Goal: Task Accomplishment & Management: Use online tool/utility

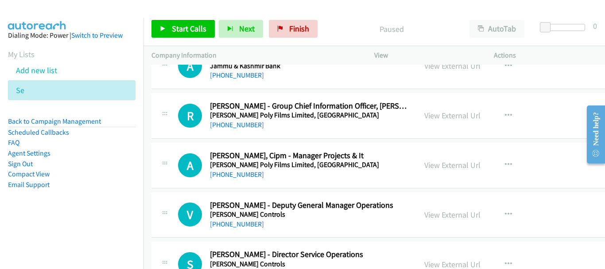
scroll to position [10160, 0]
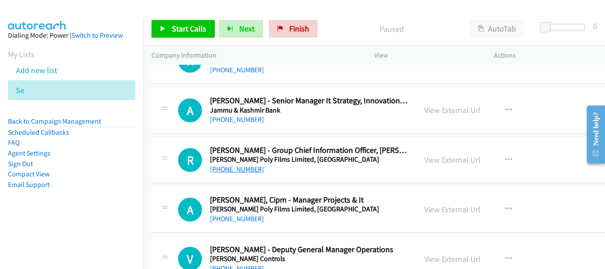
click at [244, 168] on link "[PHONE_NUMBER]" at bounding box center [237, 169] width 54 height 8
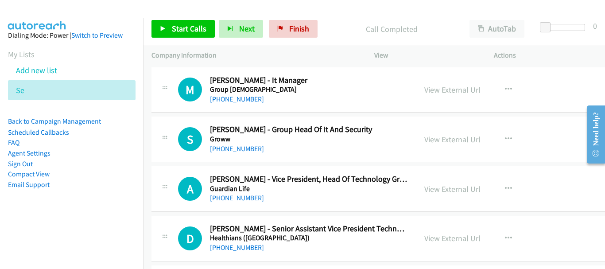
scroll to position [8742, 0]
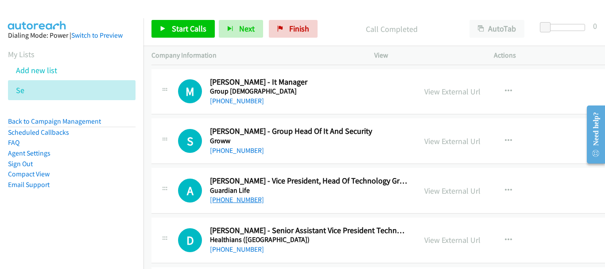
click at [253, 198] on link "+91 98106 09740" at bounding box center [237, 199] width 54 height 8
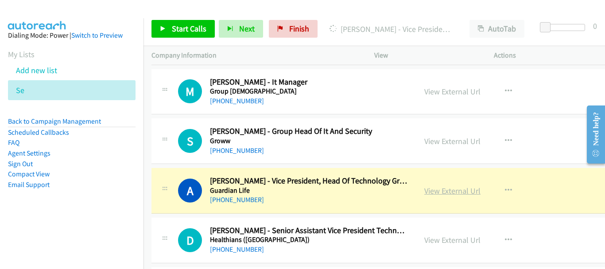
click at [455, 190] on link "View External Url" at bounding box center [452, 191] width 56 height 10
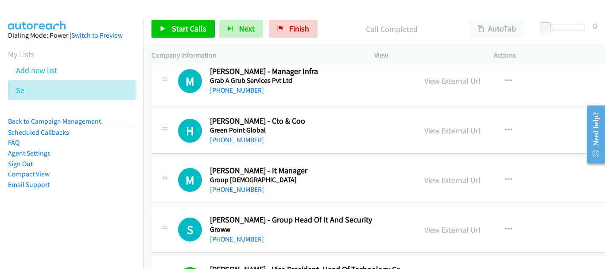
scroll to position [8609, 0]
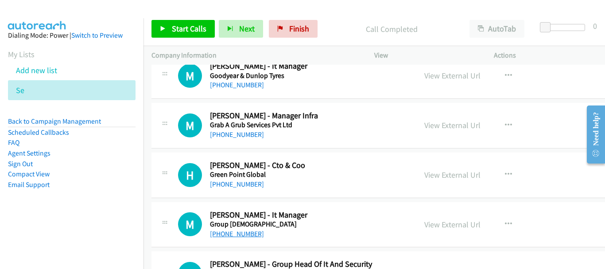
click at [249, 233] on link "+91 99870 63241" at bounding box center [237, 233] width 54 height 8
click at [252, 181] on link "+91 99303 05286" at bounding box center [237, 184] width 54 height 8
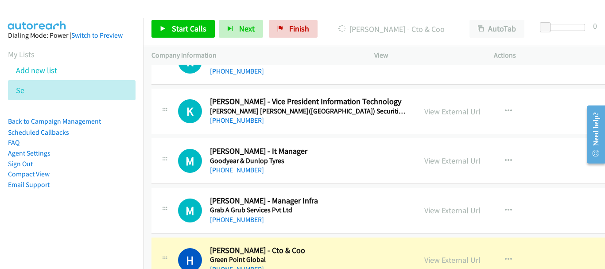
scroll to position [8521, 0]
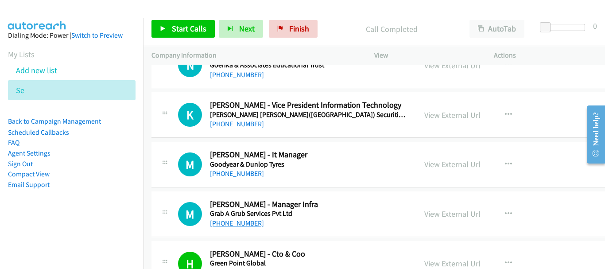
click at [244, 224] on link "+91 97735 90984" at bounding box center [237, 223] width 54 height 8
click at [247, 172] on link "+91 98168 01838" at bounding box center [237, 173] width 54 height 8
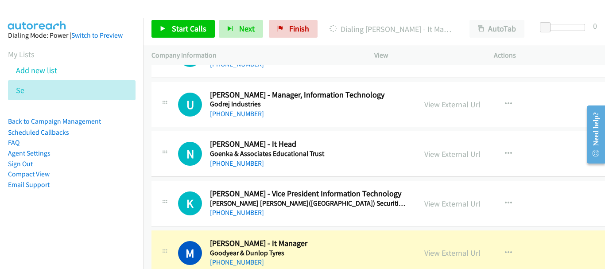
scroll to position [8388, 0]
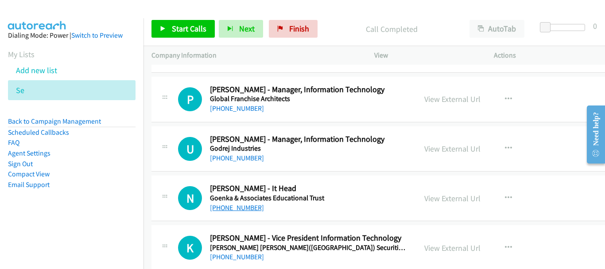
click at [250, 206] on link "+91 99678 39966" at bounding box center [237, 207] width 54 height 8
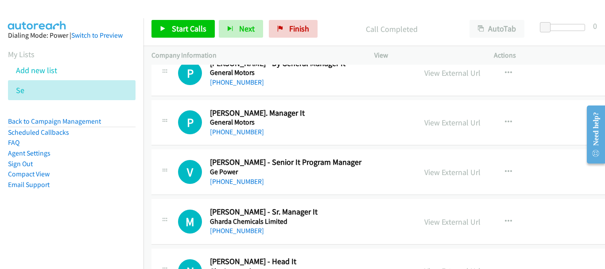
scroll to position [8078, 0]
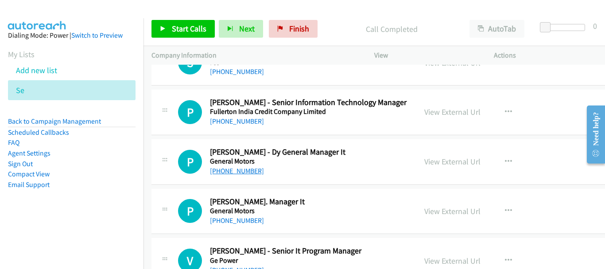
click at [244, 173] on link "+91 90080 22881" at bounding box center [237, 171] width 54 height 8
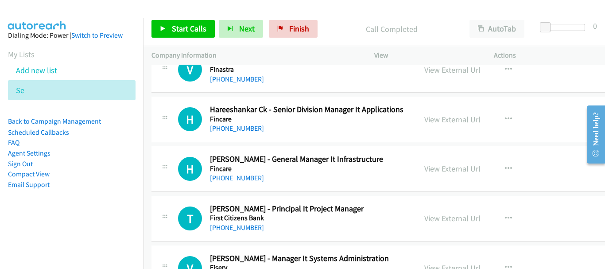
scroll to position [7724, 0]
click at [241, 182] on link "+91 97420 04605" at bounding box center [237, 178] width 54 height 8
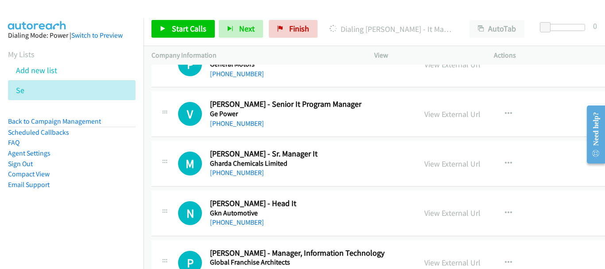
scroll to position [8255, 0]
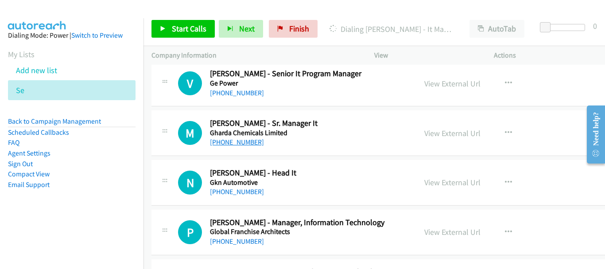
click at [247, 144] on link "+91 94226 31632" at bounding box center [237, 142] width 54 height 8
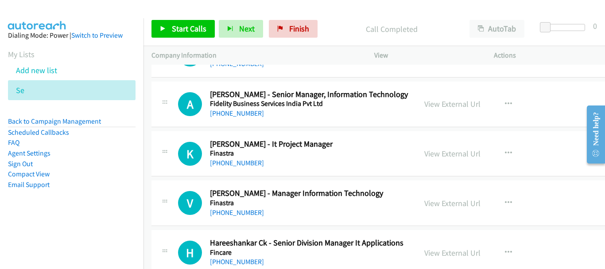
scroll to position [7546, 0]
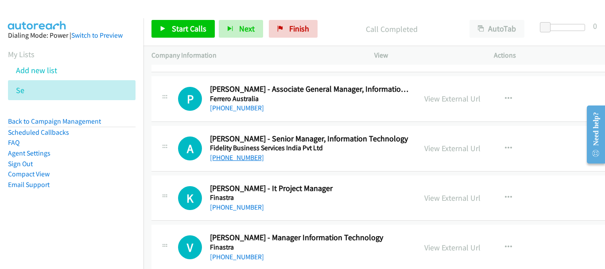
click at [249, 157] on link "+91 98861 35808" at bounding box center [237, 157] width 54 height 8
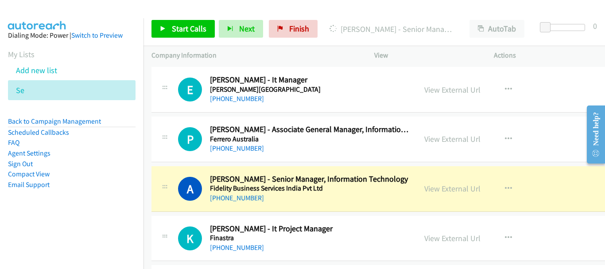
scroll to position [7458, 0]
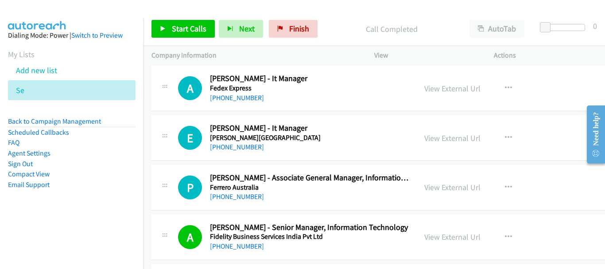
click at [239, 202] on div "P Callback Scheduled Praful Nimbalkar - Associate General Manager, Information …" at bounding box center [400, 188] width 498 height 46
click at [239, 198] on link "+91 78755 52043" at bounding box center [237, 196] width 54 height 8
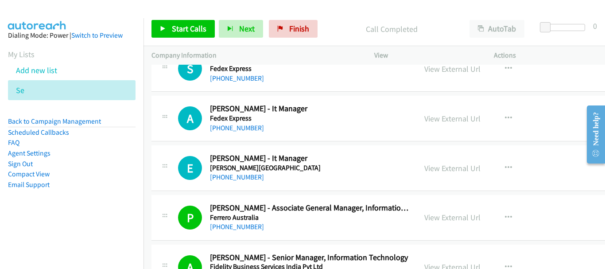
scroll to position [7414, 0]
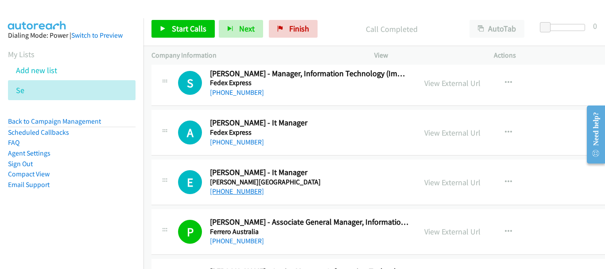
click at [236, 193] on link "+91 80088 83508" at bounding box center [237, 191] width 54 height 8
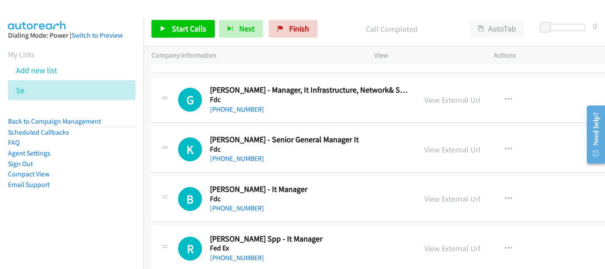
scroll to position [6882, 0]
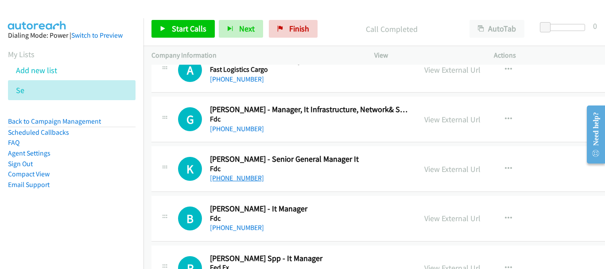
click at [239, 174] on link "+91 77381 62013" at bounding box center [237, 178] width 54 height 8
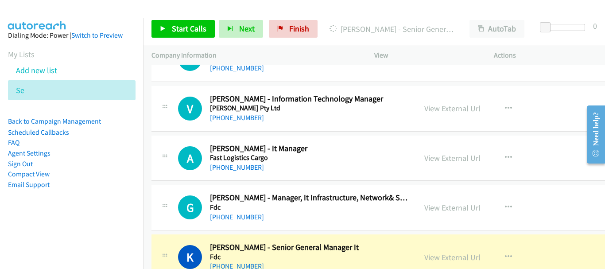
scroll to position [6793, 0]
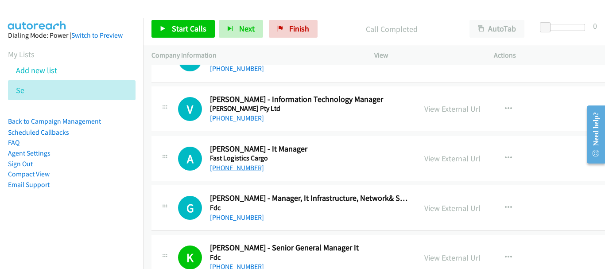
click at [252, 168] on link "+91 73587 71967" at bounding box center [237, 167] width 54 height 8
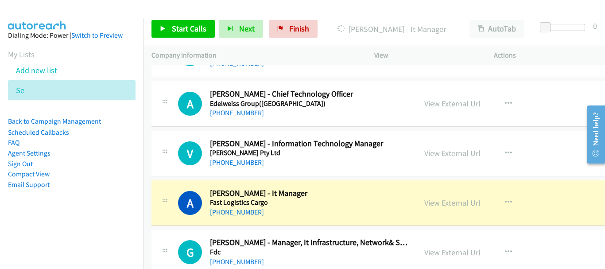
scroll to position [6705, 0]
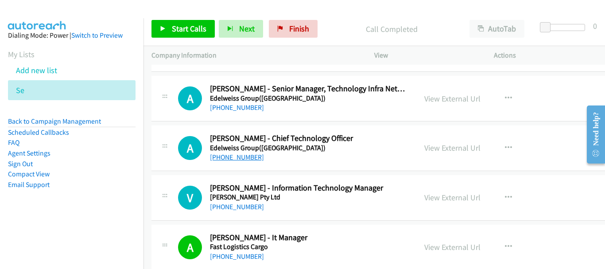
click at [248, 156] on link "+91 98928 27555" at bounding box center [237, 157] width 54 height 8
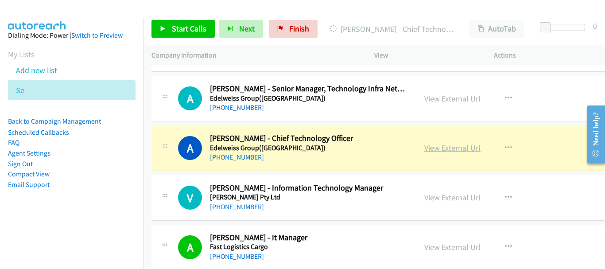
click at [459, 151] on link "View External Url" at bounding box center [452, 148] width 56 height 10
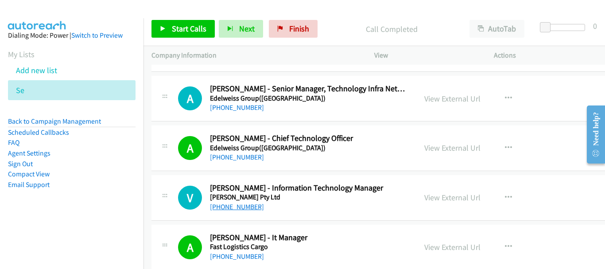
click at [238, 205] on link "+91 81308 99302" at bounding box center [237, 206] width 54 height 8
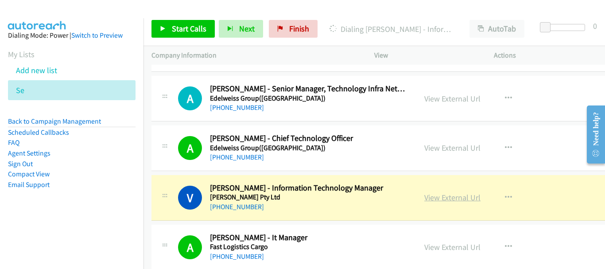
click at [435, 199] on link "View External Url" at bounding box center [452, 197] width 56 height 10
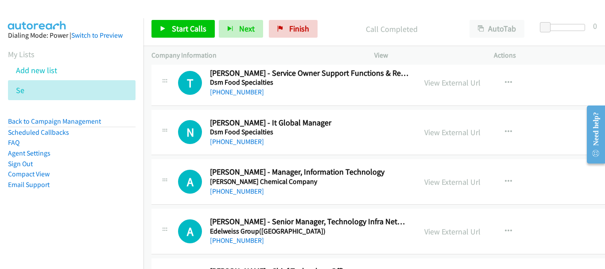
scroll to position [6528, 0]
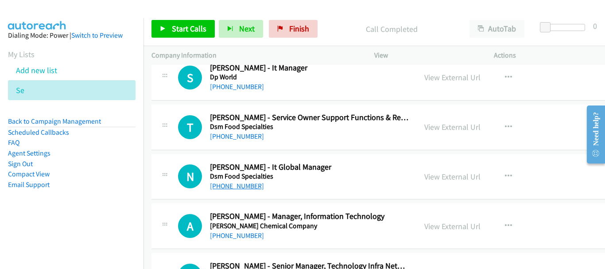
click at [239, 184] on link "+91 98231 09683" at bounding box center [237, 186] width 54 height 8
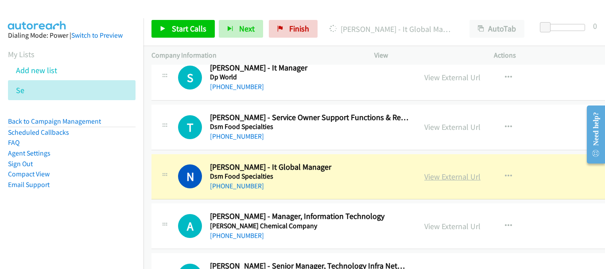
click at [432, 175] on link "View External Url" at bounding box center [452, 176] width 56 height 10
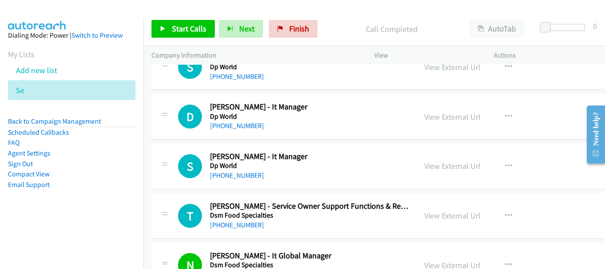
scroll to position [6395, 0]
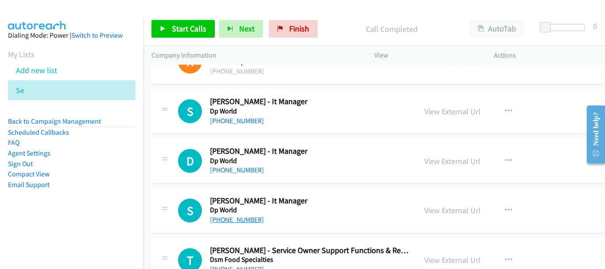
click at [226, 217] on link "+91 98403 60770" at bounding box center [237, 219] width 54 height 8
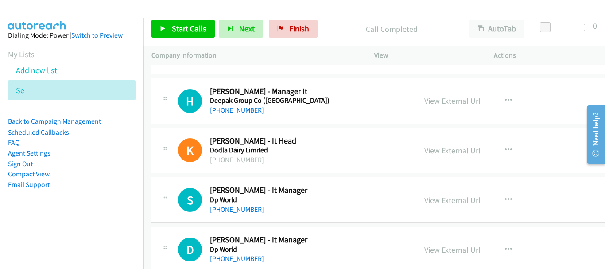
scroll to position [6262, 0]
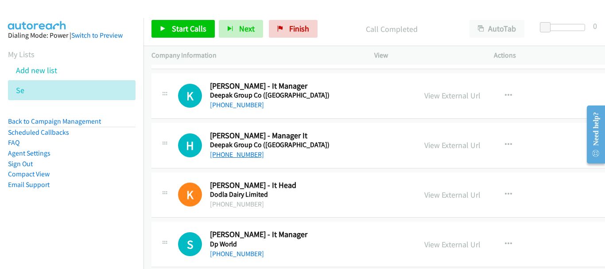
click at [251, 155] on link "+91 99047 09830" at bounding box center [237, 154] width 54 height 8
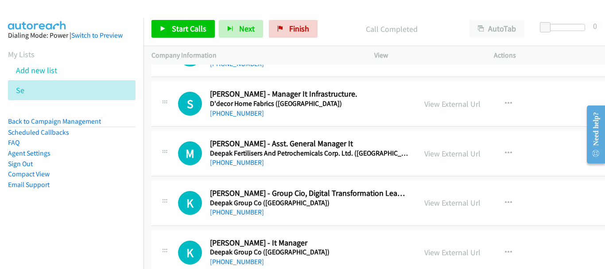
scroll to position [6085, 0]
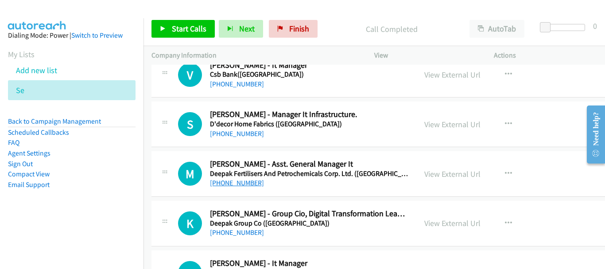
click at [249, 180] on link "+91 99306 25505" at bounding box center [237, 182] width 54 height 8
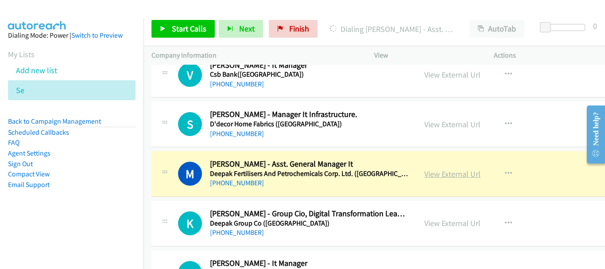
click at [445, 171] on link "View External Url" at bounding box center [452, 174] width 56 height 10
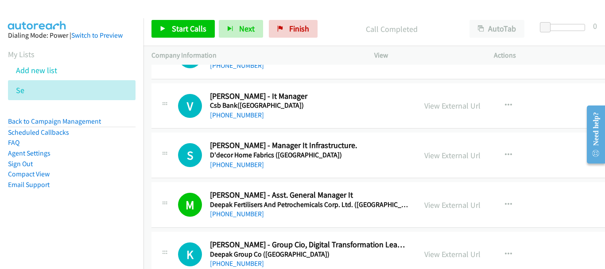
scroll to position [6041, 0]
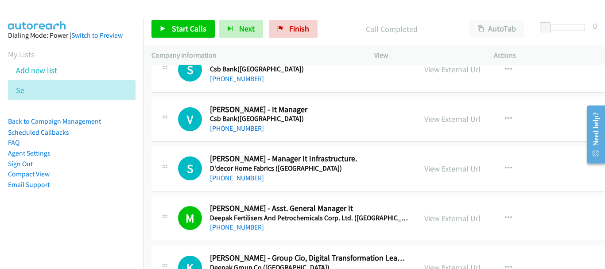
click at [244, 177] on link "+91 99676 54446" at bounding box center [237, 178] width 54 height 8
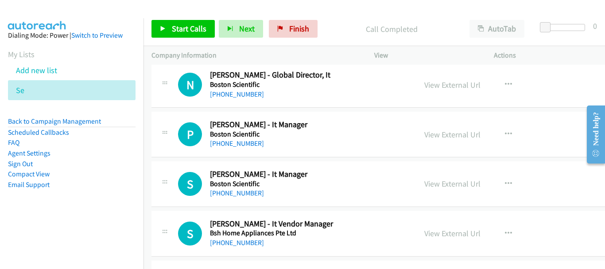
scroll to position [5243, 0]
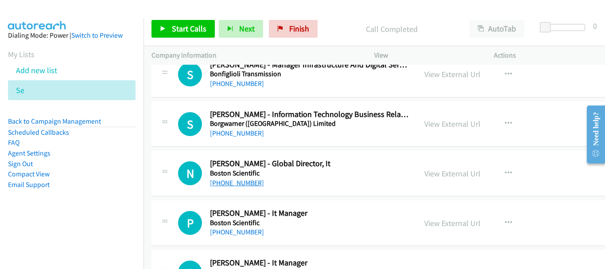
click at [243, 182] on link "+91 98109 15559" at bounding box center [237, 182] width 54 height 8
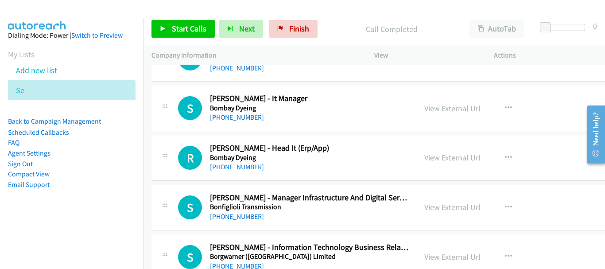
scroll to position [5066, 0]
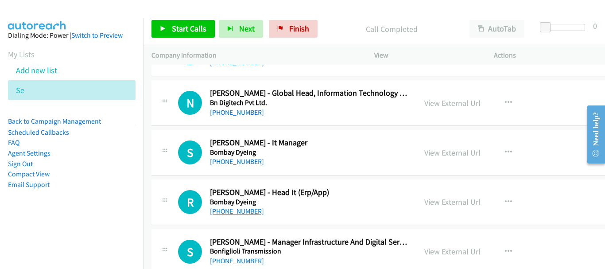
click at [256, 212] on link "+91 97690 63979" at bounding box center [237, 211] width 54 height 8
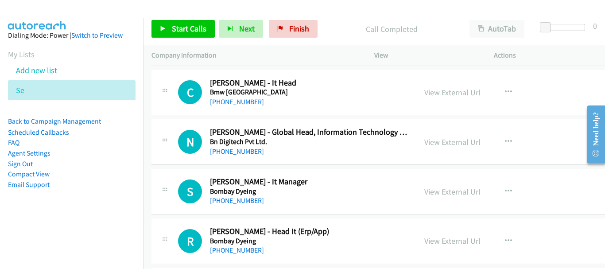
scroll to position [5022, 0]
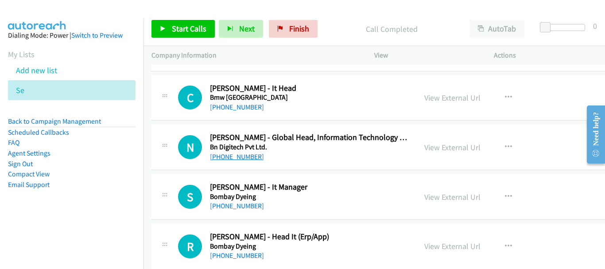
click at [240, 159] on link "+91 98200 02767" at bounding box center [237, 156] width 54 height 8
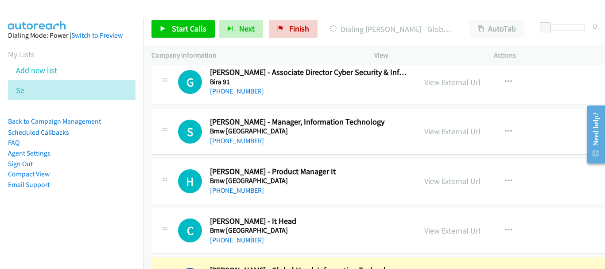
scroll to position [4933, 0]
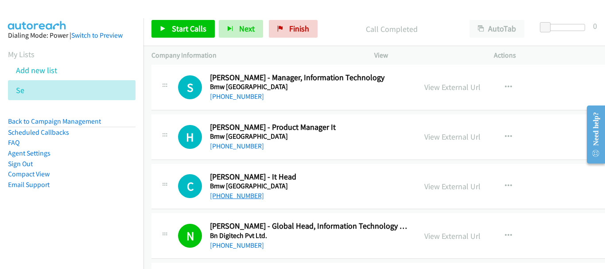
click at [237, 195] on link "+91 99114 44283" at bounding box center [237, 195] width 54 height 8
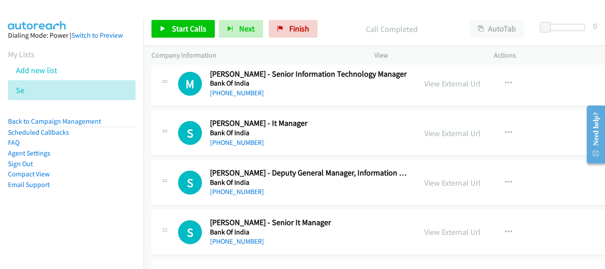
scroll to position [4490, 0]
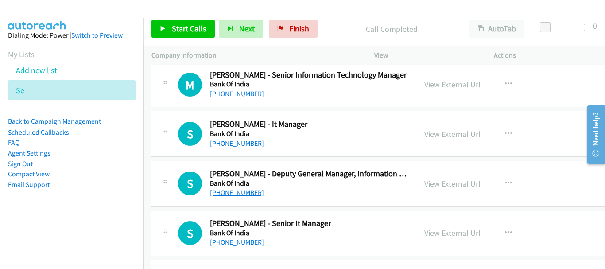
click at [246, 194] on link "+91 98204 92496" at bounding box center [237, 192] width 54 height 8
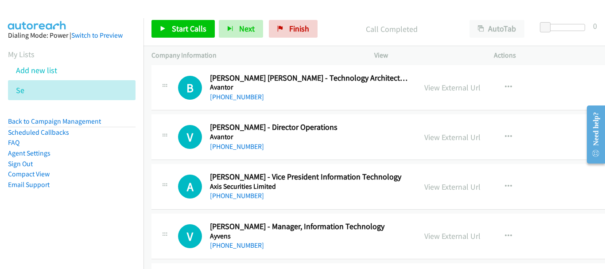
scroll to position [2896, 0]
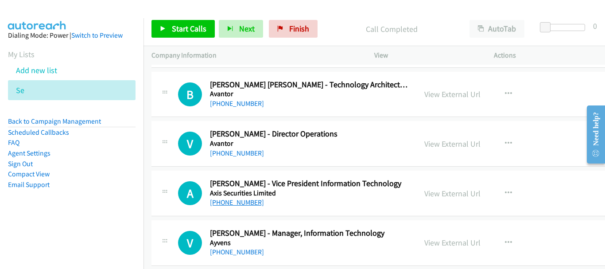
click at [250, 202] on link "+91 93221 92028" at bounding box center [237, 202] width 54 height 8
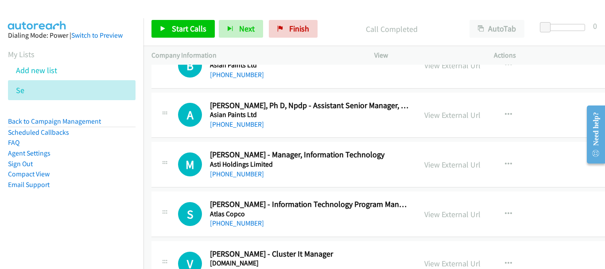
scroll to position [2364, 0]
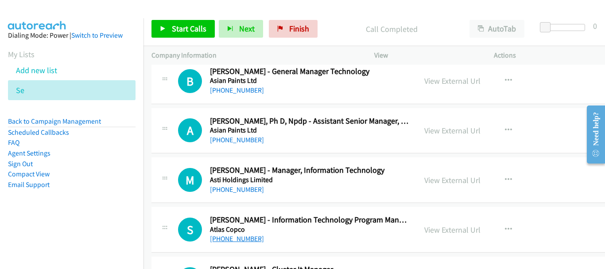
click at [252, 241] on link "+91 93701 49711" at bounding box center [237, 238] width 54 height 8
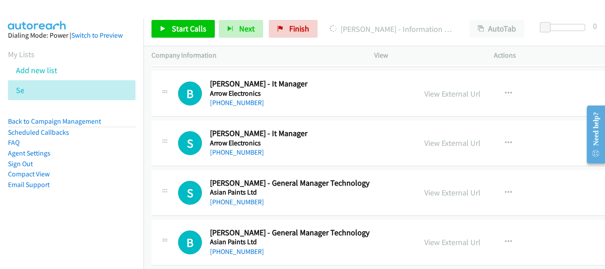
scroll to position [2205, 0]
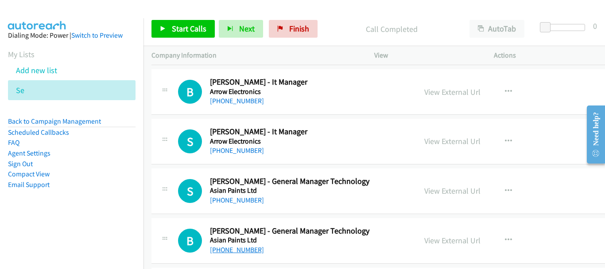
click at [247, 248] on link "+91 98195 36082" at bounding box center [237, 249] width 54 height 8
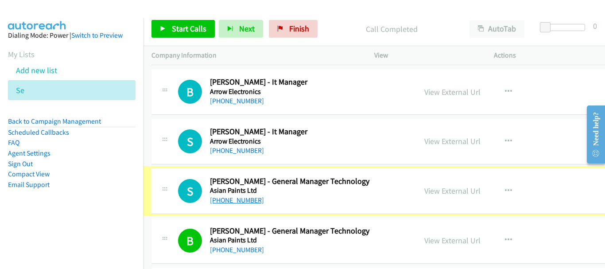
click at [234, 199] on link "+91 98927 25275" at bounding box center [237, 200] width 54 height 8
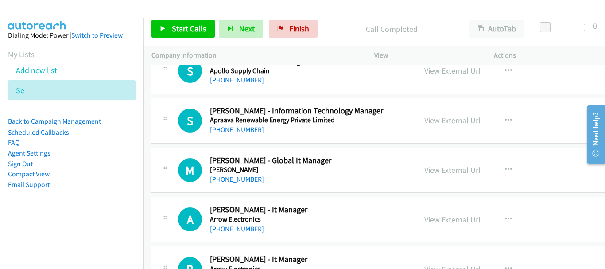
scroll to position [1983, 0]
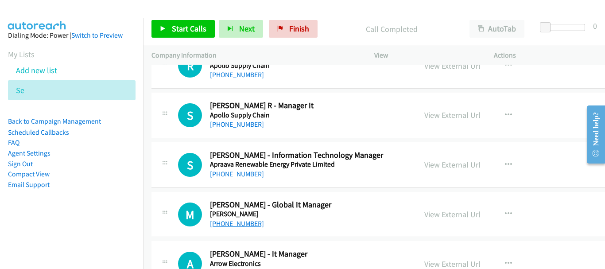
click at [248, 222] on link "+91 96004 02130" at bounding box center [237, 223] width 54 height 8
click at [245, 176] on link "+91 99876 46579" at bounding box center [237, 174] width 54 height 8
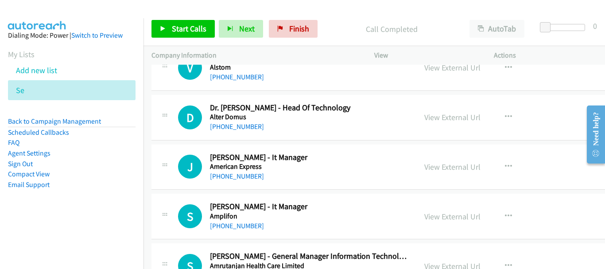
scroll to position [1496, 0]
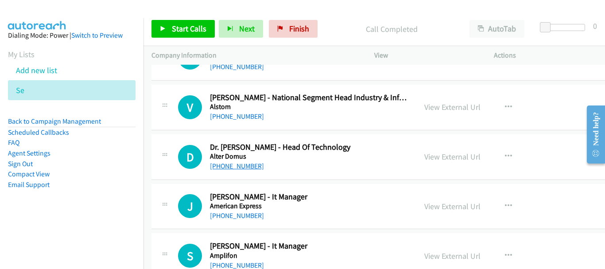
click at [244, 166] on link "+91 99490 92342" at bounding box center [237, 166] width 54 height 8
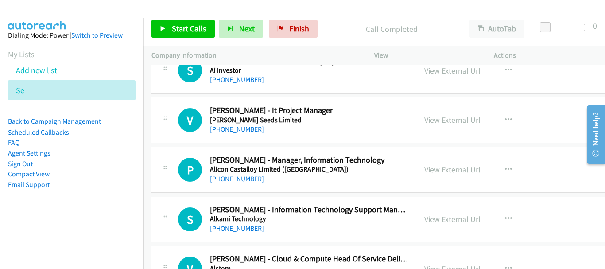
scroll to position [1142, 0]
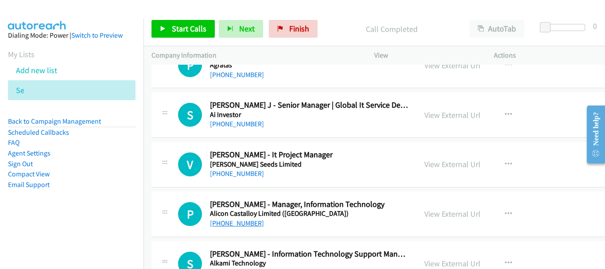
click at [251, 225] on link "+91 84110 00154" at bounding box center [237, 223] width 54 height 8
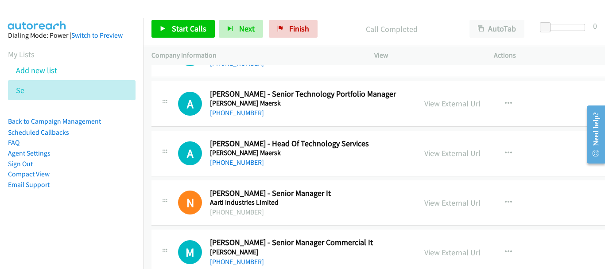
scroll to position [177, 0]
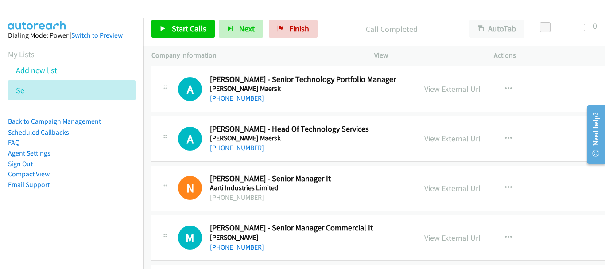
click at [248, 147] on link "+91 98202 37839" at bounding box center [237, 148] width 54 height 8
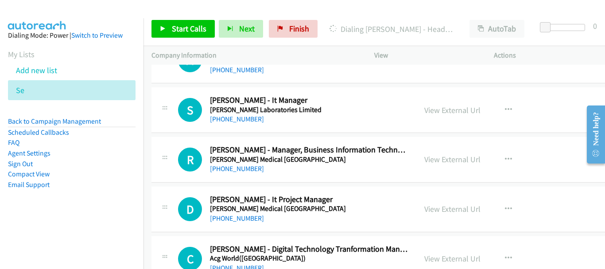
scroll to position [443, 0]
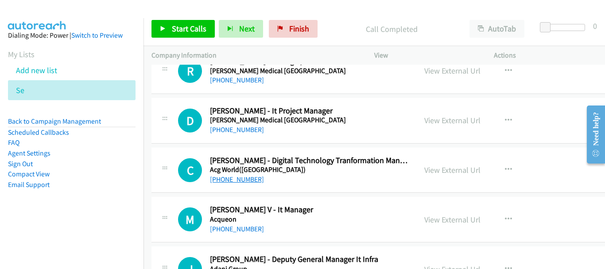
click at [232, 176] on link "+91 97735 41292" at bounding box center [237, 179] width 54 height 8
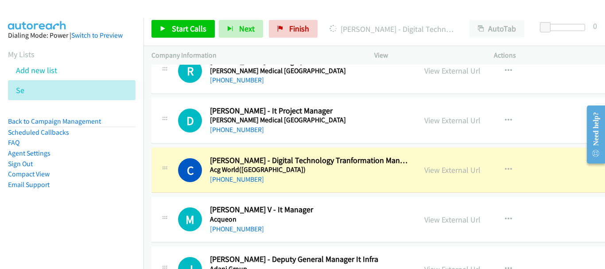
scroll to position [487, 0]
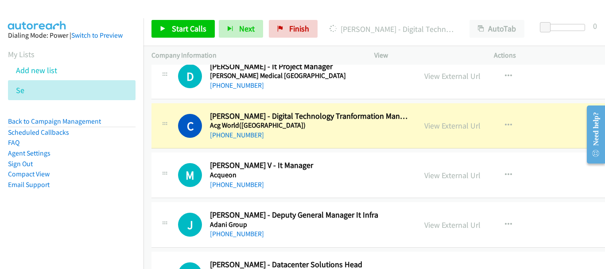
drag, startPoint x: 361, startPoint y: 125, endPoint x: 376, endPoint y: 16, distance: 110.4
click at [376, 16] on div "Start Calls Pause Next Finish Dialing Chirag Shah - Digital Technology Tranform…" at bounding box center [375, 29] width 462 height 34
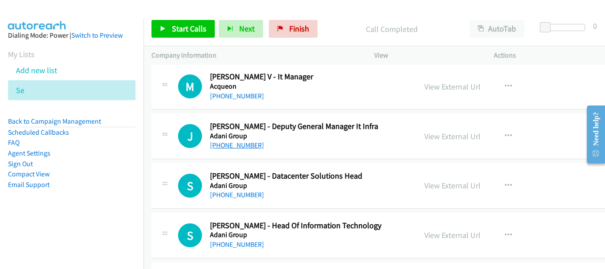
click at [250, 147] on link "+91 63512 39682" at bounding box center [237, 145] width 54 height 8
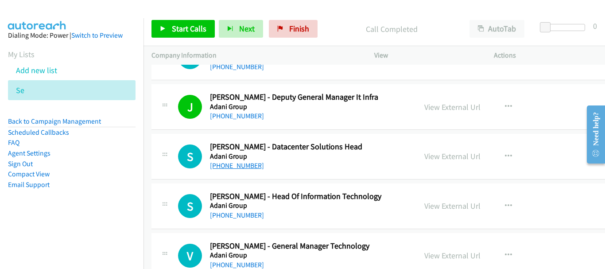
scroll to position [620, 0]
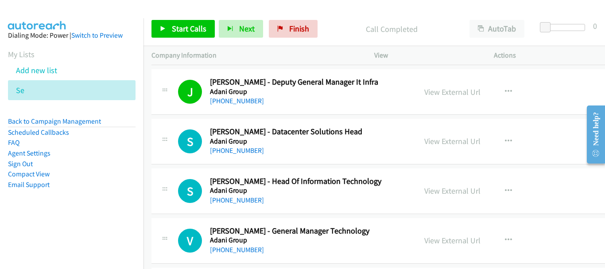
click at [224, 194] on h5 "Adani Group" at bounding box center [309, 190] width 198 height 9
click at [225, 200] on link "+91 80539 51291" at bounding box center [237, 200] width 54 height 8
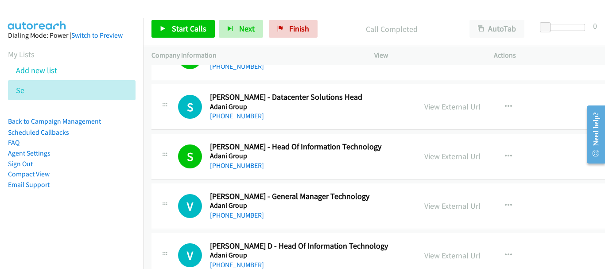
scroll to position [664, 0]
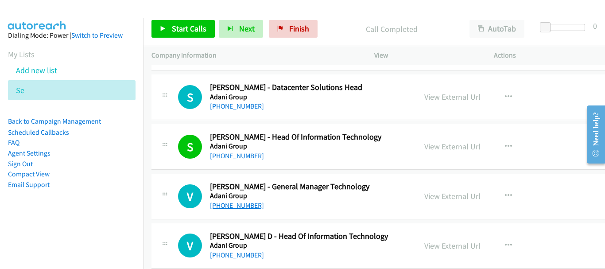
click at [244, 204] on link "+91 99115 23151" at bounding box center [237, 205] width 54 height 8
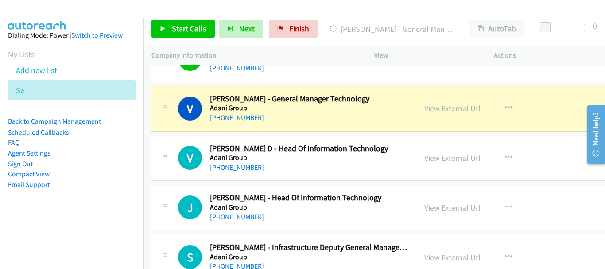
scroll to position [753, 0]
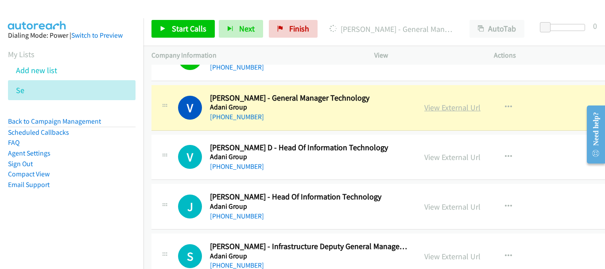
click at [438, 112] on link "View External Url" at bounding box center [452, 107] width 56 height 10
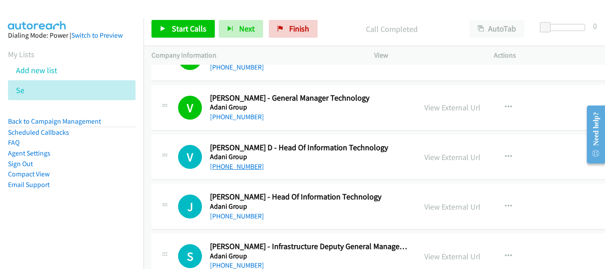
click at [248, 166] on link "+91 98186 38937" at bounding box center [237, 166] width 54 height 8
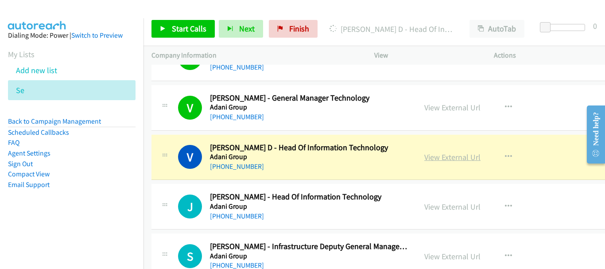
click at [453, 157] on link "View External Url" at bounding box center [452, 157] width 56 height 10
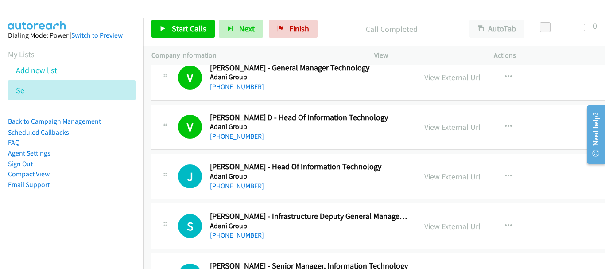
scroll to position [797, 0]
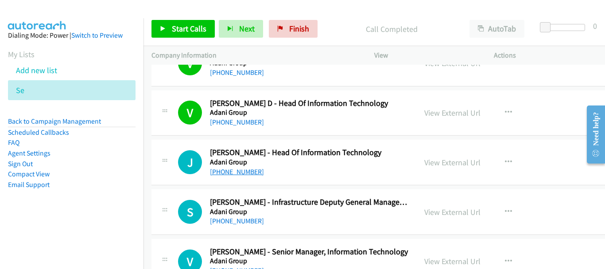
click at [250, 170] on link "+91 98112 31231" at bounding box center [237, 171] width 54 height 8
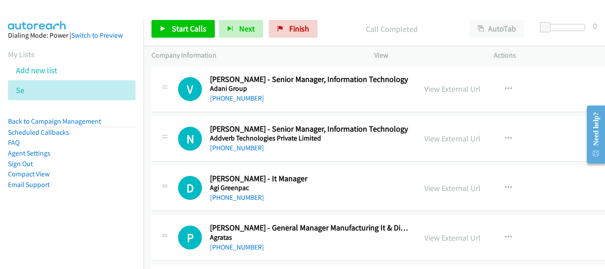
scroll to position [974, 0]
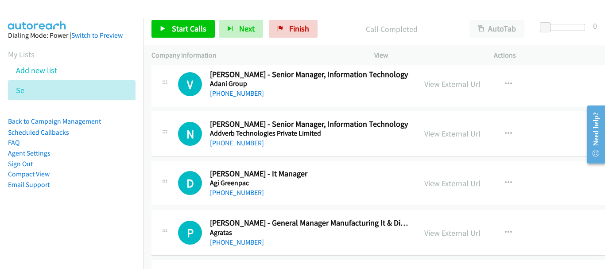
click at [245, 199] on div "D Callback Scheduled Dipankar Mukherjee - It Manager Agi Greenpac Asia/Calcutta…" at bounding box center [400, 184] width 498 height 46
click at [245, 193] on link "+91 96745 20039" at bounding box center [237, 192] width 54 height 8
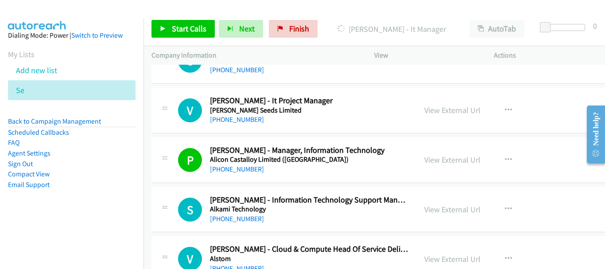
scroll to position [1240, 0]
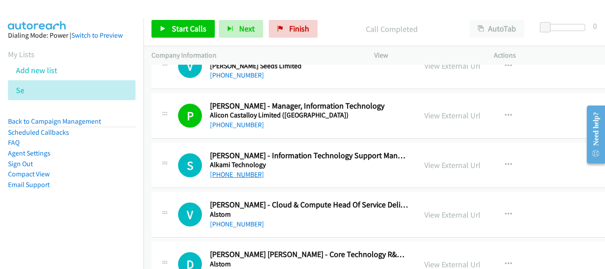
click at [244, 173] on link "+91 92121 34352" at bounding box center [237, 174] width 54 height 8
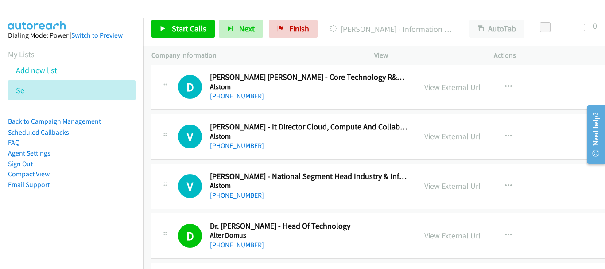
scroll to position [1506, 0]
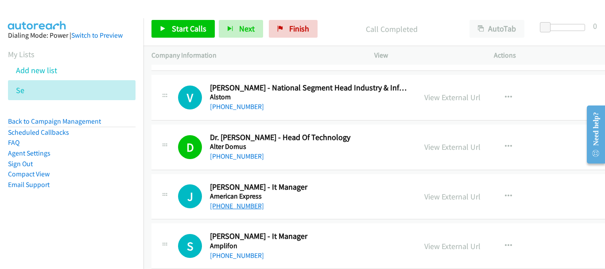
click at [254, 205] on link "+91 96003 34728" at bounding box center [237, 206] width 54 height 8
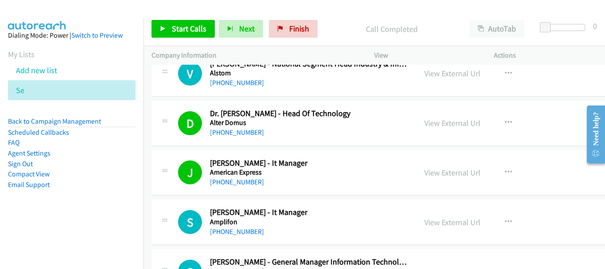
scroll to position [1550, 0]
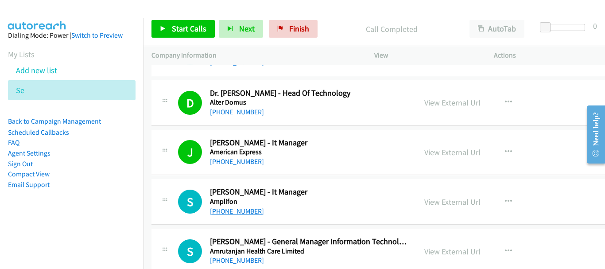
click at [237, 211] on link "+91 79827 59312" at bounding box center [237, 211] width 54 height 8
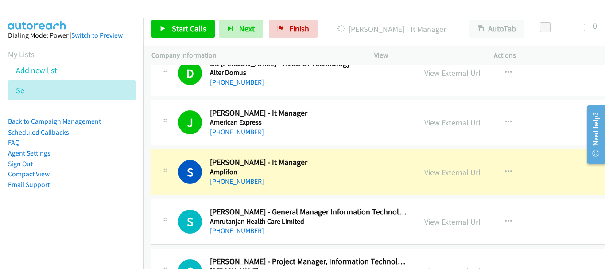
scroll to position [1595, 0]
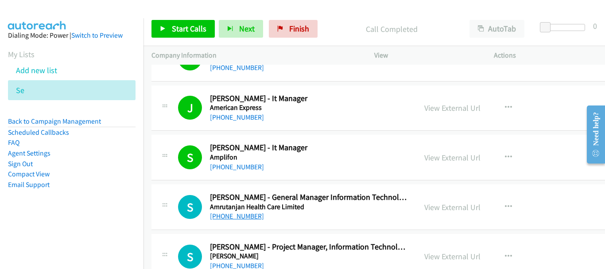
click at [242, 216] on link "+1 986-617-7307" at bounding box center [237, 216] width 54 height 8
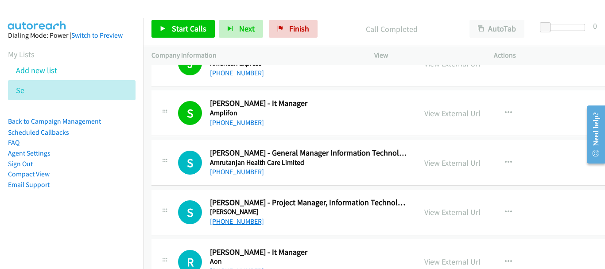
click at [220, 225] on link "+91 99871 21260" at bounding box center [237, 221] width 54 height 8
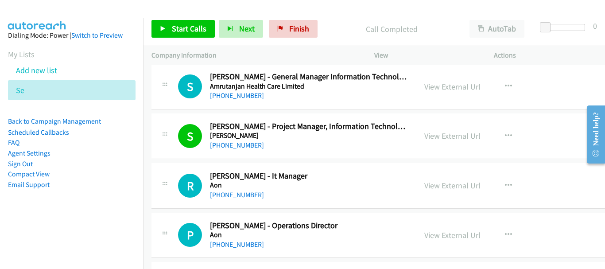
scroll to position [1727, 0]
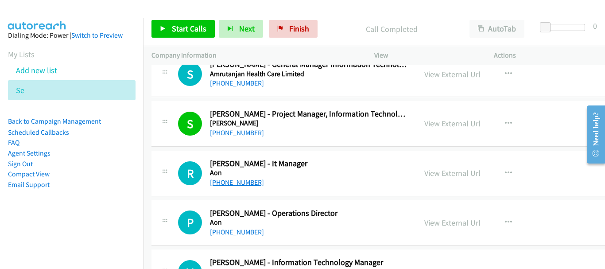
click at [248, 182] on link "+91 90046 76255" at bounding box center [237, 182] width 54 height 8
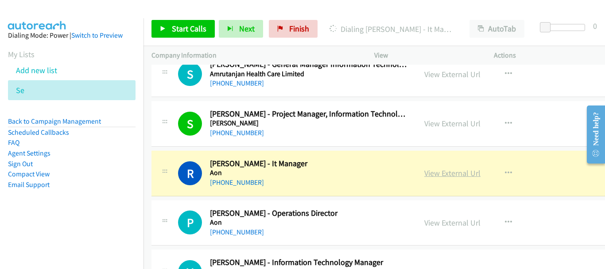
click at [445, 174] on link "View External Url" at bounding box center [452, 173] width 56 height 10
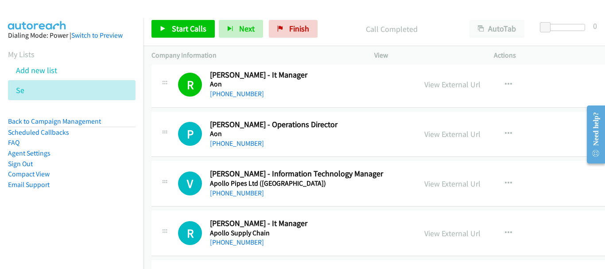
scroll to position [1860, 0]
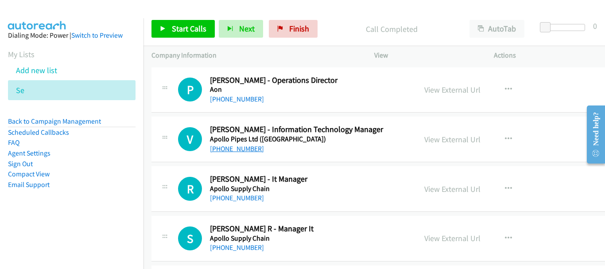
click at [234, 150] on link "+91 99960 61057" at bounding box center [237, 148] width 54 height 8
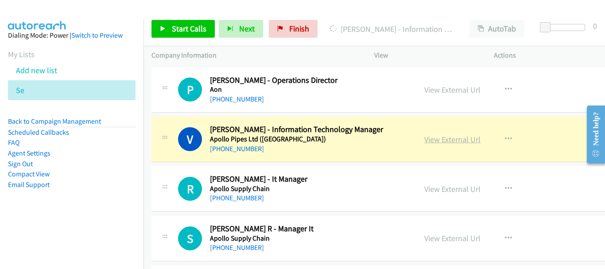
click at [430, 140] on link "View External Url" at bounding box center [452, 139] width 56 height 10
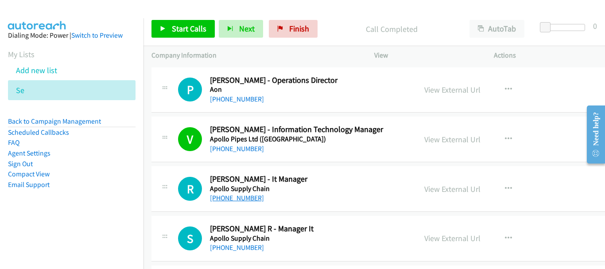
click at [241, 199] on link "+91 91766 81882" at bounding box center [237, 198] width 54 height 8
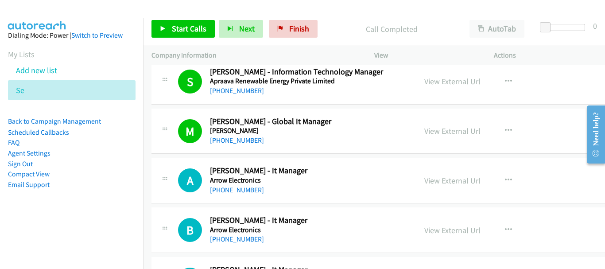
scroll to position [2082, 0]
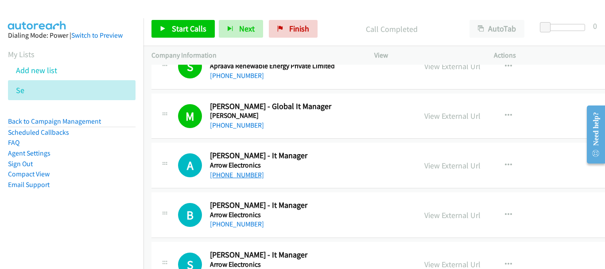
click at [234, 173] on link "+91 99018 77554" at bounding box center [237, 175] width 54 height 8
click at [243, 218] on h5 "Arrow Electronics" at bounding box center [309, 214] width 198 height 9
click at [234, 233] on div "B Callback Scheduled Bhaskar Reddy - It Manager Arrow Electronics Asia/Calcutta…" at bounding box center [400, 215] width 498 height 46
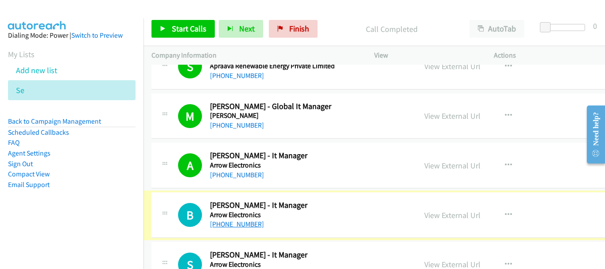
click at [236, 222] on link "+91 98866 65359" at bounding box center [237, 224] width 54 height 8
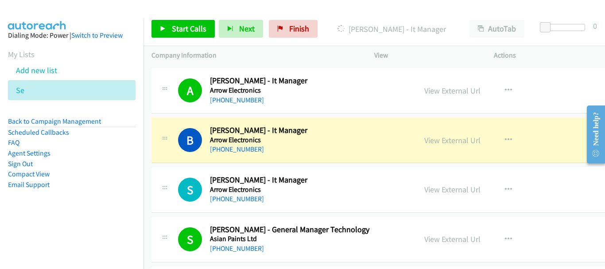
scroll to position [2170, 0]
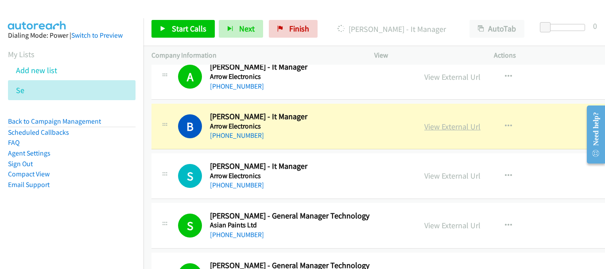
click at [438, 130] on link "View External Url" at bounding box center [452, 126] width 56 height 10
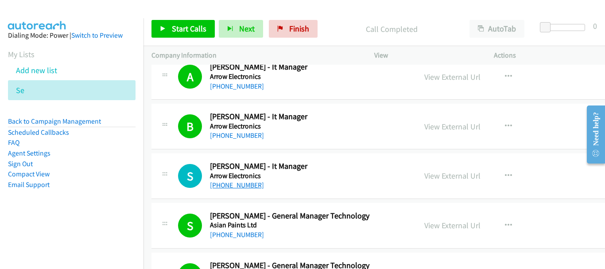
click at [236, 187] on link "+91 99640 69818" at bounding box center [237, 185] width 54 height 8
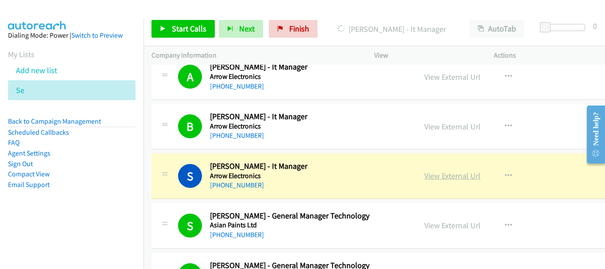
click at [448, 171] on link "View External Url" at bounding box center [452, 176] width 56 height 10
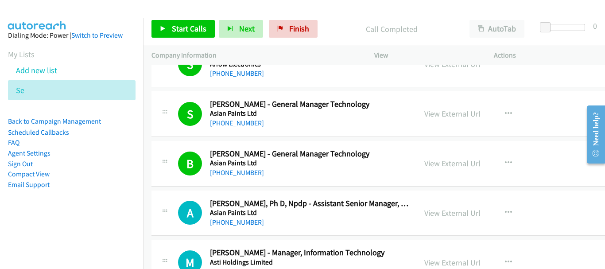
scroll to position [2347, 0]
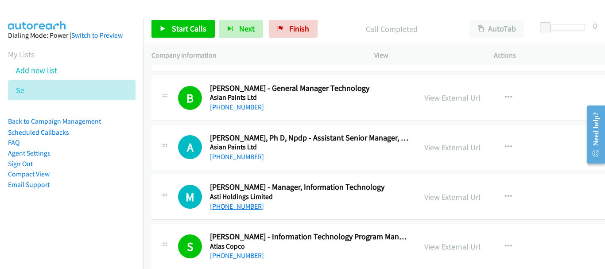
click at [230, 208] on link "+91 98737 77378" at bounding box center [237, 206] width 54 height 8
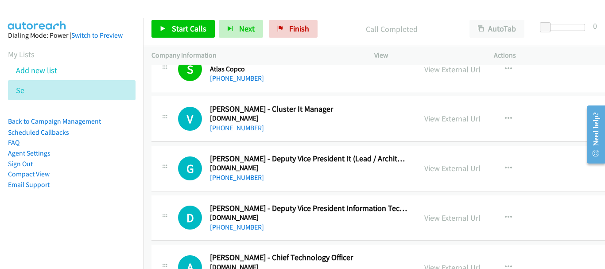
scroll to position [2569, 0]
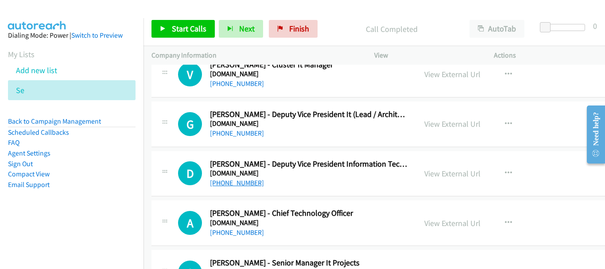
click at [243, 182] on link "+91 73400 12365" at bounding box center [237, 182] width 54 height 8
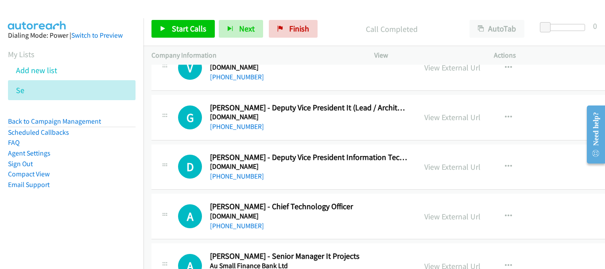
scroll to position [2613, 0]
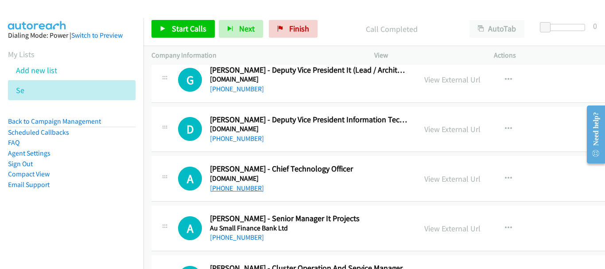
click at [252, 186] on link "+91 91166 21092" at bounding box center [237, 188] width 54 height 8
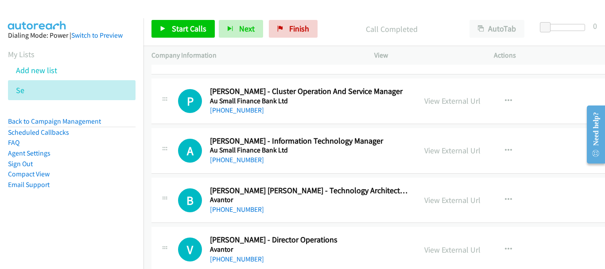
scroll to position [2790, 0]
click at [240, 156] on link "+91 90248 01011" at bounding box center [237, 159] width 54 height 8
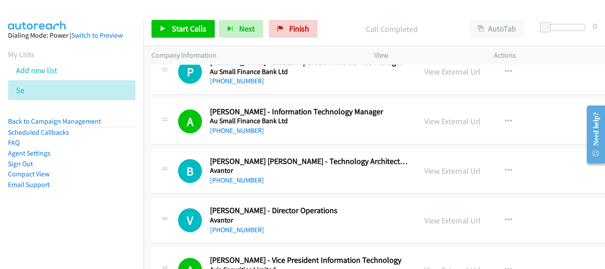
scroll to position [2835, 0]
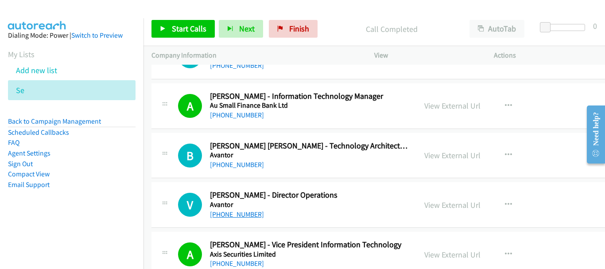
click at [243, 215] on link "+91 97919 07012" at bounding box center [237, 214] width 54 height 8
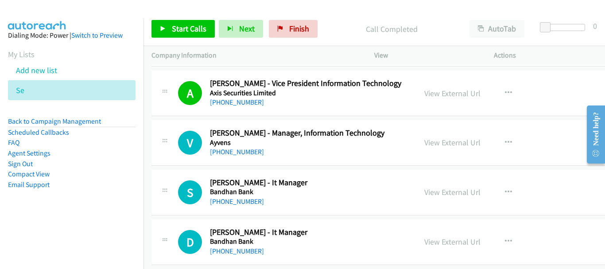
scroll to position [3012, 0]
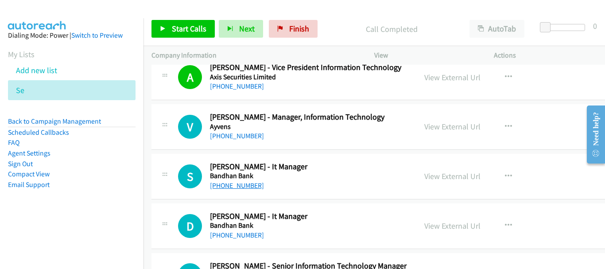
click at [237, 187] on link "+91 62905 59556" at bounding box center [237, 185] width 54 height 8
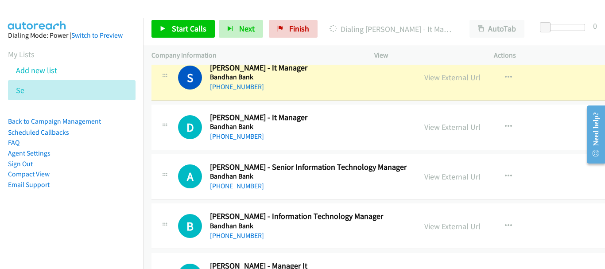
scroll to position [3100, 0]
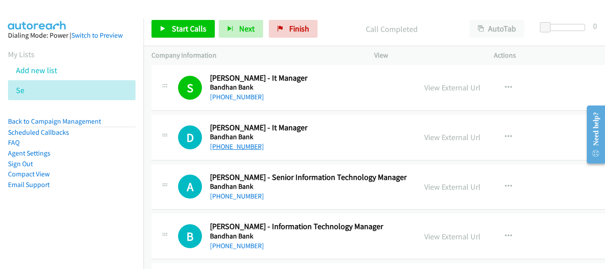
click at [222, 146] on link "+91 82390 99750" at bounding box center [237, 146] width 54 height 8
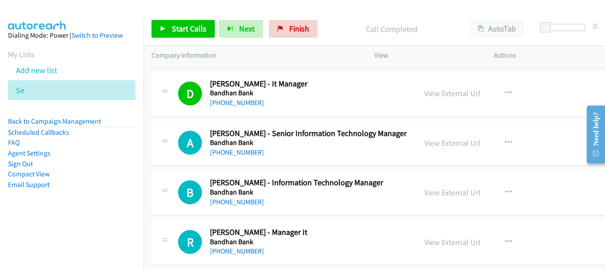
scroll to position [3145, 0]
click at [237, 203] on link "+91 84860 99800" at bounding box center [237, 201] width 54 height 8
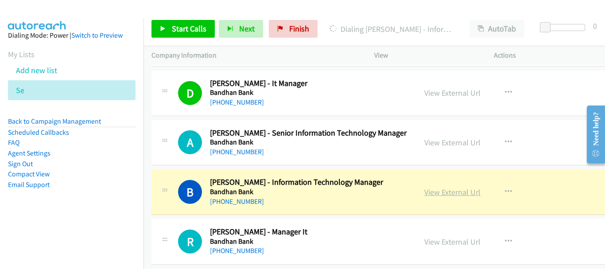
click at [430, 190] on link "View External Url" at bounding box center [452, 192] width 56 height 10
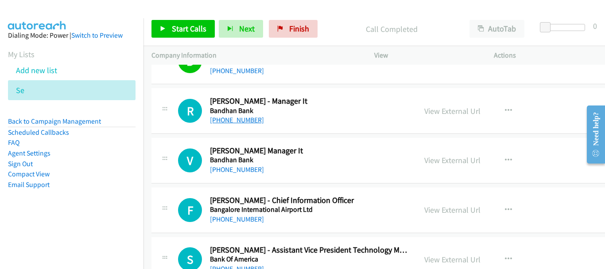
scroll to position [3322, 0]
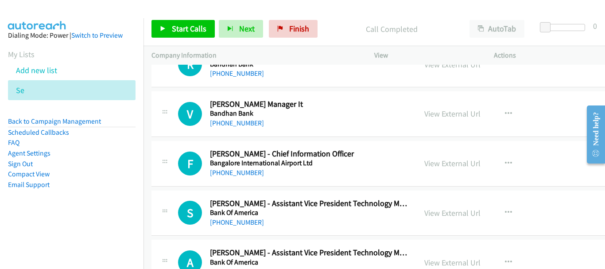
click at [241, 179] on div "F Callback Scheduled Francis Rajan - Chief Information Officer Bangalore Intern…" at bounding box center [400, 164] width 498 height 46
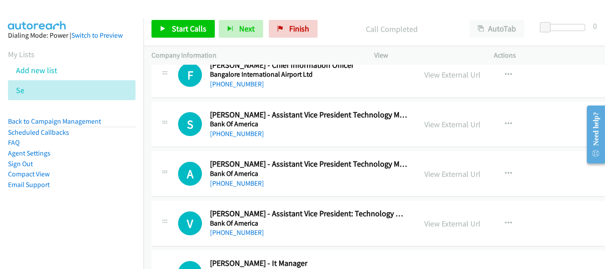
scroll to position [3366, 0]
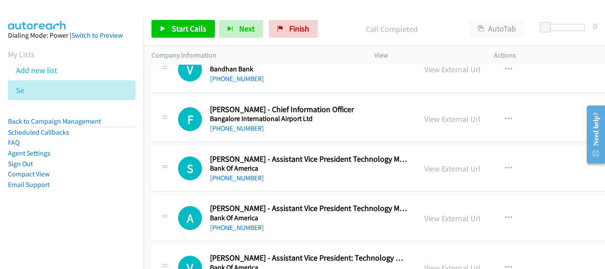
click at [241, 179] on link "+91 99084 32277" at bounding box center [237, 178] width 54 height 8
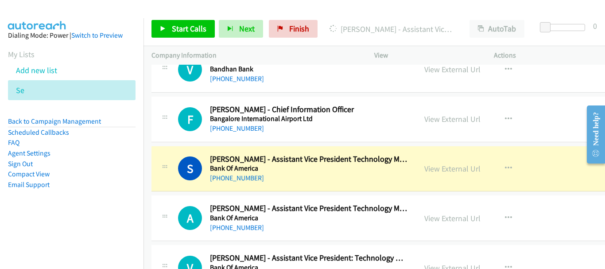
scroll to position [3410, 0]
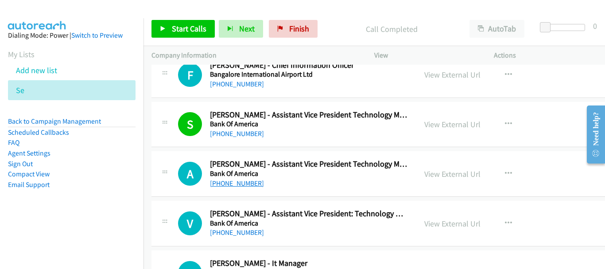
click at [218, 184] on link "+91 93839 38333" at bounding box center [237, 183] width 54 height 8
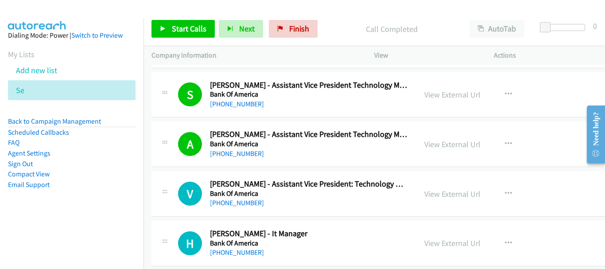
scroll to position [3455, 0]
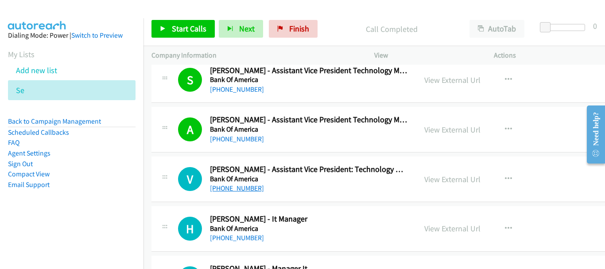
click at [233, 190] on link "+91 95811 13539" at bounding box center [237, 188] width 54 height 8
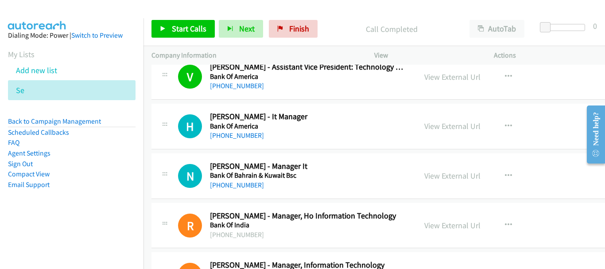
scroll to position [3588, 0]
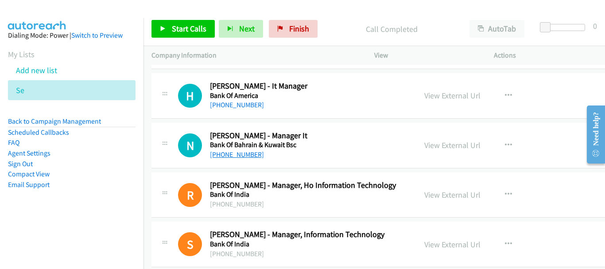
click at [244, 155] on link "+91 93225 71023" at bounding box center [237, 154] width 54 height 8
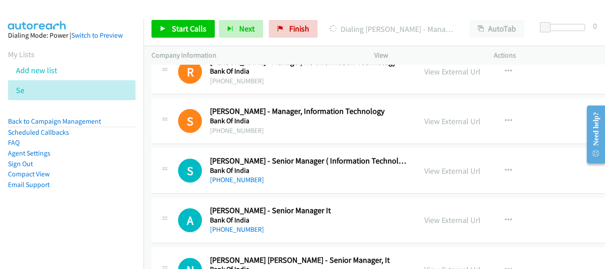
scroll to position [3765, 0]
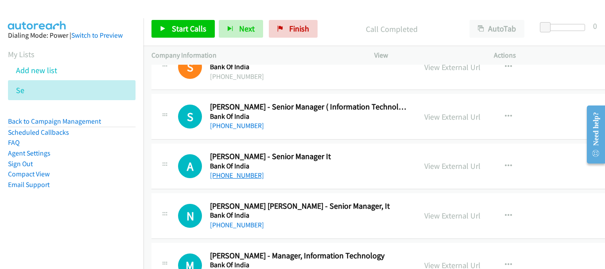
click at [210, 176] on link "+91 98740 47067" at bounding box center [237, 175] width 54 height 8
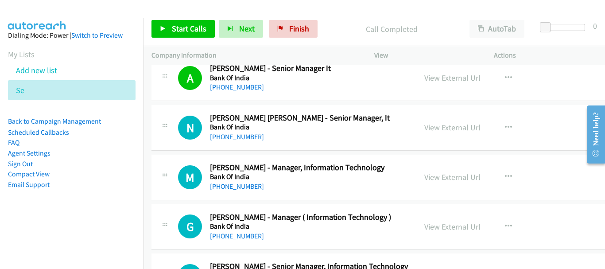
scroll to position [3853, 0]
click at [233, 128] on h5 "Bank Of India" at bounding box center [309, 126] width 198 height 9
click at [233, 136] on link "+91 94307 34921" at bounding box center [237, 136] width 54 height 8
click at [245, 187] on link "+91 98938 65188" at bounding box center [237, 186] width 54 height 8
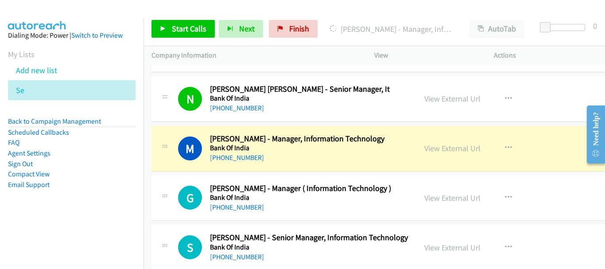
scroll to position [3898, 0]
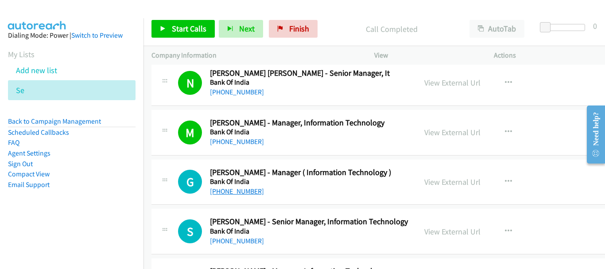
click at [237, 188] on link "+91 78375 00757" at bounding box center [237, 191] width 54 height 8
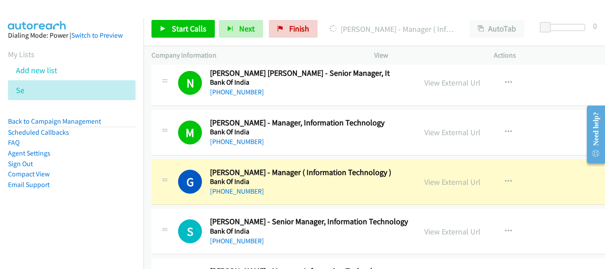
scroll to position [4031, 0]
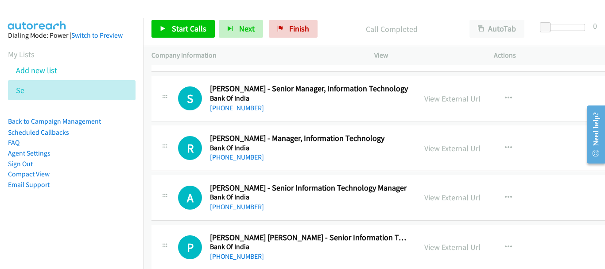
click at [239, 109] on link "+91 94480 90249" at bounding box center [237, 108] width 54 height 8
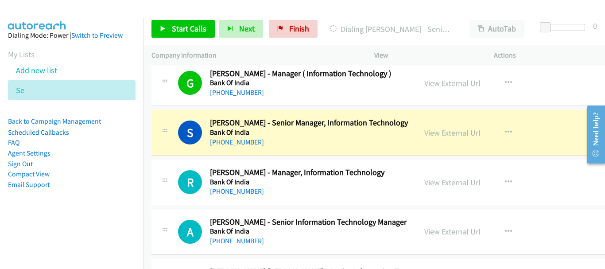
scroll to position [3986, 0]
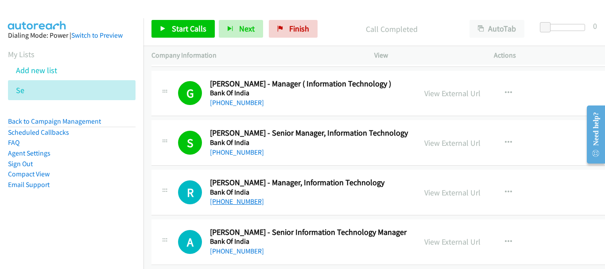
click at [225, 202] on link "+91 98196 30633" at bounding box center [237, 201] width 54 height 8
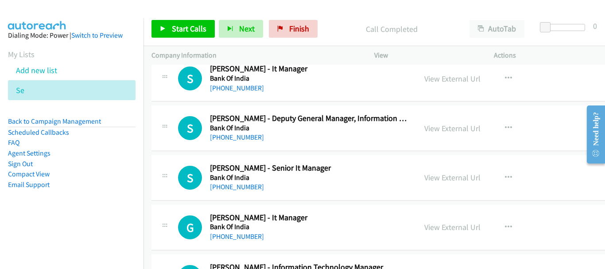
scroll to position [4562, 0]
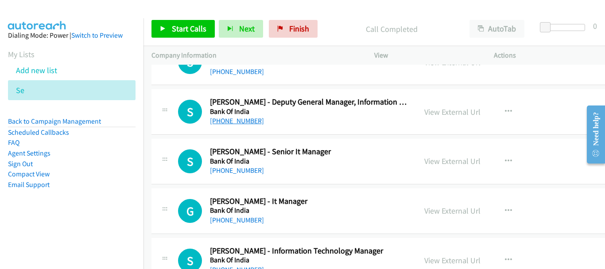
click at [251, 121] on link "+91 98204 92496" at bounding box center [237, 120] width 54 height 8
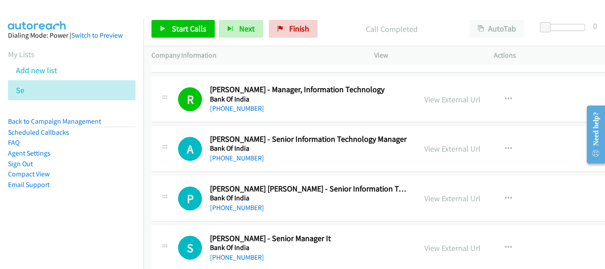
scroll to position [4075, 0]
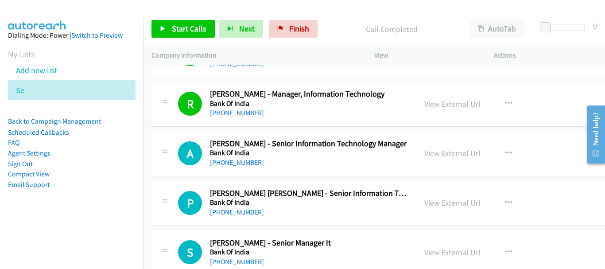
click at [261, 163] on div "+91 98866 70212" at bounding box center [309, 162] width 198 height 11
click at [254, 163] on link "+91 98866 70212" at bounding box center [237, 162] width 54 height 8
click at [243, 209] on link "+91 88790 94825" at bounding box center [237, 212] width 54 height 8
click at [243, 213] on link "+91 88790 94825" at bounding box center [237, 212] width 54 height 8
click at [294, 213] on div "+91 88790 94825" at bounding box center [309, 212] width 198 height 11
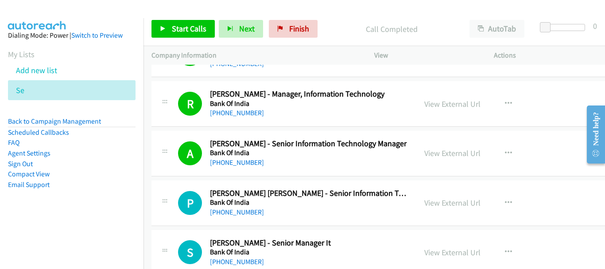
click at [242, 211] on link "+91 88790 94825" at bounding box center [237, 212] width 54 height 8
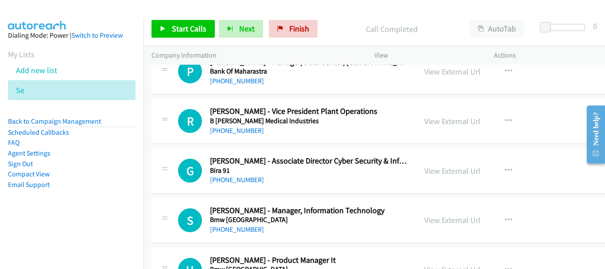
scroll to position [4784, 0]
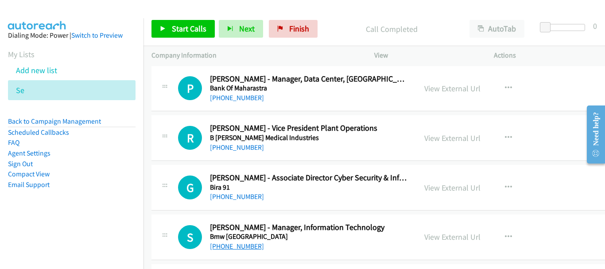
click at [245, 250] on link "+91 99906 21394" at bounding box center [237, 246] width 54 height 8
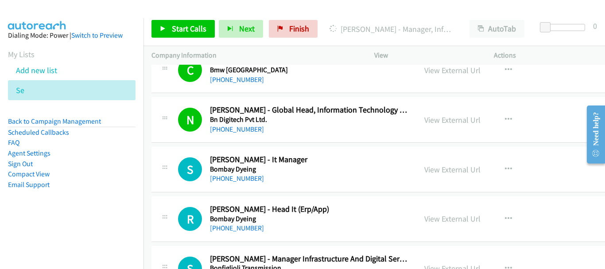
scroll to position [4916, 0]
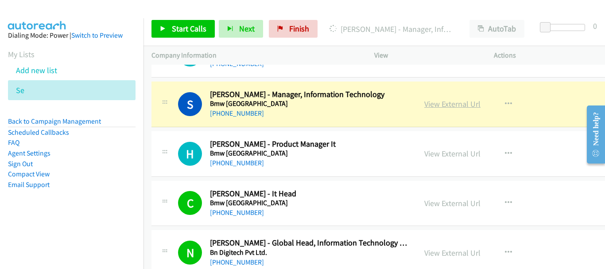
click at [432, 103] on link "View External Url" at bounding box center [452, 104] width 56 height 10
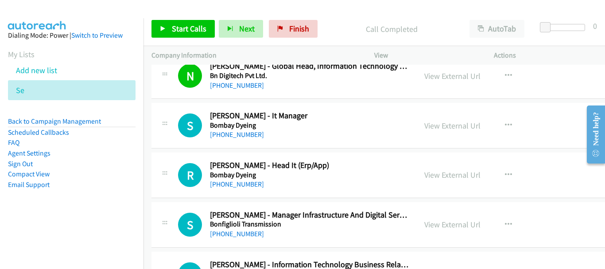
scroll to position [5094, 0]
click at [251, 134] on link "+91 98217 59283" at bounding box center [237, 134] width 54 height 8
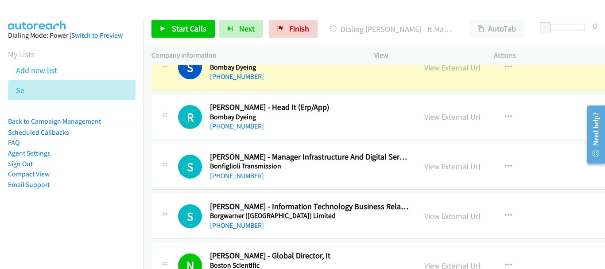
scroll to position [5138, 0]
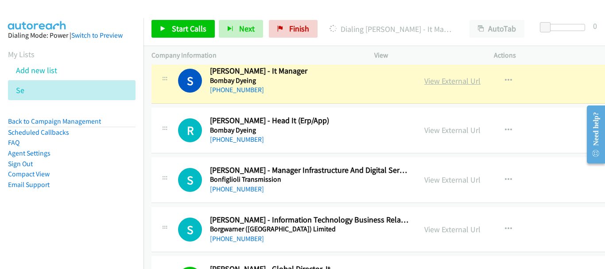
click at [434, 81] on link "View External Url" at bounding box center [452, 81] width 56 height 10
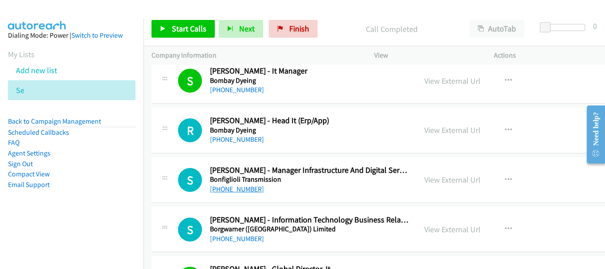
click at [248, 192] on link "+91 95000 95522" at bounding box center [237, 189] width 54 height 8
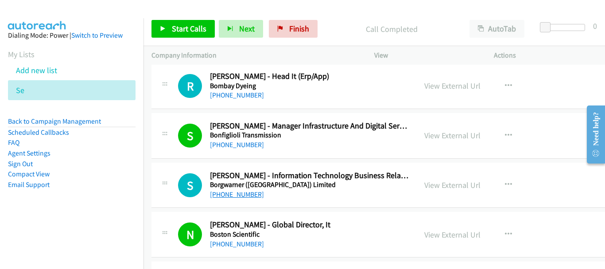
click at [245, 196] on link "+91 99100 22688" at bounding box center [237, 194] width 54 height 8
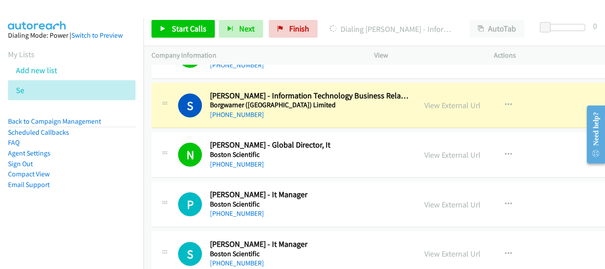
scroll to position [5271, 0]
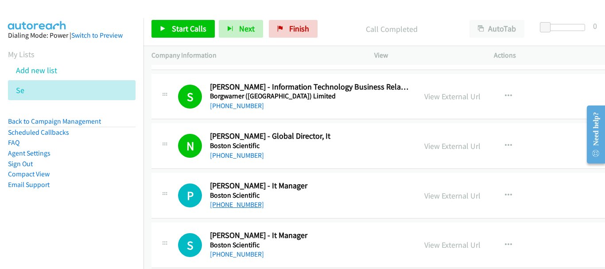
click at [249, 206] on link "+91 95912 53270" at bounding box center [237, 204] width 54 height 8
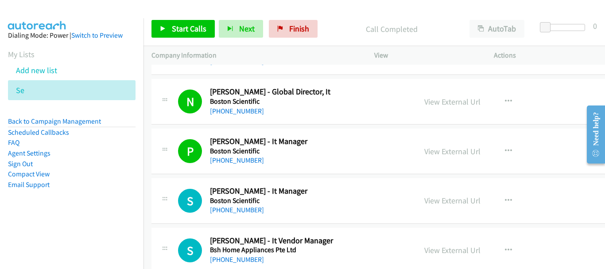
scroll to position [5359, 0]
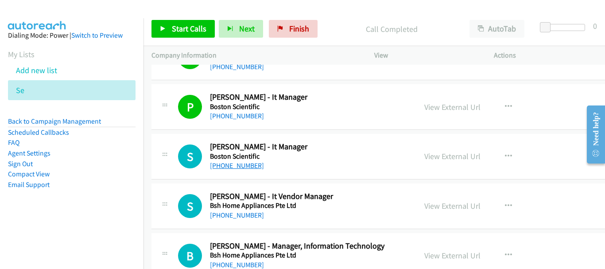
click at [242, 164] on link "+91 82970 27777" at bounding box center [237, 165] width 54 height 8
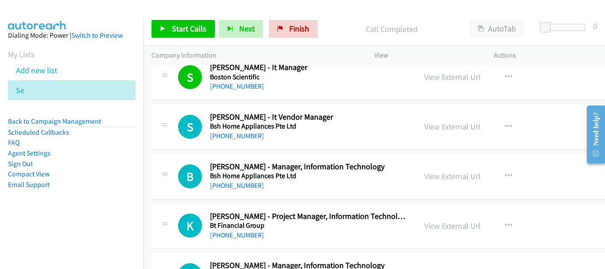
scroll to position [5448, 0]
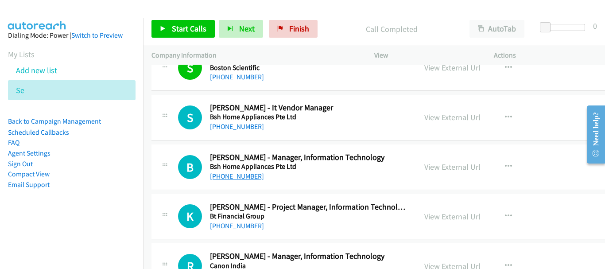
click at [236, 177] on link "+91 95130 20362" at bounding box center [237, 176] width 54 height 8
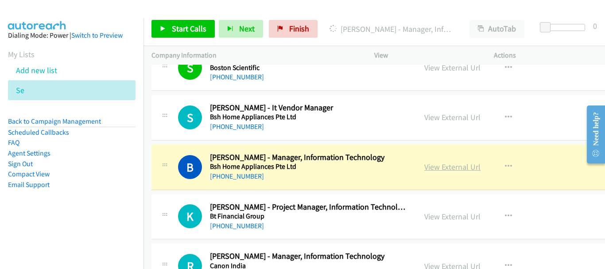
click at [426, 169] on link "View External Url" at bounding box center [452, 167] width 56 height 10
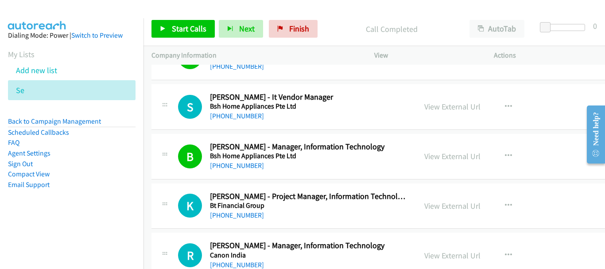
scroll to position [5492, 0]
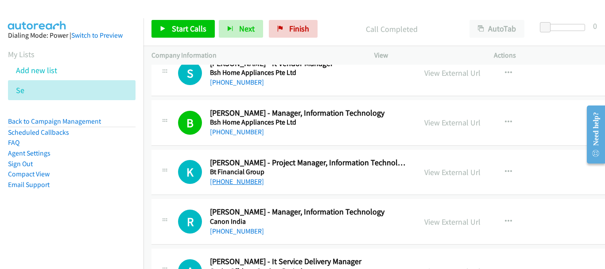
click at [238, 177] on link "+91 87699 90363" at bounding box center [237, 181] width 54 height 8
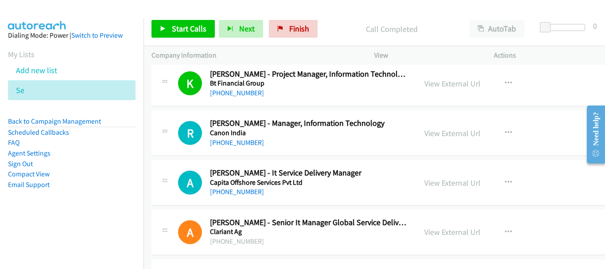
scroll to position [5669, 0]
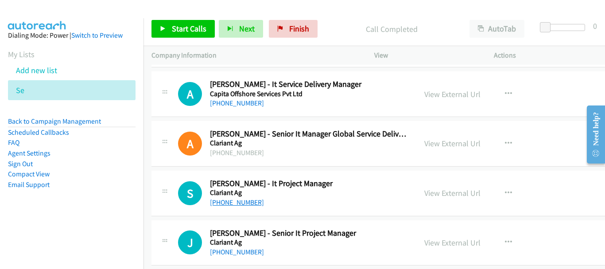
click at [248, 202] on link "+91 93220 44928" at bounding box center [237, 202] width 54 height 8
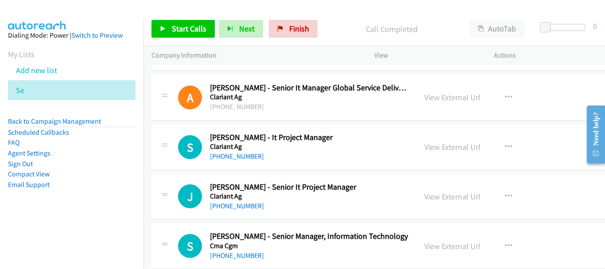
scroll to position [5758, 0]
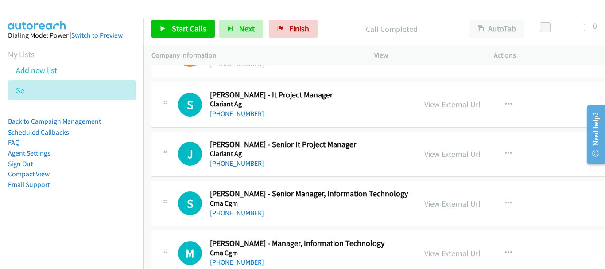
click at [240, 217] on div "+91 99626 00157" at bounding box center [309, 213] width 198 height 11
click at [239, 210] on link "+91 99626 00157" at bounding box center [237, 213] width 54 height 8
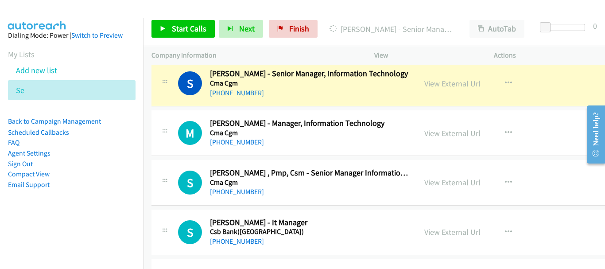
scroll to position [5891, 0]
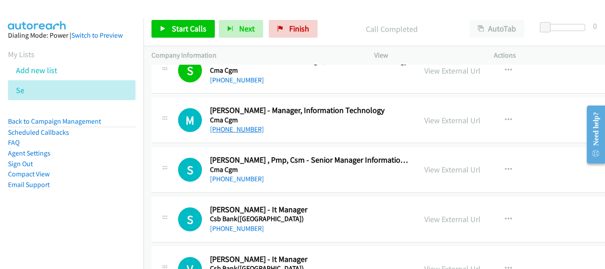
click at [233, 132] on link "+91 98864 94450" at bounding box center [237, 129] width 54 height 8
click at [230, 175] on link "+91 98198 48270" at bounding box center [237, 179] width 54 height 8
click at [225, 229] on link "+91 85270 95662" at bounding box center [237, 228] width 54 height 8
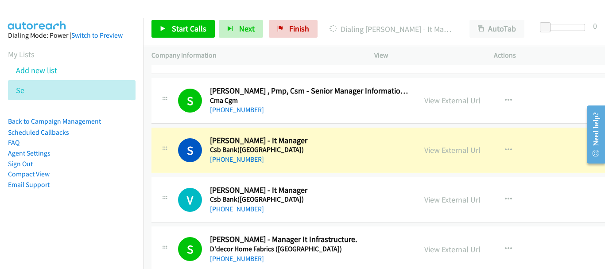
scroll to position [5979, 0]
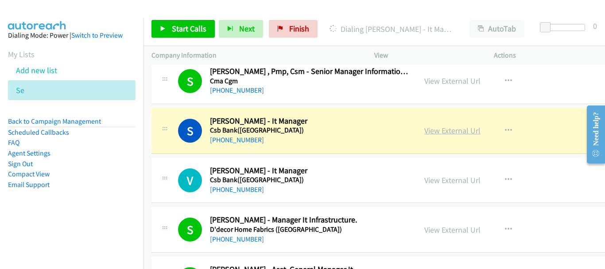
click at [445, 133] on link "View External Url" at bounding box center [452, 130] width 56 height 10
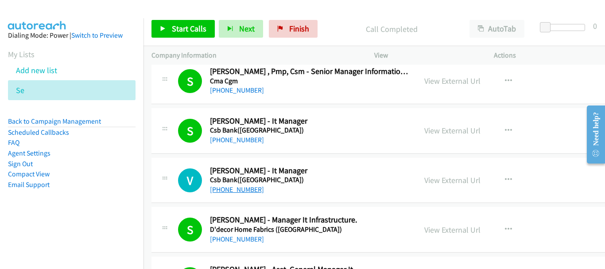
click at [244, 189] on link "+91 95677 14112" at bounding box center [237, 189] width 54 height 8
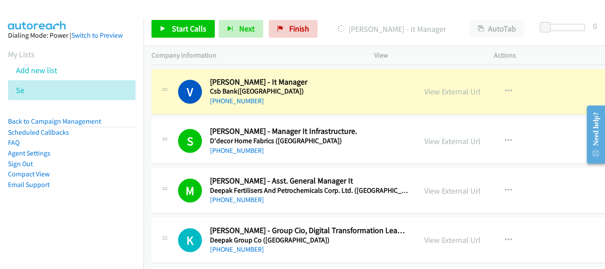
scroll to position [6112, 0]
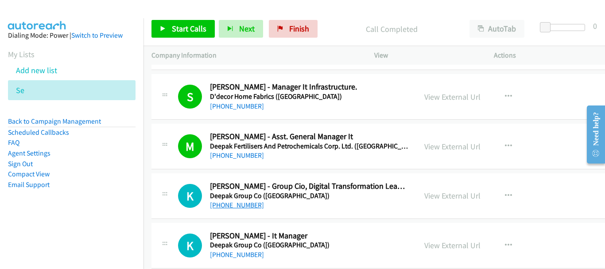
click at [254, 204] on link "+91 95600 94222" at bounding box center [237, 205] width 54 height 8
click at [236, 252] on link "+91 99934 47547" at bounding box center [237, 254] width 54 height 8
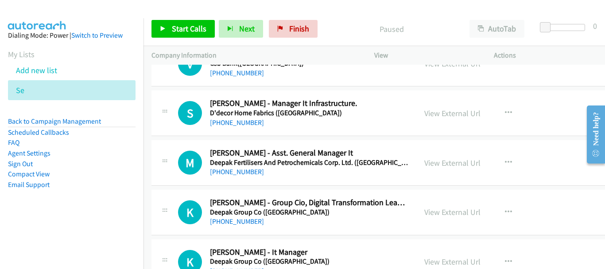
scroll to position [6140, 0]
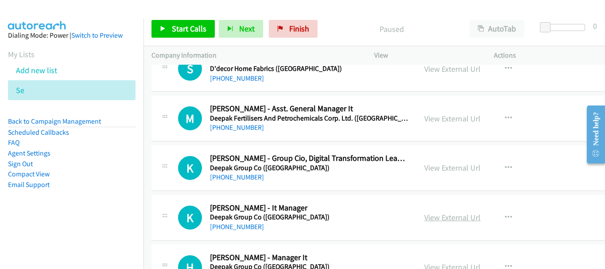
click at [444, 218] on link "View External Url" at bounding box center [452, 217] width 56 height 10
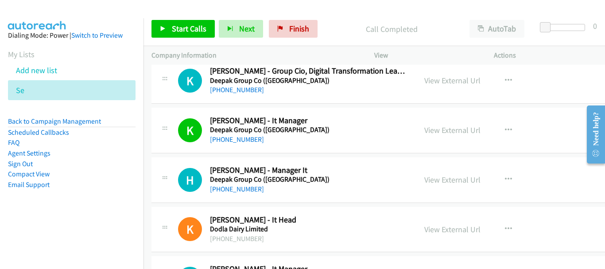
scroll to position [6273, 0]
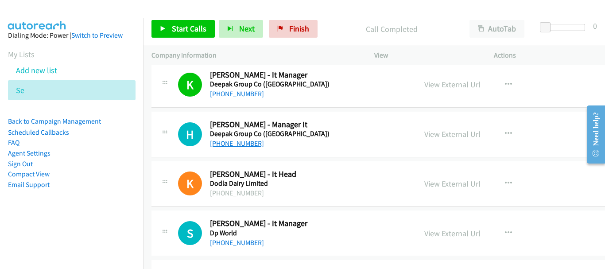
click at [235, 140] on link "+91 99047 09830" at bounding box center [237, 143] width 54 height 8
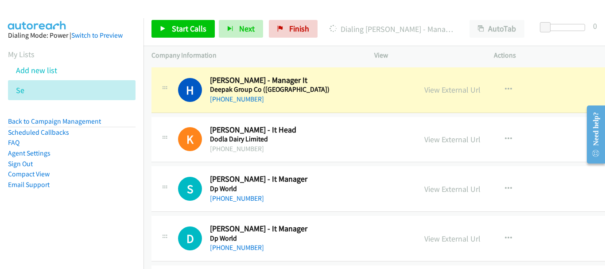
scroll to position [6362, 0]
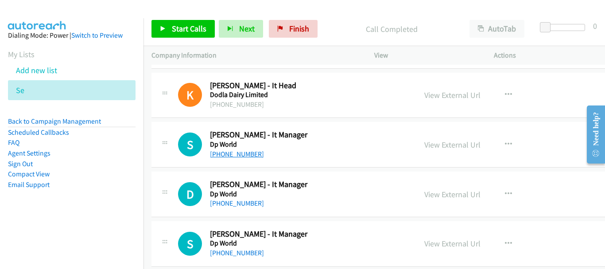
click at [237, 155] on link "+91 99520 60805" at bounding box center [237, 154] width 54 height 8
click at [250, 203] on link "+91 98678 15029" at bounding box center [237, 203] width 54 height 8
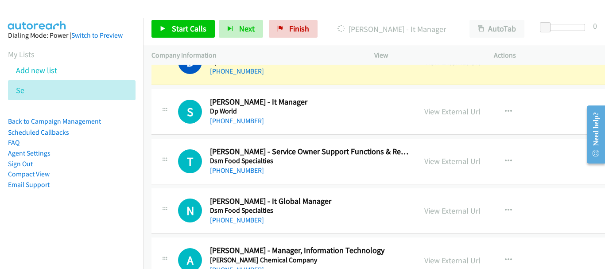
scroll to position [6495, 0]
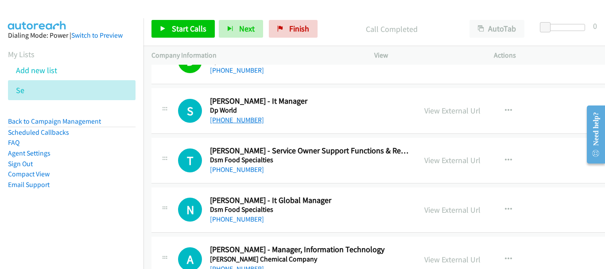
click at [247, 124] on link "+91 98403 60770" at bounding box center [237, 120] width 54 height 8
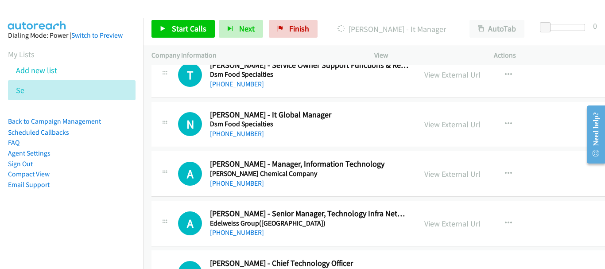
scroll to position [6583, 0]
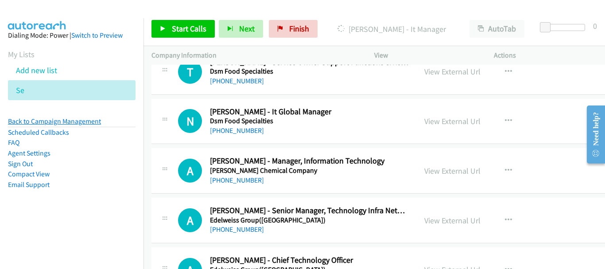
click at [62, 123] on link "Back to Campaign Management" at bounding box center [54, 121] width 93 height 8
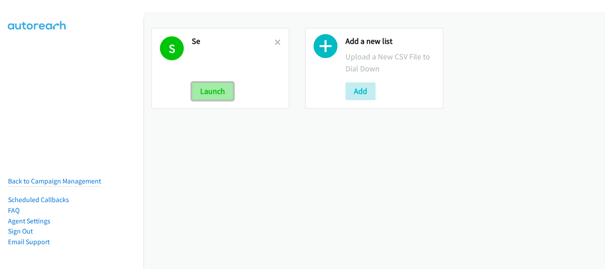
click at [220, 98] on button "Launch" at bounding box center [213, 91] width 42 height 18
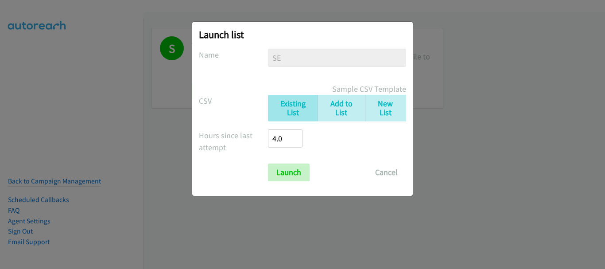
click at [291, 162] on form "No phone fields were returned for that Report or List View Please upload a csv …" at bounding box center [302, 115] width 207 height 132
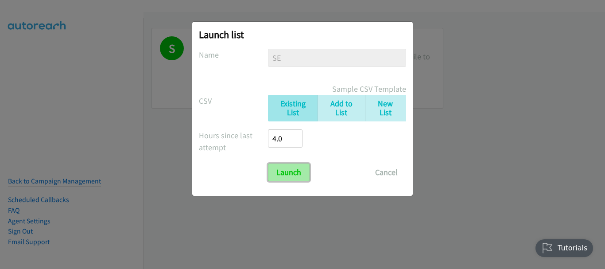
click at [291, 171] on input "Launch" at bounding box center [289, 172] width 42 height 18
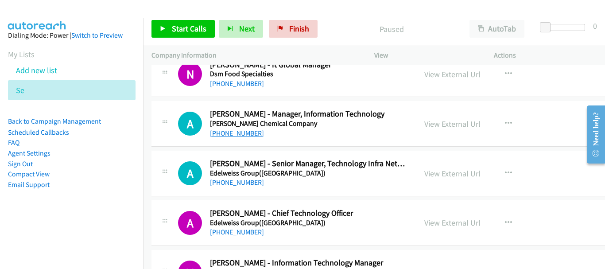
scroll to position [6674, 0]
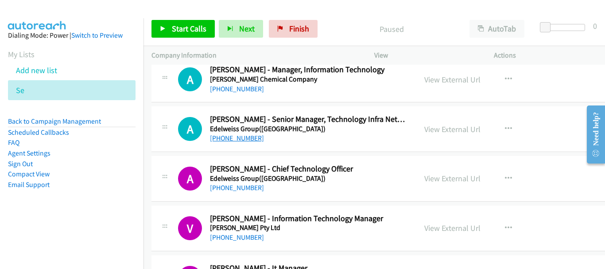
click at [254, 137] on link "[PHONE_NUMBER]" at bounding box center [237, 138] width 54 height 8
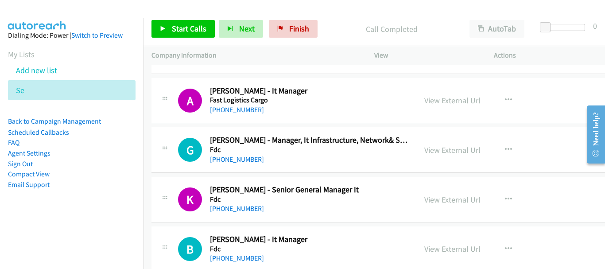
scroll to position [6940, 0]
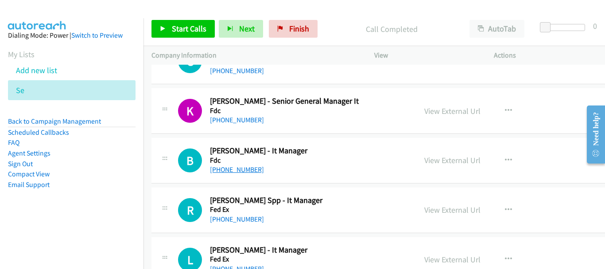
click at [238, 171] on link "+91 98202 17683" at bounding box center [237, 169] width 54 height 8
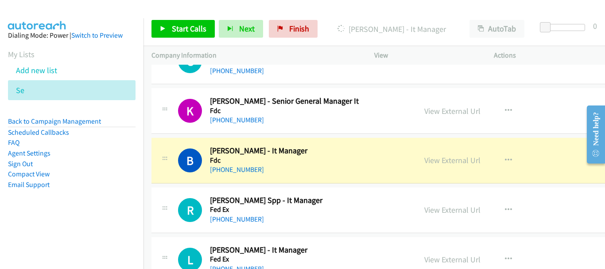
scroll to position [6984, 0]
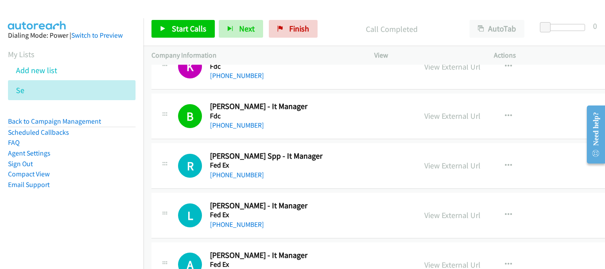
click at [226, 170] on div "+91 98408 95080" at bounding box center [309, 175] width 198 height 11
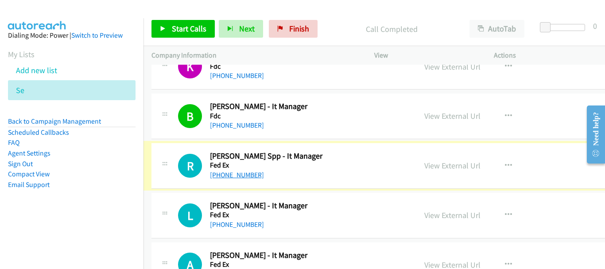
click at [226, 178] on link "+91 98408 95080" at bounding box center [237, 175] width 54 height 8
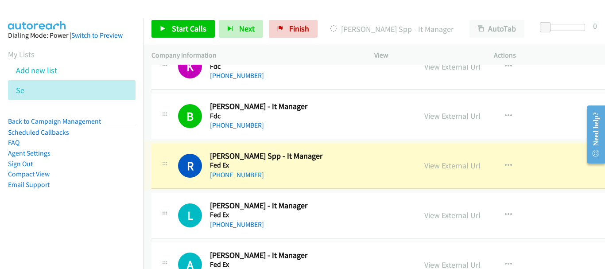
click at [437, 165] on link "View External Url" at bounding box center [452, 165] width 56 height 10
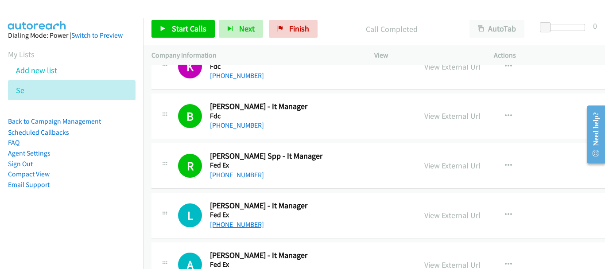
click at [243, 223] on link "+91 99088 44553" at bounding box center [237, 224] width 54 height 8
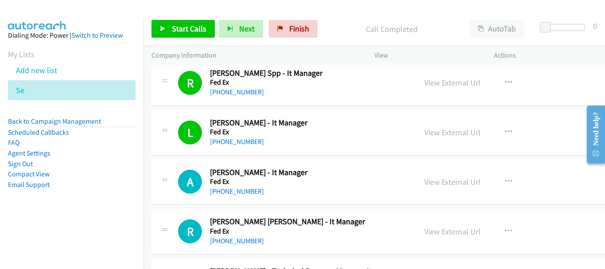
scroll to position [7073, 0]
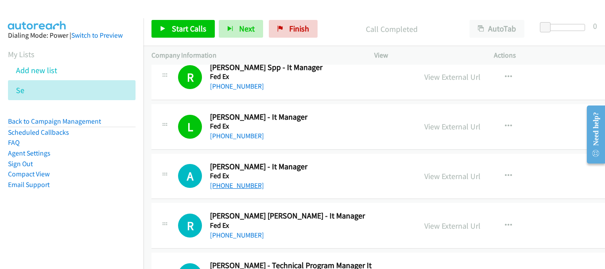
click at [231, 185] on link "+91 96223 16981" at bounding box center [237, 185] width 54 height 8
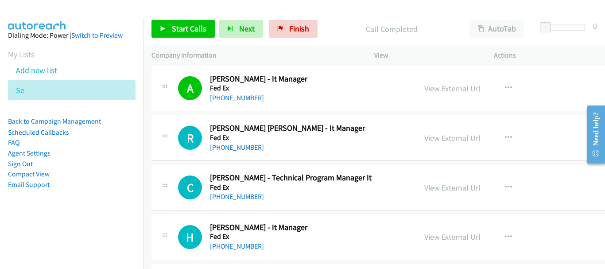
scroll to position [7162, 0]
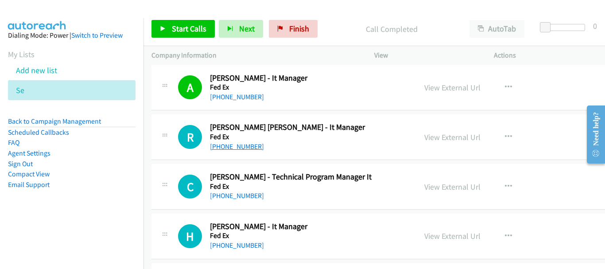
click at [244, 142] on link "+91 91000 29021" at bounding box center [237, 146] width 54 height 8
click at [248, 197] on link "+91 98851 72710" at bounding box center [237, 195] width 54 height 8
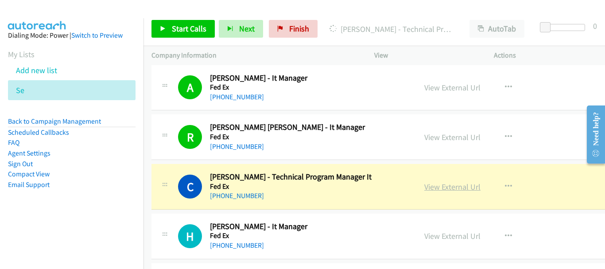
click at [440, 186] on link "View External Url" at bounding box center [452, 187] width 56 height 10
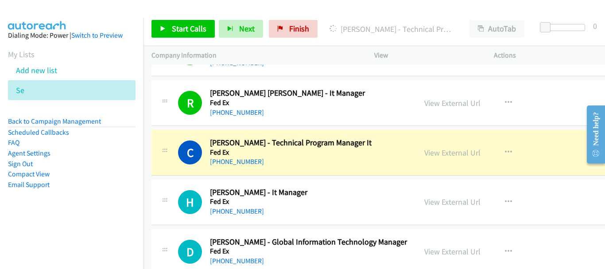
scroll to position [7206, 0]
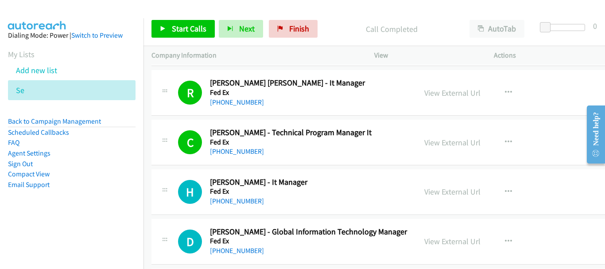
click at [246, 206] on div "+91 81210 65065" at bounding box center [309, 201] width 198 height 11
click at [244, 199] on link "+91 81210 65065" at bounding box center [237, 201] width 54 height 8
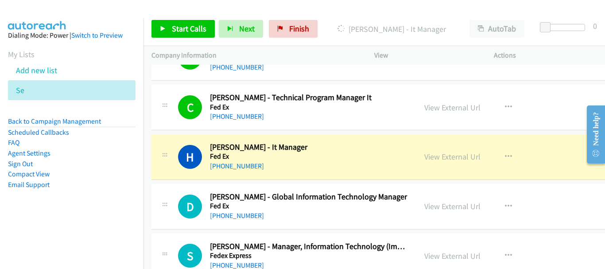
scroll to position [7250, 0]
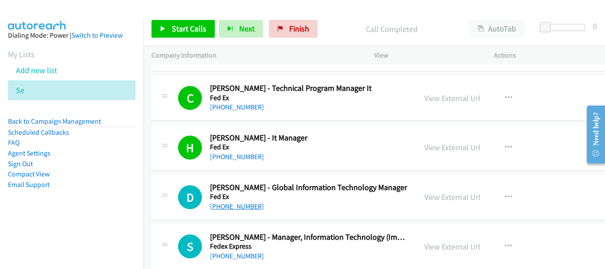
click at [246, 207] on link "+91 91677 11594" at bounding box center [237, 206] width 54 height 8
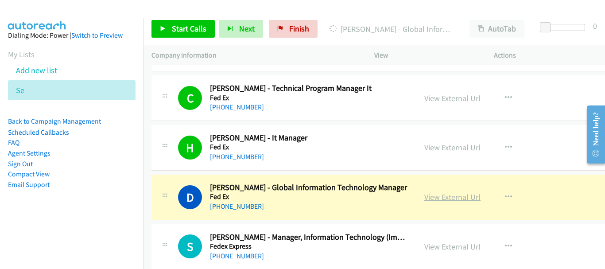
click at [442, 198] on link "View External Url" at bounding box center [452, 197] width 56 height 10
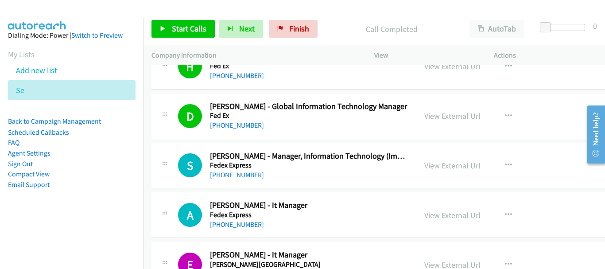
scroll to position [7339, 0]
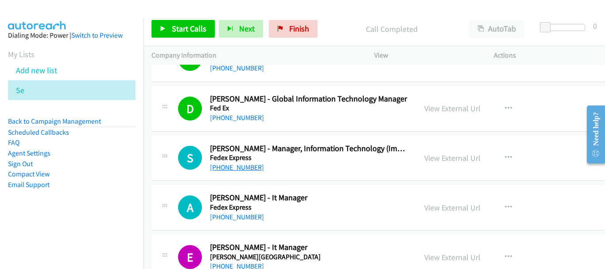
click at [251, 169] on link "+91 98665 62330" at bounding box center [237, 167] width 54 height 8
click at [247, 218] on link "+91 73578 12321" at bounding box center [237, 217] width 54 height 8
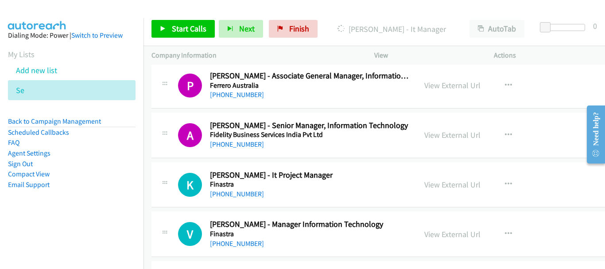
scroll to position [7560, 0]
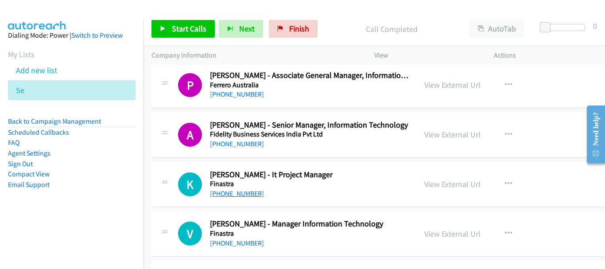
click at [241, 194] on link "+91 96541 00828" at bounding box center [237, 193] width 54 height 8
click at [226, 243] on link "+91 20 6793 9000" at bounding box center [237, 243] width 54 height 8
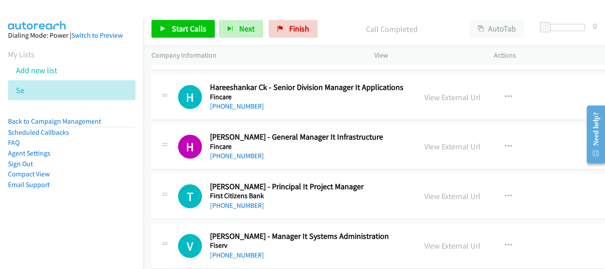
scroll to position [7782, 0]
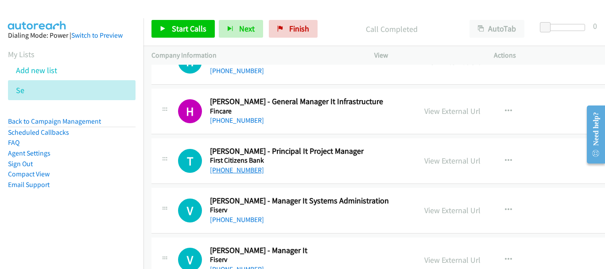
click at [252, 169] on link "+91 89399 31327" at bounding box center [237, 170] width 54 height 8
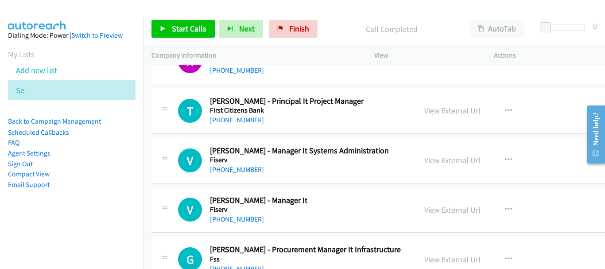
scroll to position [7870, 0]
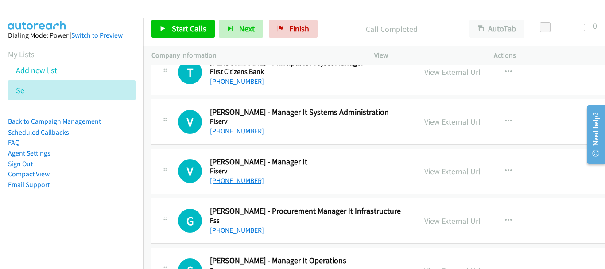
click at [229, 180] on link "+91 99942 19723" at bounding box center [237, 180] width 54 height 8
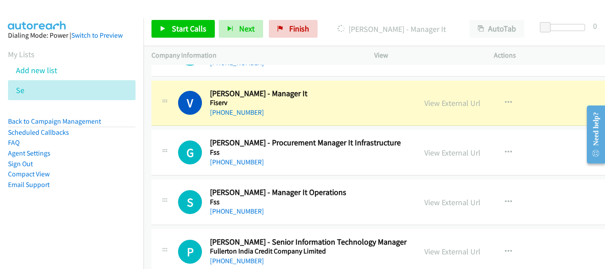
scroll to position [7959, 0]
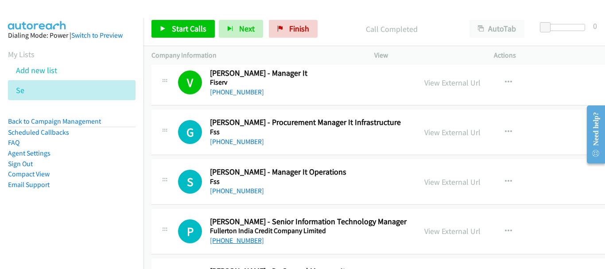
click at [225, 242] on link "+91 76661 30076" at bounding box center [237, 240] width 54 height 8
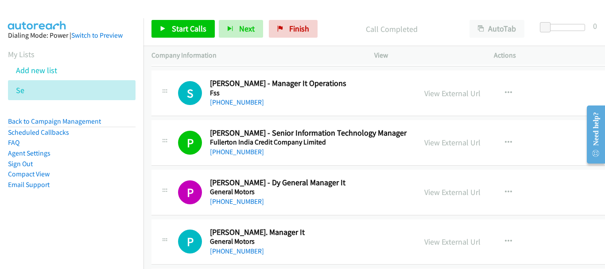
scroll to position [8092, 0]
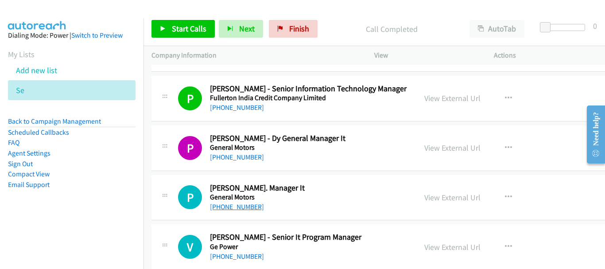
click at [245, 208] on link "+91 70222 90959" at bounding box center [237, 206] width 54 height 8
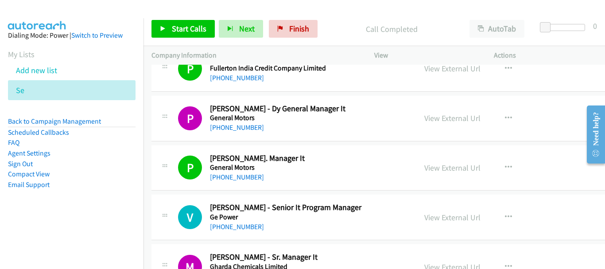
scroll to position [8136, 0]
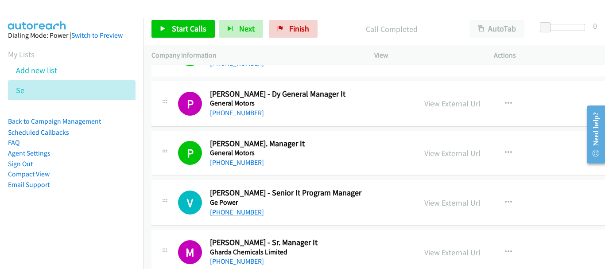
click at [255, 212] on link "+91 80 4088 2550" at bounding box center [237, 212] width 54 height 8
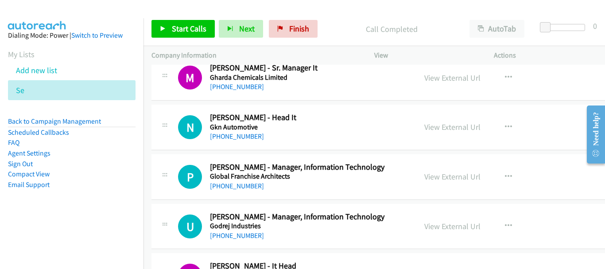
scroll to position [8313, 0]
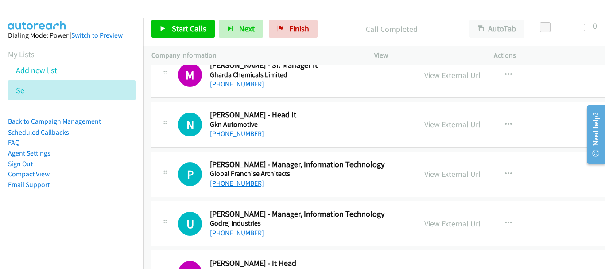
click at [252, 185] on link "+91 80 4111 2111" at bounding box center [237, 183] width 54 height 8
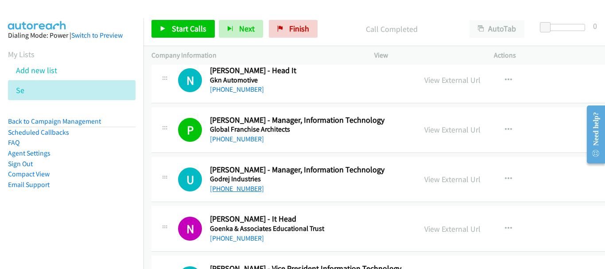
click at [232, 189] on link "+91 93395 29319" at bounding box center [237, 188] width 54 height 8
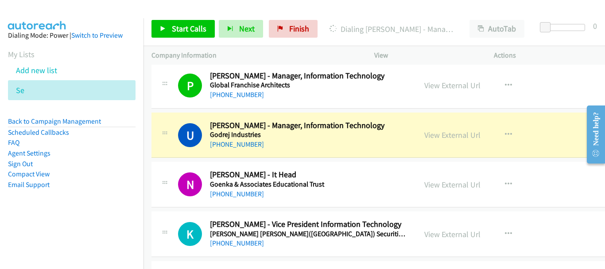
scroll to position [8446, 0]
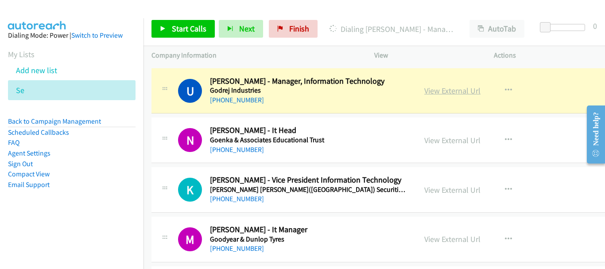
click at [441, 92] on link "View External Url" at bounding box center [452, 90] width 56 height 10
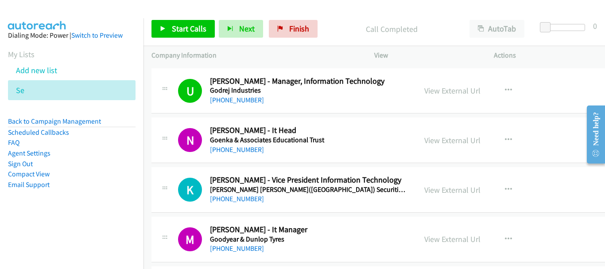
click at [232, 203] on div "+91 98997 08602" at bounding box center [309, 199] width 198 height 11
click at [231, 197] on link "+91 98997 08602" at bounding box center [237, 198] width 54 height 8
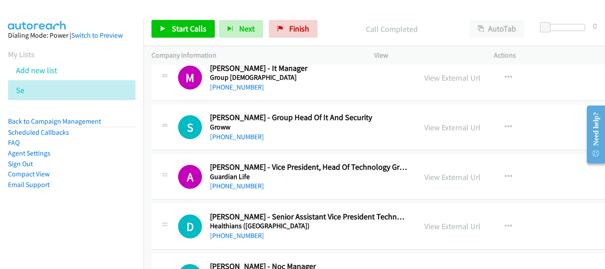
scroll to position [8800, 0]
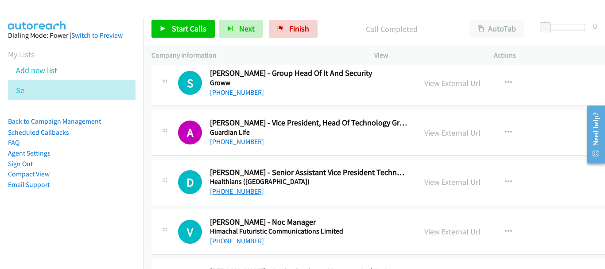
click at [243, 192] on link "+91 84470 98801" at bounding box center [237, 191] width 54 height 8
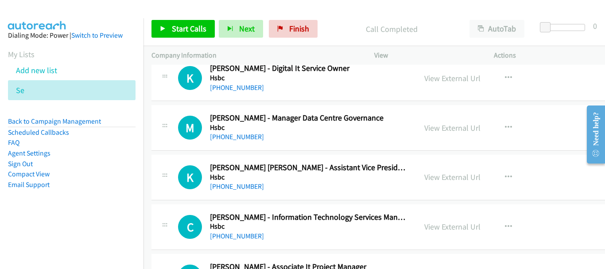
scroll to position [9066, 0]
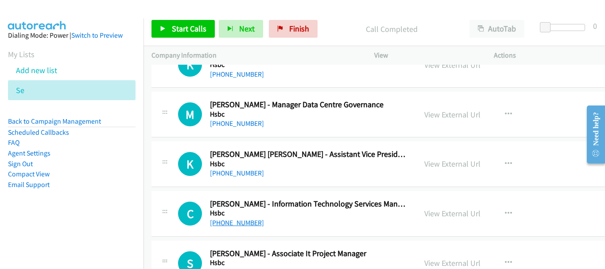
click at [241, 225] on link "+91 99230 84560" at bounding box center [237, 222] width 54 height 8
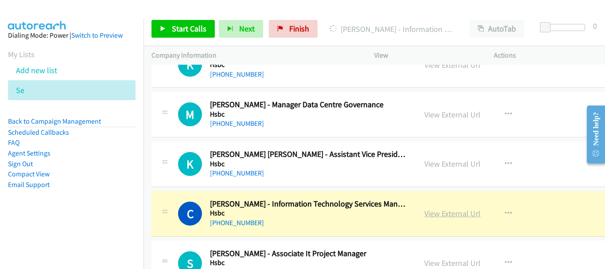
click at [448, 216] on link "View External Url" at bounding box center [452, 213] width 56 height 10
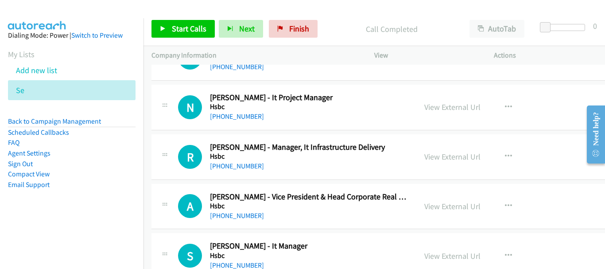
scroll to position [9420, 0]
click at [255, 172] on div "R Callback Scheduled Rajinikanth Venugopal - Manager, It Infrastructure Deliver…" at bounding box center [400, 157] width 498 height 46
click at [251, 168] on link "+91 75500 32226" at bounding box center [237, 165] width 54 height 8
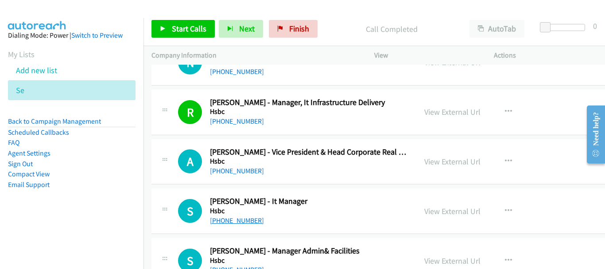
scroll to position [9553, 0]
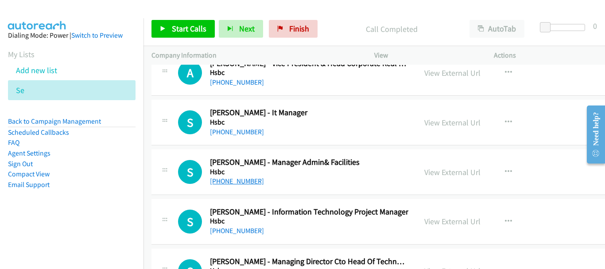
click at [244, 182] on link "+91 91580 09130" at bounding box center [237, 181] width 54 height 8
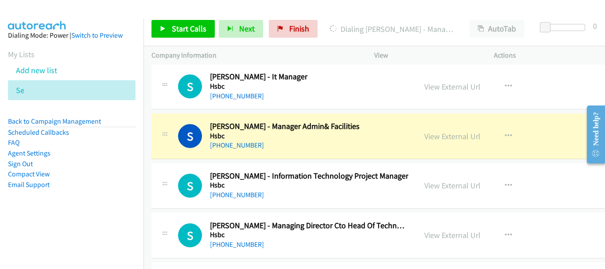
scroll to position [9598, 0]
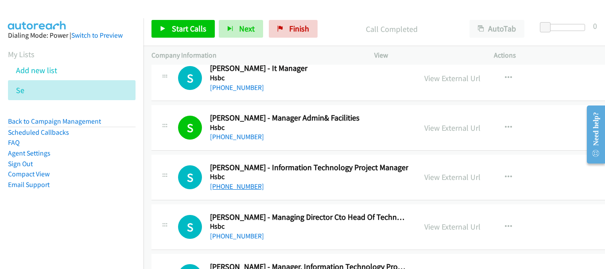
click at [249, 185] on link "+91 77220 21149" at bounding box center [237, 186] width 54 height 8
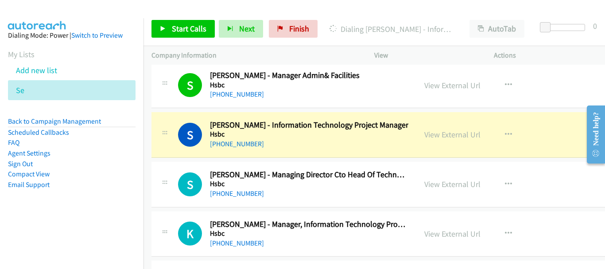
scroll to position [9686, 0]
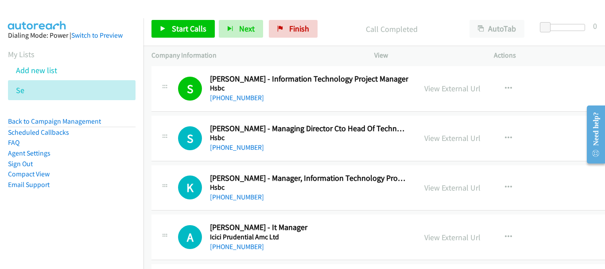
click at [247, 192] on div "+91 81423 86868" at bounding box center [309, 197] width 198 height 11
click at [246, 194] on link "+91 81423 86868" at bounding box center [237, 197] width 54 height 8
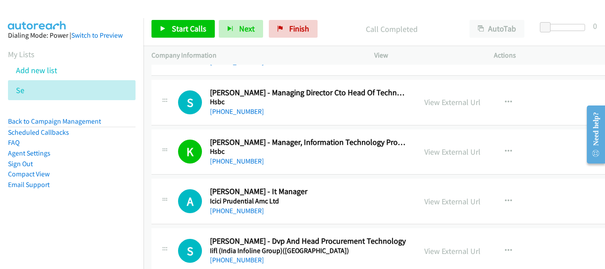
scroll to position [9730, 0]
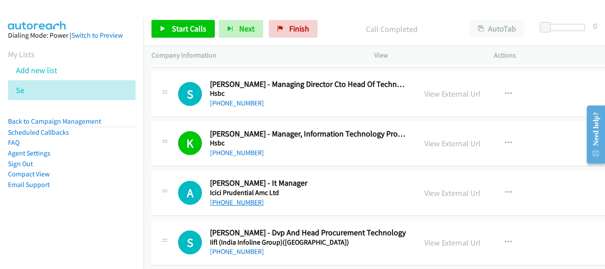
click at [248, 205] on link "+91 97697 48835" at bounding box center [237, 202] width 54 height 8
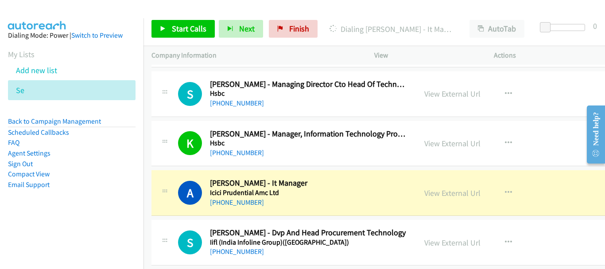
scroll to position [9819, 0]
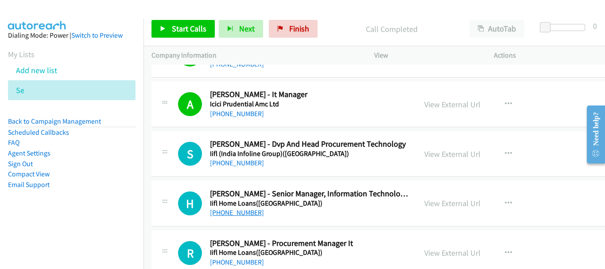
click at [236, 210] on link "+91 93817 52794" at bounding box center [237, 212] width 54 height 8
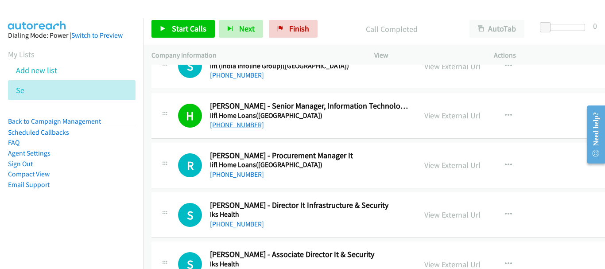
scroll to position [9908, 0]
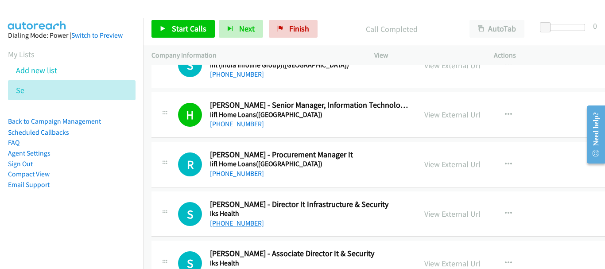
click at [232, 222] on link "+46 975 409 70" at bounding box center [237, 223] width 54 height 8
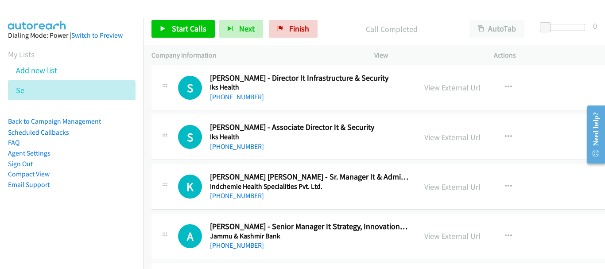
scroll to position [10041, 0]
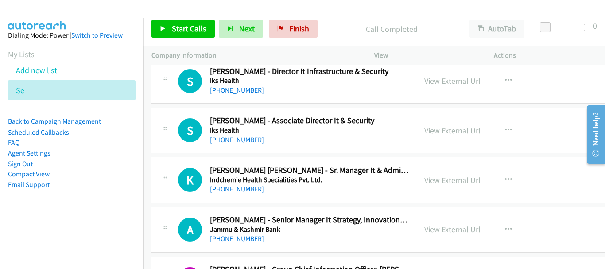
click at [248, 137] on link "+91 98677 88834" at bounding box center [237, 140] width 54 height 8
click at [249, 190] on link "+91 93180 10311" at bounding box center [237, 189] width 54 height 8
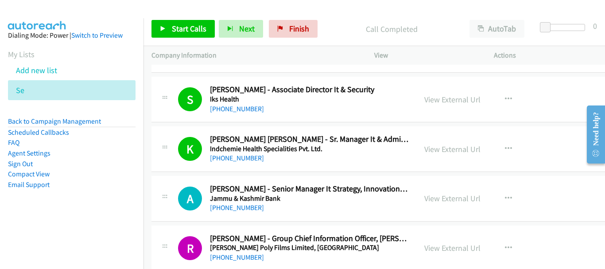
scroll to position [10085, 0]
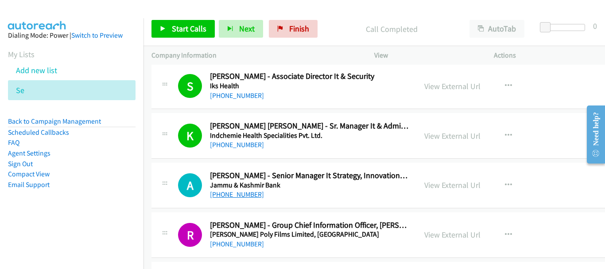
click at [244, 192] on link "+91 94194 20008" at bounding box center [237, 194] width 54 height 8
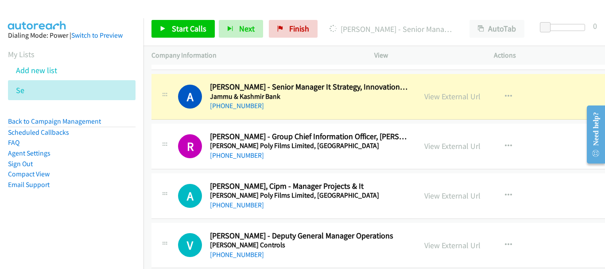
scroll to position [10218, 0]
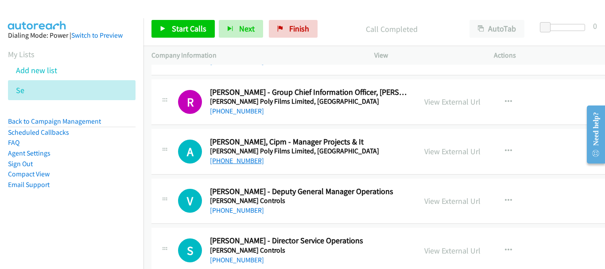
click at [251, 160] on link "+91 74047 84988" at bounding box center [237, 160] width 54 height 8
click at [249, 210] on link "+91 99536 86425" at bounding box center [237, 210] width 54 height 8
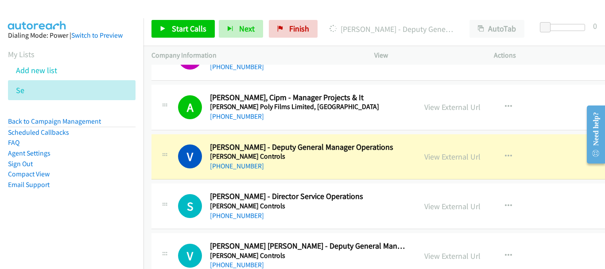
scroll to position [10306, 0]
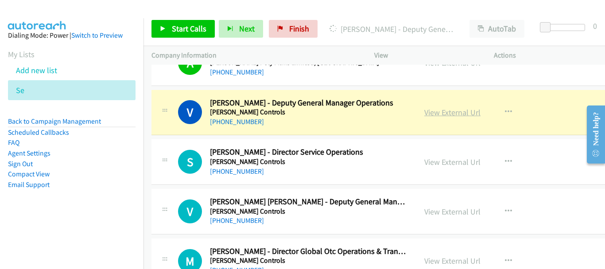
click at [436, 115] on link "View External Url" at bounding box center [452, 112] width 56 height 10
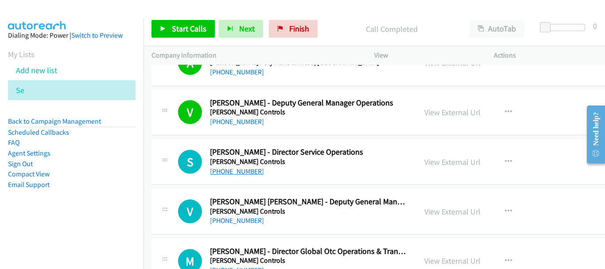
click at [240, 171] on link "+91 95997 02800" at bounding box center [237, 171] width 54 height 8
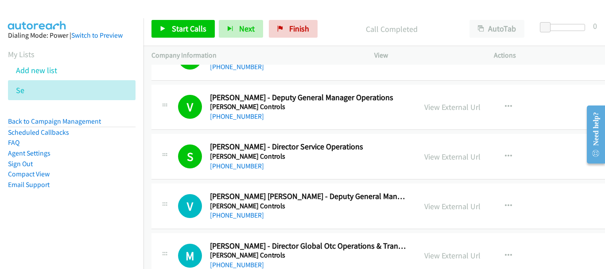
scroll to position [10351, 0]
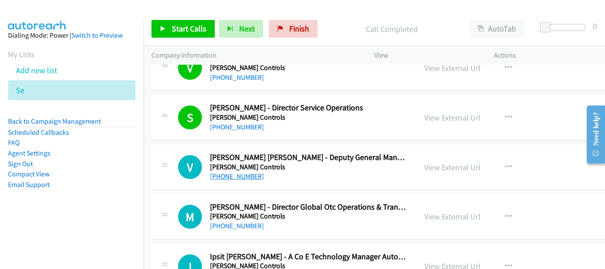
click at [243, 176] on link "+91 80085 02740" at bounding box center [237, 176] width 54 height 8
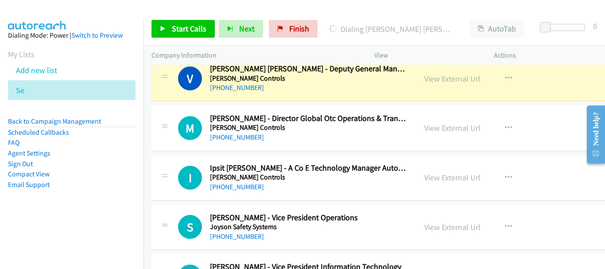
scroll to position [10483, 0]
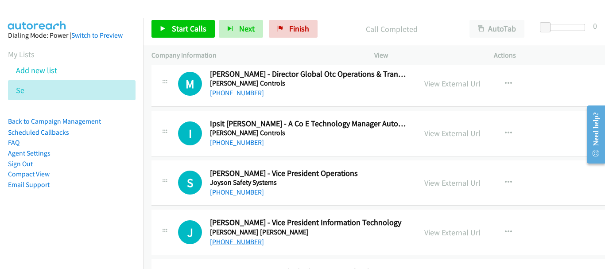
click at [243, 241] on link "+91 98331 96045" at bounding box center [237, 241] width 54 height 8
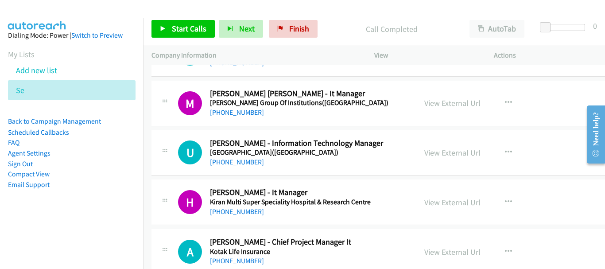
scroll to position [11059, 0]
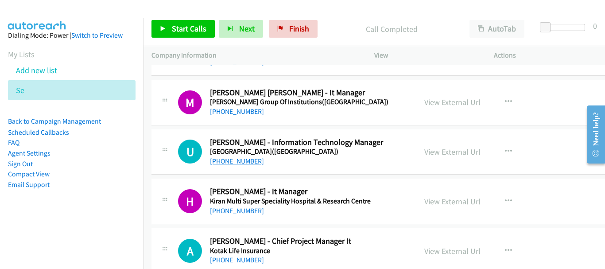
click at [237, 161] on link "+91 40 4488 5000" at bounding box center [237, 161] width 54 height 8
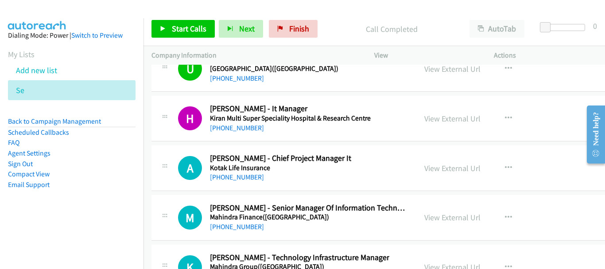
scroll to position [11148, 0]
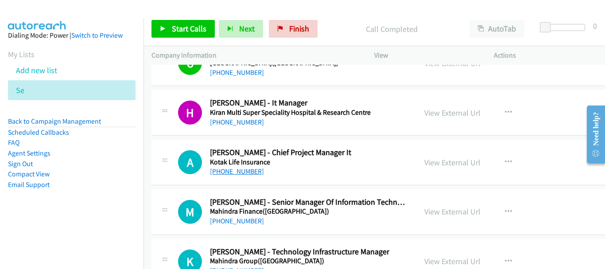
click at [246, 171] on link "+91 90041 18343" at bounding box center [237, 171] width 54 height 8
click at [232, 217] on link "+91 91633 24696" at bounding box center [237, 221] width 54 height 8
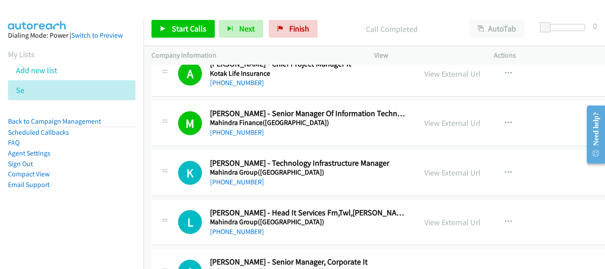
scroll to position [11325, 0]
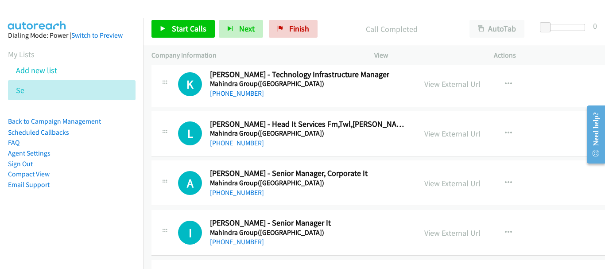
click at [244, 186] on h5 "Mahindra Group(india)" at bounding box center [289, 182] width 158 height 9
click at [244, 193] on link "[PHONE_NUMBER]" at bounding box center [237, 192] width 54 height 8
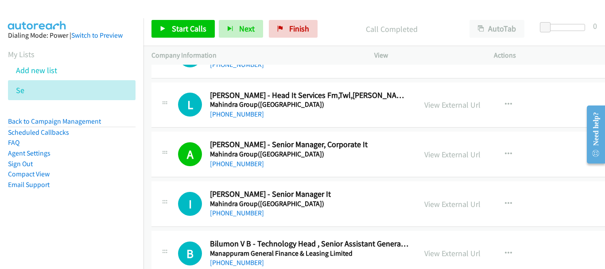
scroll to position [11369, 0]
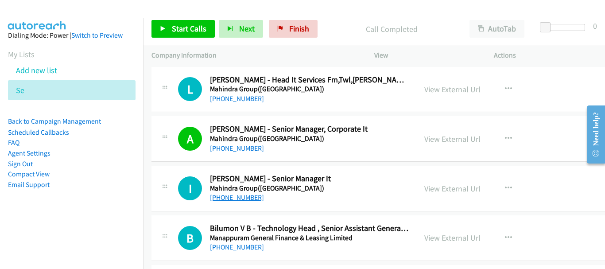
click at [241, 193] on link "+91 97696 90968" at bounding box center [237, 197] width 54 height 8
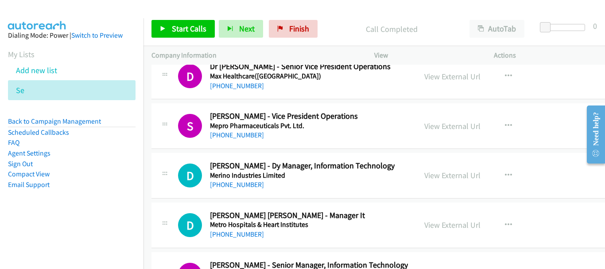
scroll to position [11724, 0]
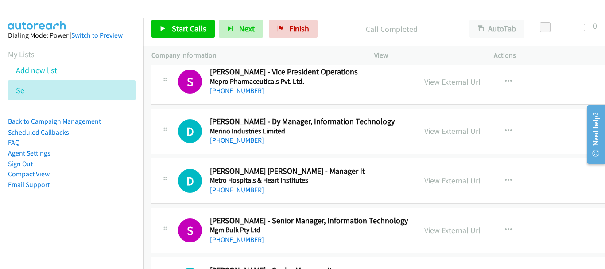
click at [246, 189] on link "+91 98713 03380" at bounding box center [237, 190] width 54 height 8
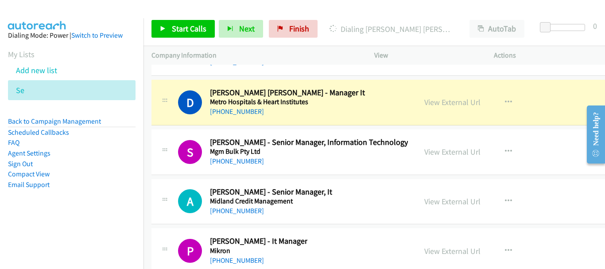
scroll to position [11812, 0]
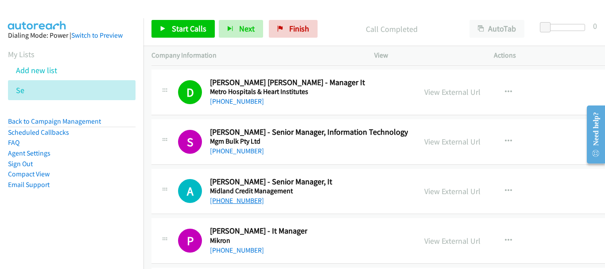
click at [226, 202] on link "+91 88827 24333" at bounding box center [237, 200] width 54 height 8
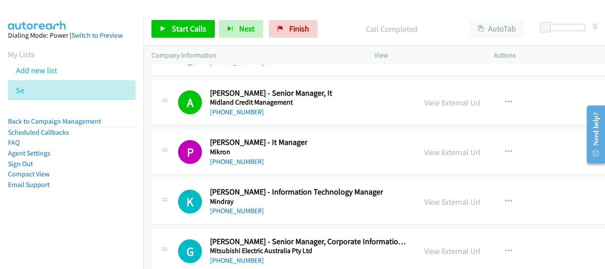
scroll to position [11945, 0]
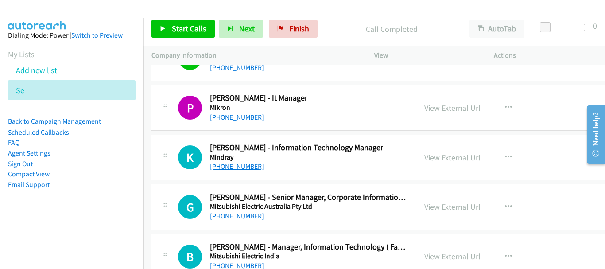
click at [239, 165] on link "+91 78275 70078" at bounding box center [237, 166] width 54 height 8
click at [243, 213] on link "+91 98802 28857" at bounding box center [237, 216] width 54 height 8
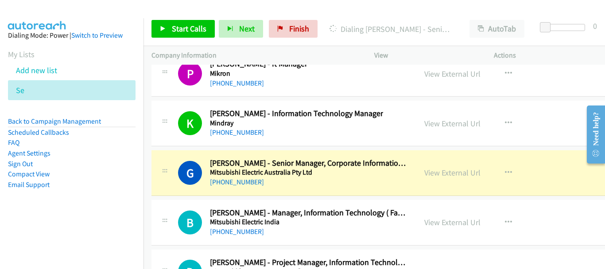
scroll to position [11989, 0]
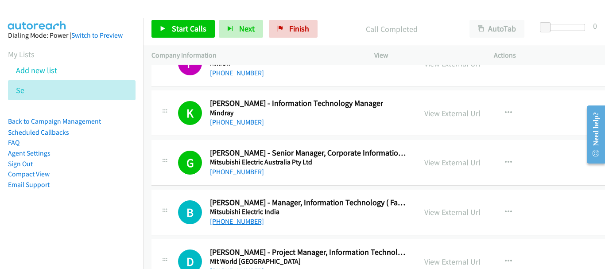
click at [250, 222] on link "+91 98906 64571" at bounding box center [237, 221] width 54 height 8
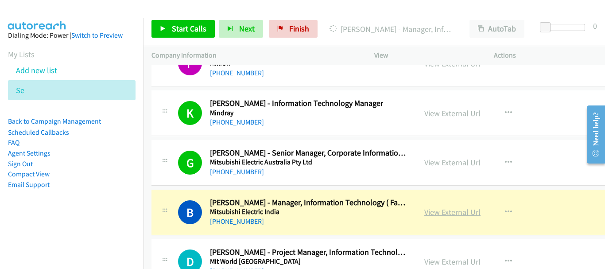
click at [445, 215] on link "View External Url" at bounding box center [452, 212] width 56 height 10
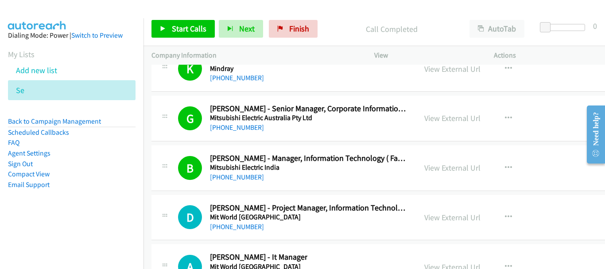
scroll to position [12078, 0]
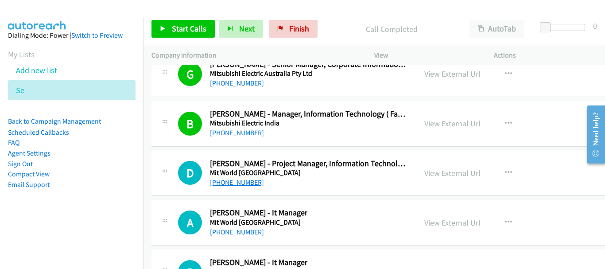
click at [241, 182] on link "+91 90750 38046" at bounding box center [237, 182] width 54 height 8
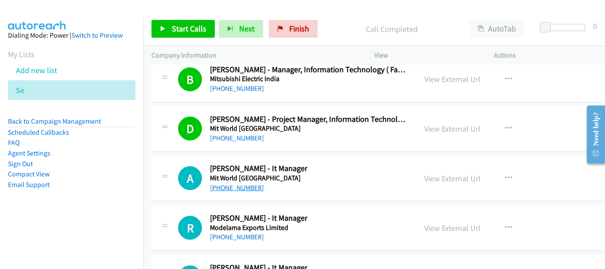
click at [243, 186] on link "+91 96659 93491" at bounding box center [237, 187] width 54 height 8
click at [242, 239] on link "+91 98188 99306" at bounding box center [237, 237] width 54 height 8
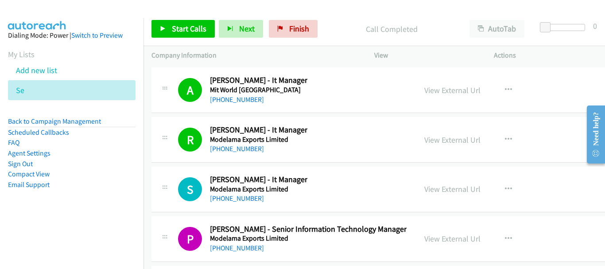
scroll to position [12211, 0]
click at [244, 198] on link "+91 98108 74819" at bounding box center [237, 198] width 54 height 8
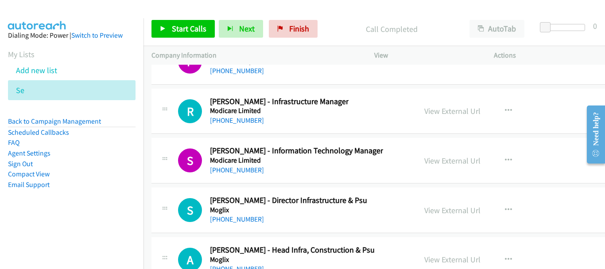
scroll to position [12344, 0]
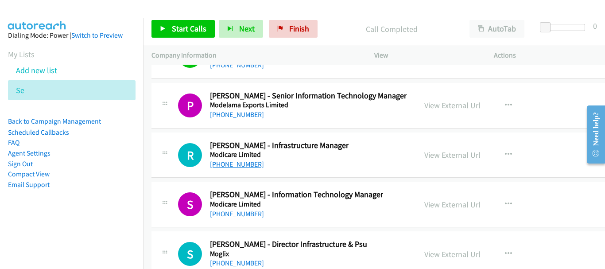
click at [243, 167] on link "+91 98734 13095" at bounding box center [237, 164] width 54 height 8
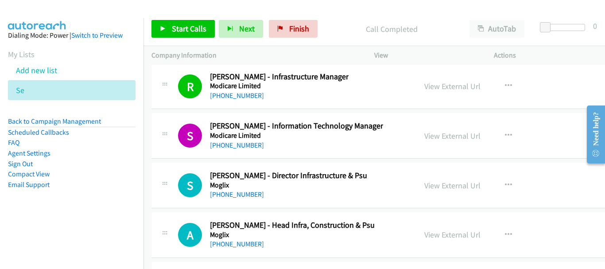
scroll to position [12432, 0]
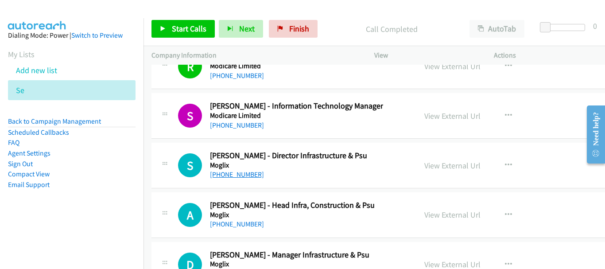
click at [245, 173] on link "+91 98301 17003" at bounding box center [237, 174] width 54 height 8
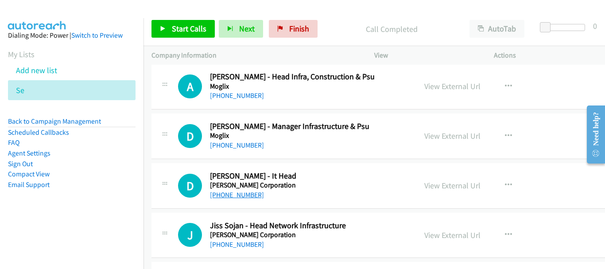
scroll to position [12609, 0]
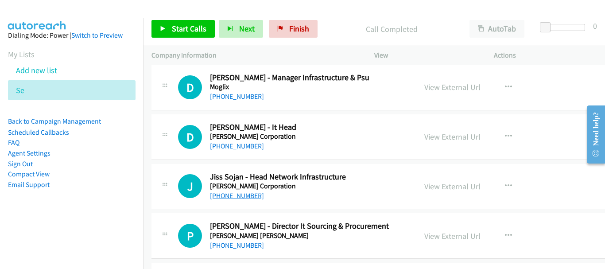
click at [245, 198] on link "+91 97183 02824" at bounding box center [237, 195] width 54 height 8
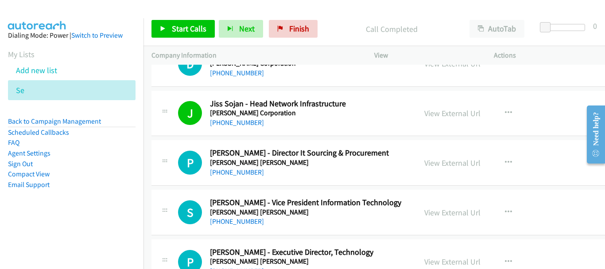
scroll to position [12698, 0]
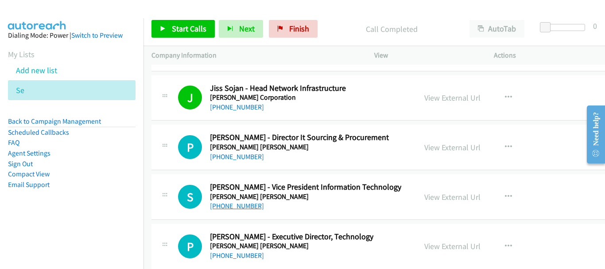
click at [244, 207] on link "+91 81494 73961" at bounding box center [237, 206] width 54 height 8
click at [245, 159] on link "+91 87793 97293" at bounding box center [237, 156] width 54 height 8
click at [230, 207] on link "+91 81494 73961" at bounding box center [237, 206] width 54 height 8
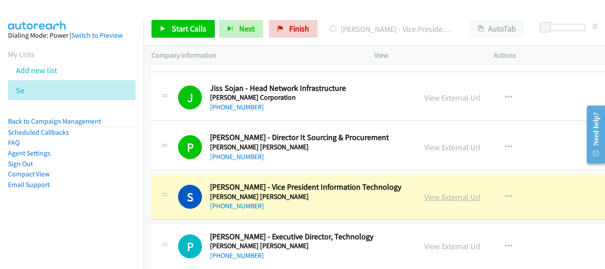
click at [449, 199] on link "View External Url" at bounding box center [452, 197] width 56 height 10
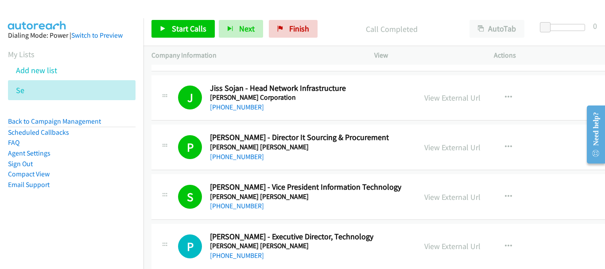
scroll to position [12787, 0]
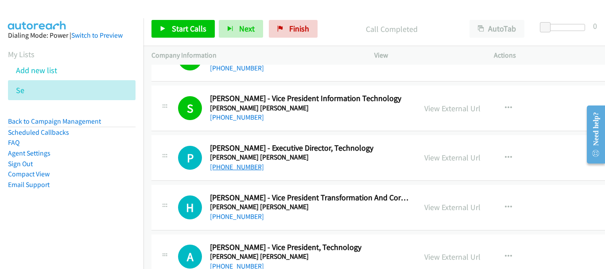
click at [250, 165] on link "+91 424 645 4999" at bounding box center [237, 167] width 54 height 8
click at [207, 215] on div "H" at bounding box center [194, 207] width 32 height 24
click at [220, 214] on link "+91 96853 81190" at bounding box center [237, 216] width 54 height 8
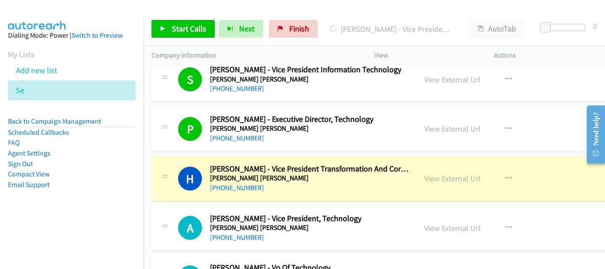
scroll to position [12831, 0]
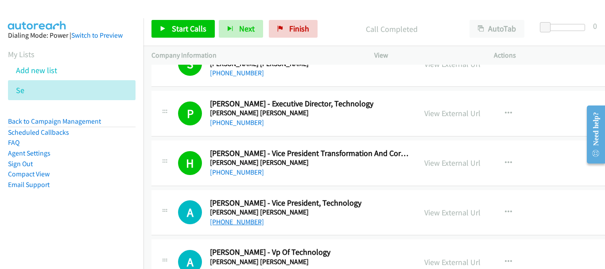
click at [249, 220] on link "+91 98704 33149" at bounding box center [237, 221] width 54 height 8
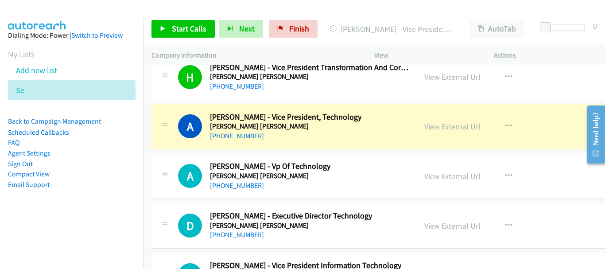
scroll to position [12920, 0]
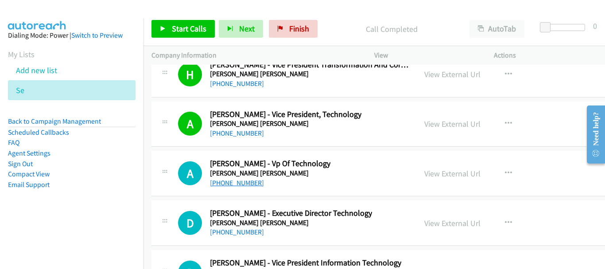
click at [232, 182] on link "+91 99870 43976" at bounding box center [237, 182] width 54 height 8
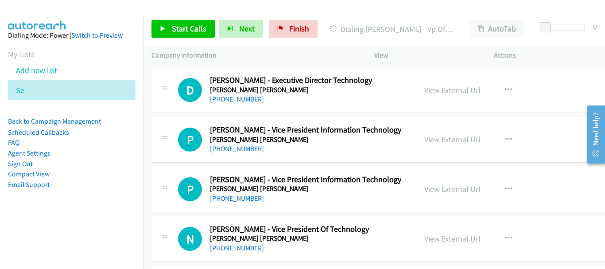
scroll to position [13008, 0]
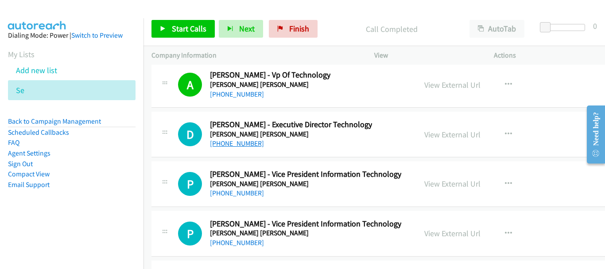
click at [217, 145] on link "+91 98675 41841" at bounding box center [237, 143] width 54 height 8
click at [243, 189] on link "+91 98428 99649" at bounding box center [237, 193] width 54 height 8
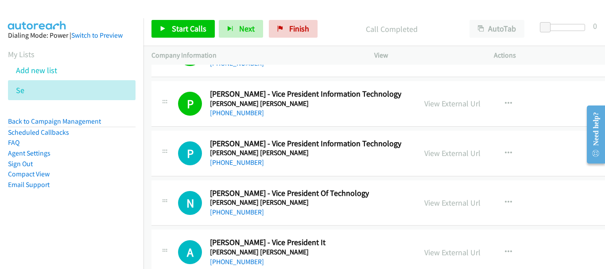
scroll to position [13097, 0]
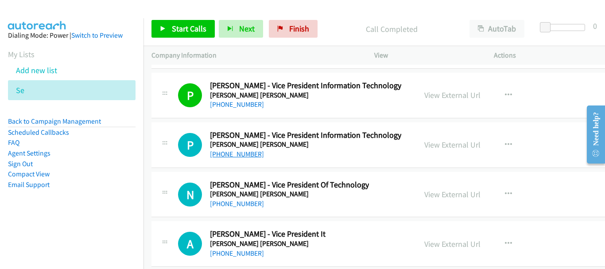
click at [244, 152] on link "+91 72080 73161" at bounding box center [237, 154] width 54 height 8
click at [248, 206] on link "+91 98209 38728" at bounding box center [237, 203] width 54 height 8
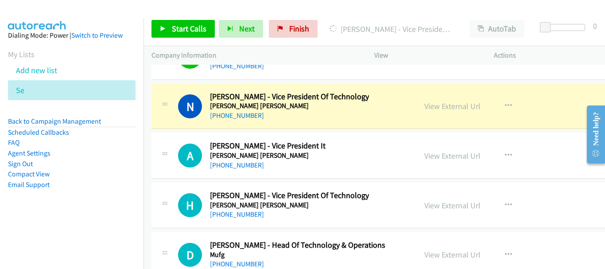
scroll to position [13185, 0]
click at [438, 104] on link "View External Url" at bounding box center [452, 106] width 56 height 10
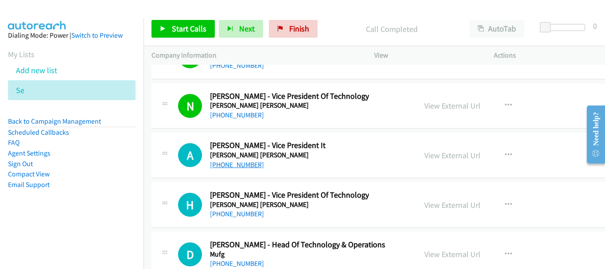
click at [243, 162] on link "+91 98206 04079" at bounding box center [237, 164] width 54 height 8
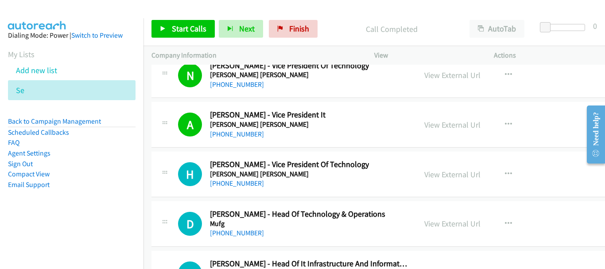
scroll to position [13230, 0]
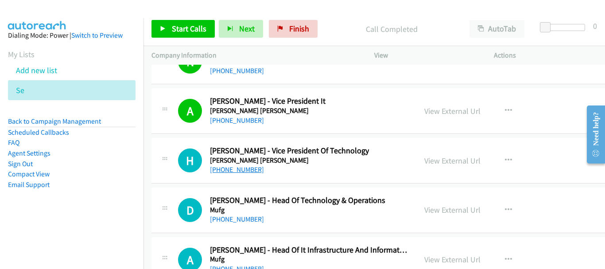
click at [248, 168] on link "+91 95824 06681" at bounding box center [237, 169] width 54 height 8
click at [247, 220] on link "+91 98213 45250" at bounding box center [237, 219] width 54 height 8
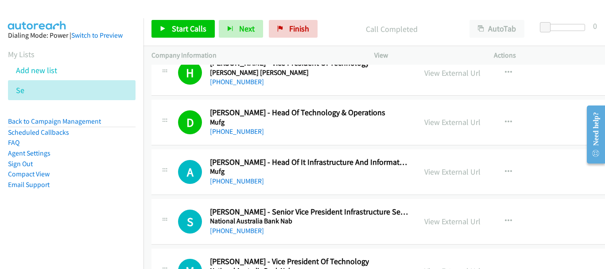
scroll to position [13318, 0]
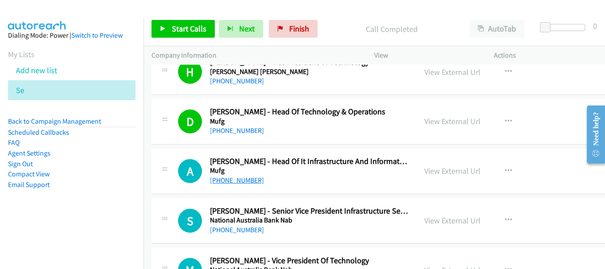
click at [247, 180] on link "+91 94489 27766" at bounding box center [237, 180] width 54 height 8
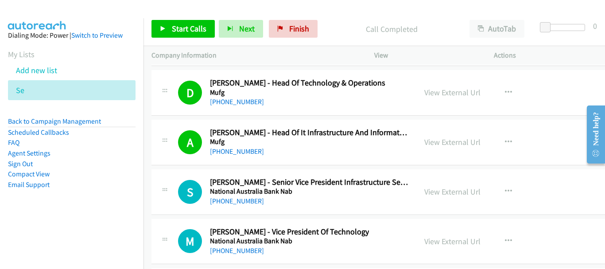
scroll to position [13362, 0]
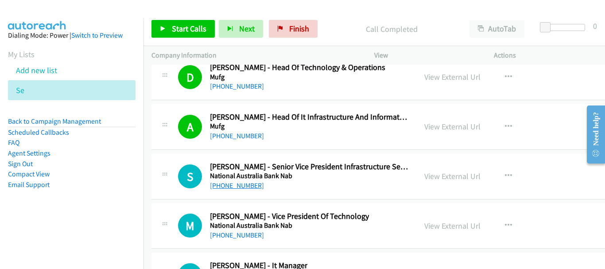
click at [240, 187] on link "+91 95997 67001" at bounding box center [237, 185] width 54 height 8
click at [220, 233] on link "+91 96544 05218" at bounding box center [237, 235] width 54 height 8
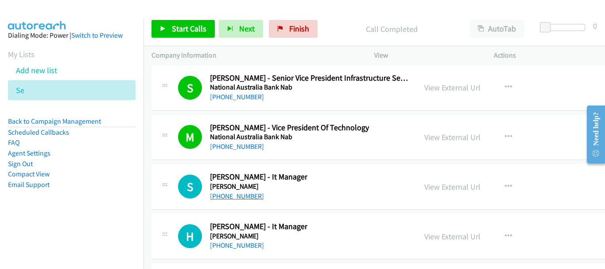
click at [243, 196] on link "+91 97115 96712" at bounding box center [237, 196] width 54 height 8
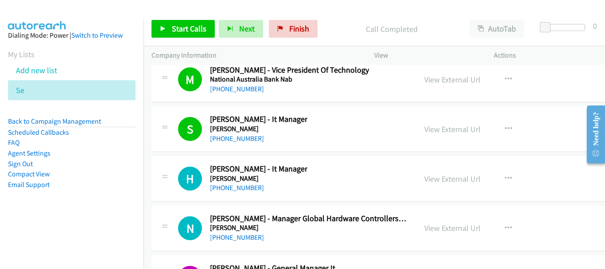
scroll to position [13540, 0]
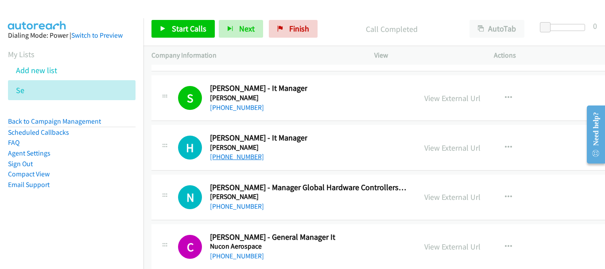
click at [216, 159] on link "+91 99532 39406" at bounding box center [237, 156] width 54 height 8
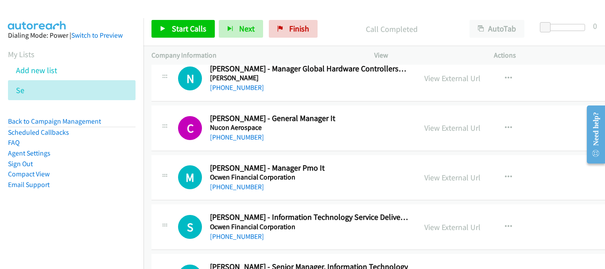
scroll to position [13672, 0]
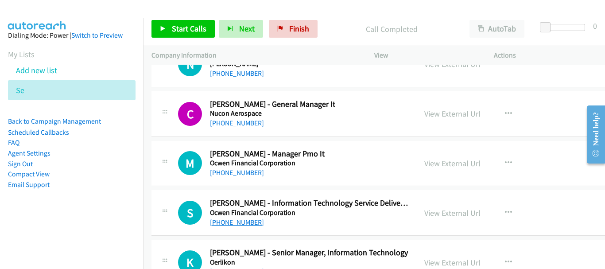
click at [240, 223] on link "+91 77389 12341" at bounding box center [237, 222] width 54 height 8
click at [256, 174] on link "+91 98190 34757" at bounding box center [237, 172] width 54 height 8
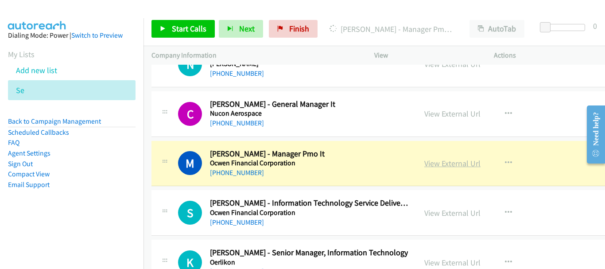
click at [431, 163] on link "View External Url" at bounding box center [452, 163] width 56 height 10
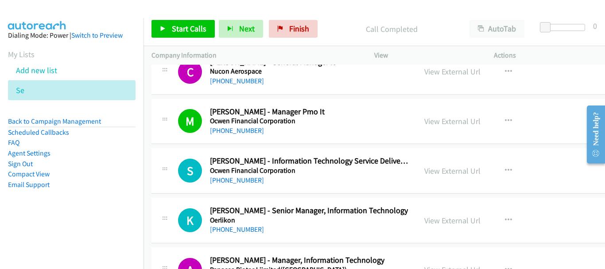
scroll to position [13717, 0]
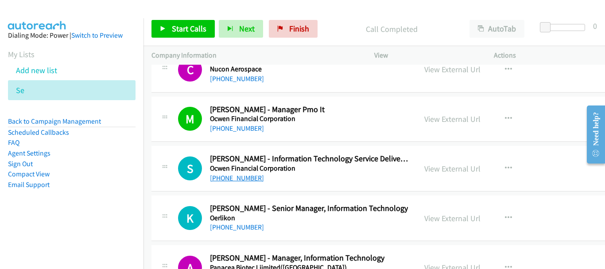
click at [249, 178] on link "+91 77389 12341" at bounding box center [237, 178] width 54 height 8
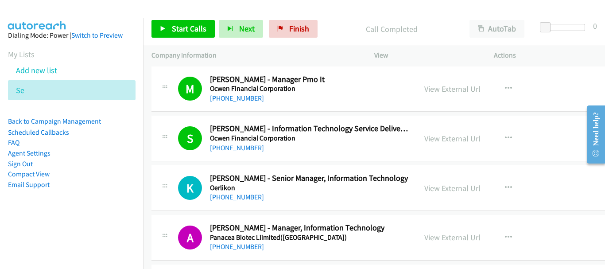
scroll to position [13761, 0]
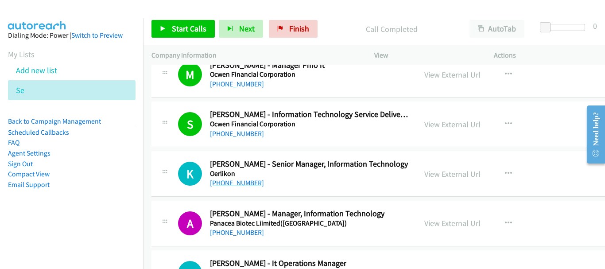
click at [236, 184] on link "+91 90040 85214" at bounding box center [237, 182] width 54 height 8
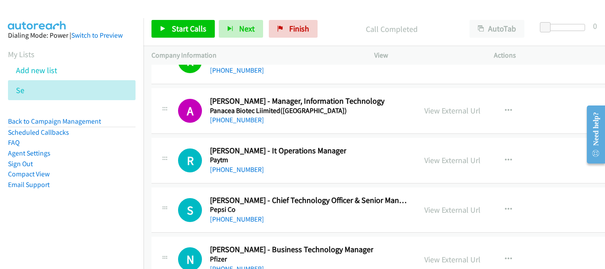
scroll to position [13894, 0]
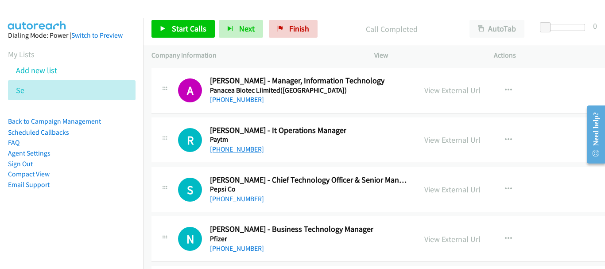
click at [255, 148] on link "+91 99719 19698" at bounding box center [237, 149] width 54 height 8
click at [256, 196] on link "+91 98807 46107" at bounding box center [237, 198] width 54 height 8
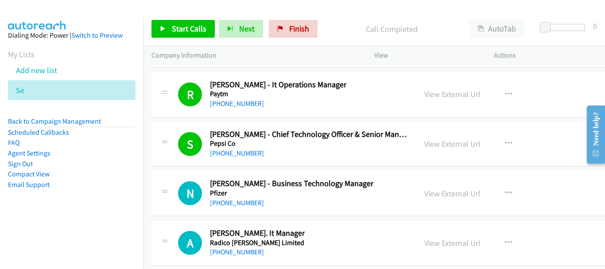
scroll to position [13983, 0]
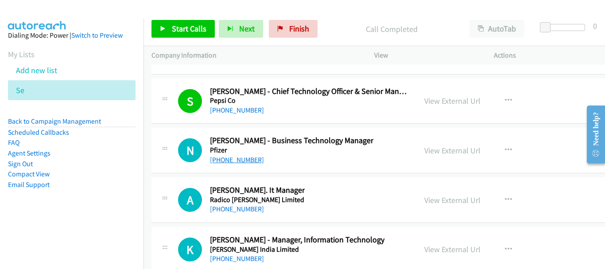
click at [232, 157] on link "+91 84080 42157" at bounding box center [237, 159] width 54 height 8
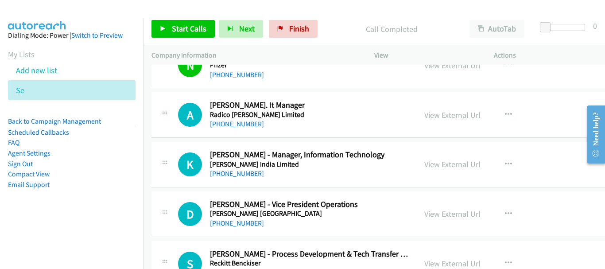
scroll to position [14071, 0]
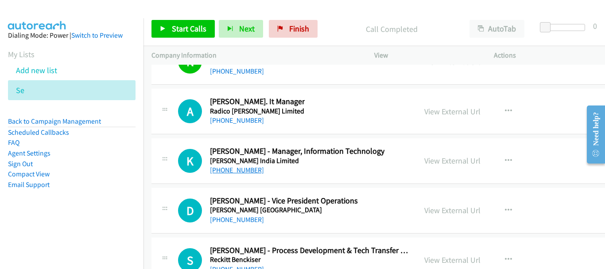
click at [237, 171] on link "+91 99204 16365" at bounding box center [237, 170] width 54 height 8
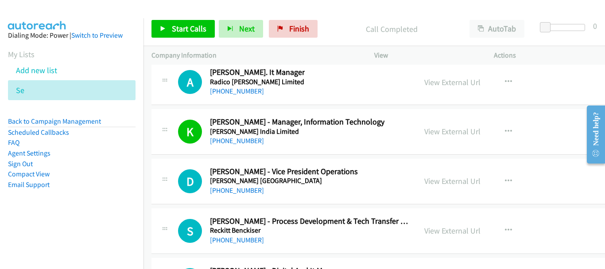
scroll to position [14115, 0]
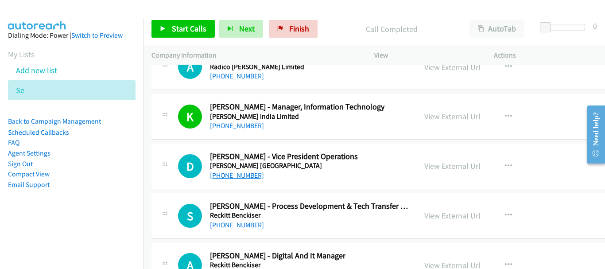
click at [251, 177] on link "+91 98795 66113" at bounding box center [237, 175] width 54 height 8
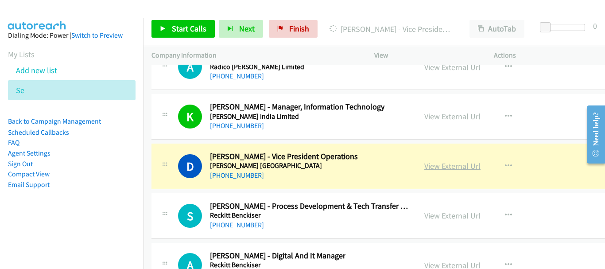
click at [444, 167] on link "View External Url" at bounding box center [452, 166] width 56 height 10
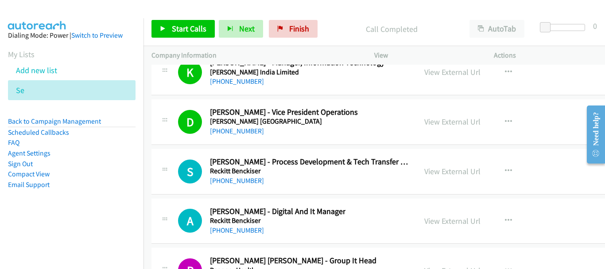
scroll to position [14248, 0]
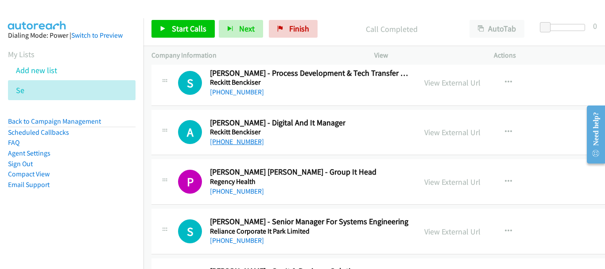
click at [244, 144] on link "+91 90073 77838" at bounding box center [237, 141] width 54 height 8
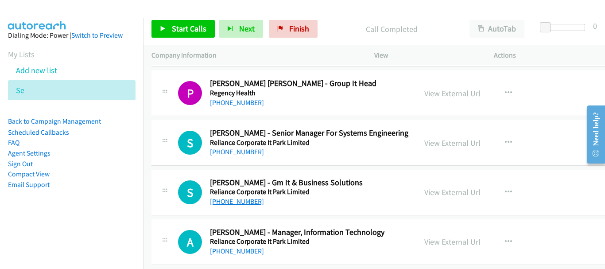
click at [247, 200] on link "+91 95949 97611" at bounding box center [237, 201] width 54 height 8
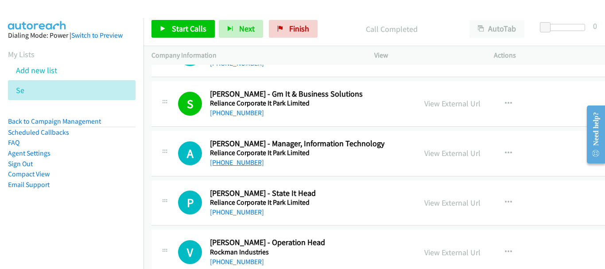
click at [246, 161] on link "+91 81608 32801" at bounding box center [237, 162] width 54 height 8
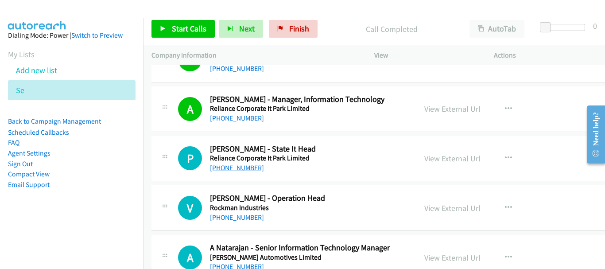
click at [246, 170] on link "+91 70149 79600" at bounding box center [237, 167] width 54 height 8
click at [247, 217] on link "+91 79048 81052" at bounding box center [237, 217] width 54 height 8
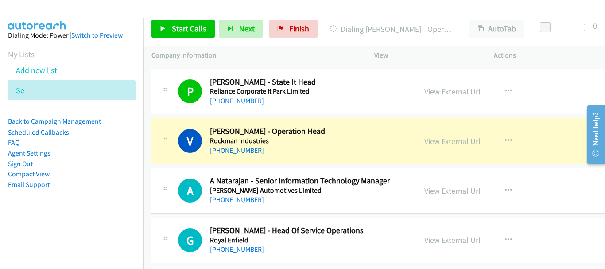
scroll to position [14558, 0]
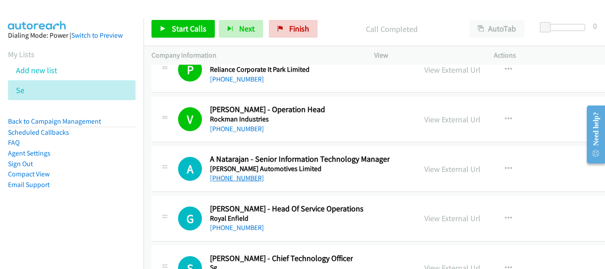
click at [246, 178] on link "+91 83969 70075" at bounding box center [237, 178] width 54 height 8
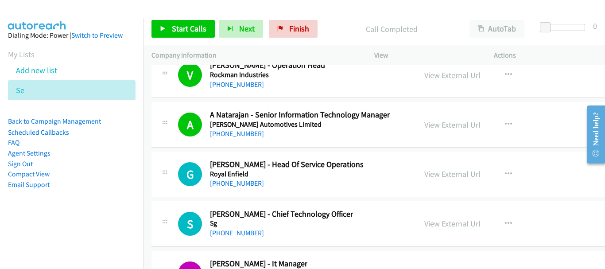
scroll to position [14647, 0]
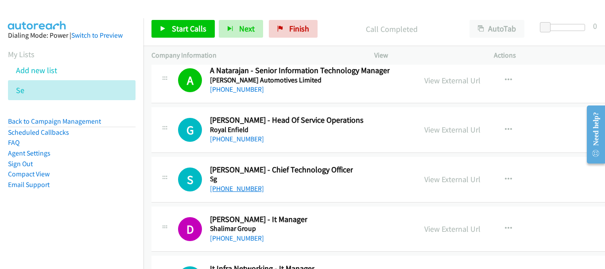
click at [248, 191] on link "+91 89561 22725" at bounding box center [237, 188] width 54 height 8
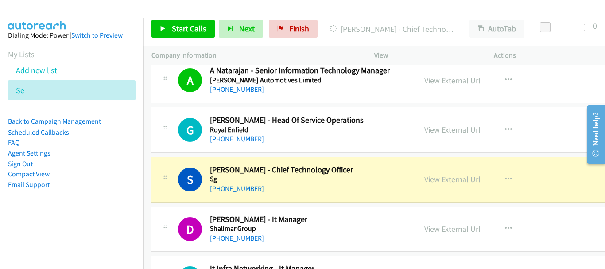
click at [424, 179] on link "View External Url" at bounding box center [452, 179] width 56 height 10
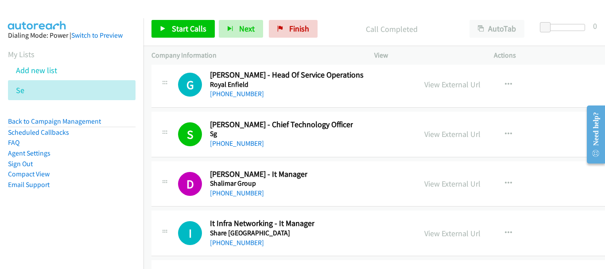
scroll to position [14735, 0]
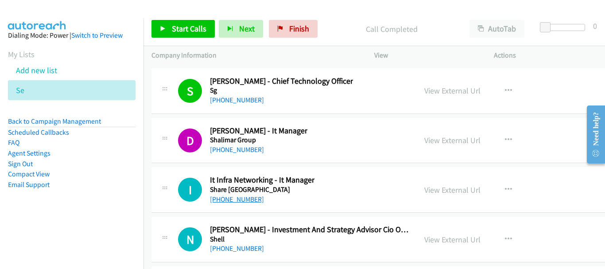
click at [236, 200] on link "+91 92126 79779" at bounding box center [237, 199] width 54 height 8
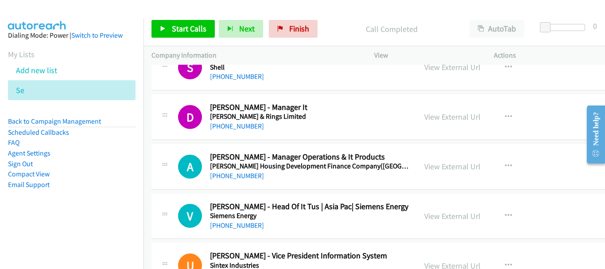
scroll to position [15001, 0]
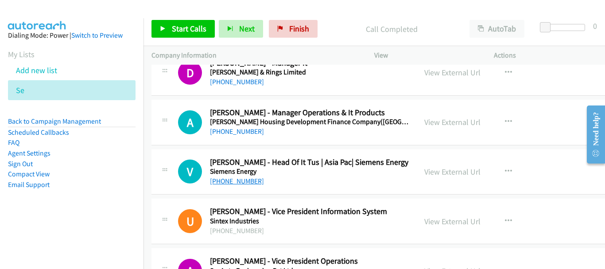
click at [250, 182] on link "+91 72048 42808" at bounding box center [237, 181] width 54 height 8
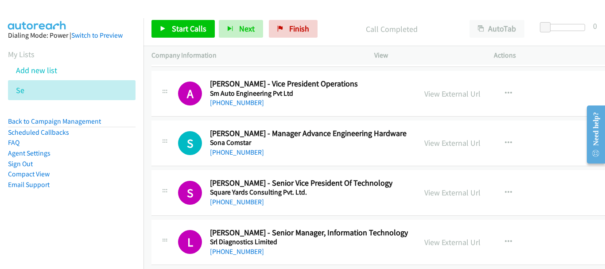
scroll to position [15267, 0]
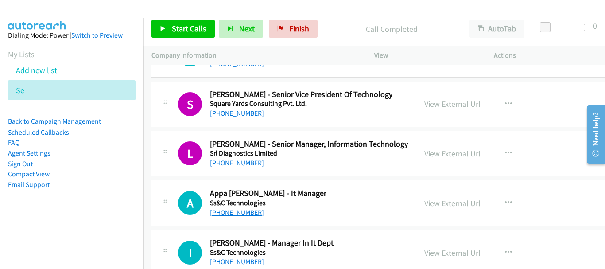
click at [244, 212] on link "+91 98670 12931" at bounding box center [237, 212] width 54 height 8
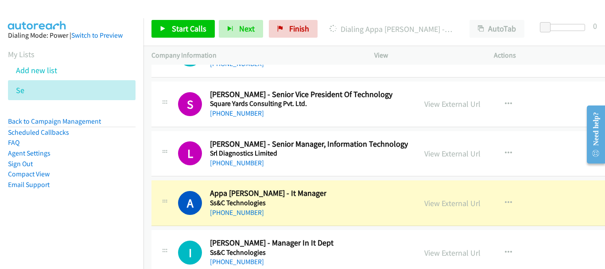
scroll to position [15356, 0]
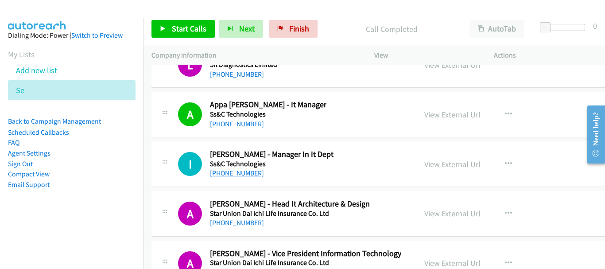
click at [235, 175] on link "+91 98191 08440" at bounding box center [237, 173] width 54 height 8
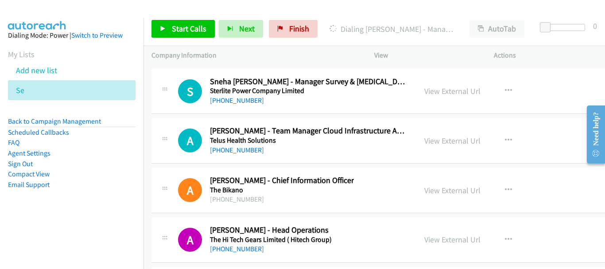
scroll to position [15346, 0]
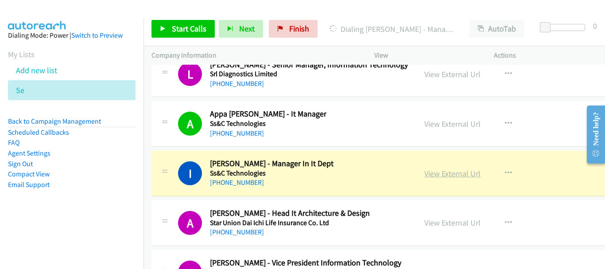
click at [458, 175] on link "View External Url" at bounding box center [452, 173] width 56 height 10
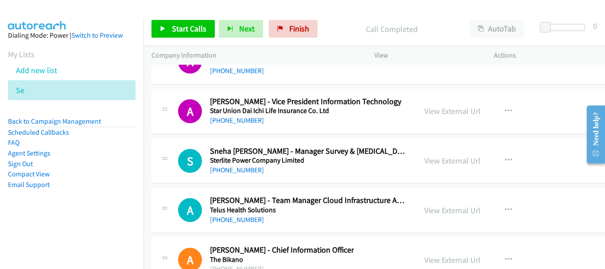
scroll to position [15523, 0]
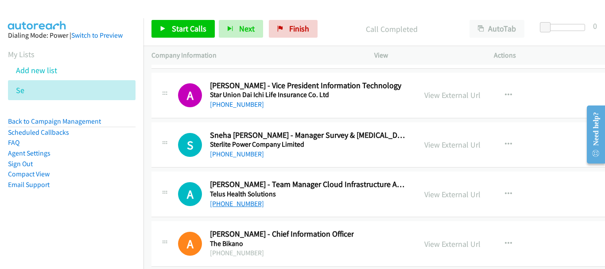
click at [252, 206] on link "+91 85120 16060" at bounding box center [237, 203] width 54 height 8
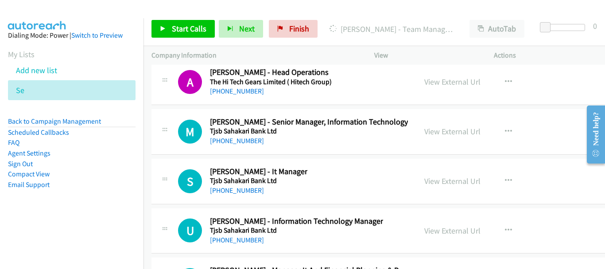
scroll to position [15745, 0]
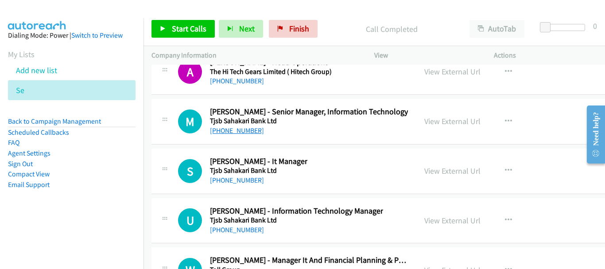
click at [229, 132] on link "+91 97020 60493" at bounding box center [237, 130] width 54 height 8
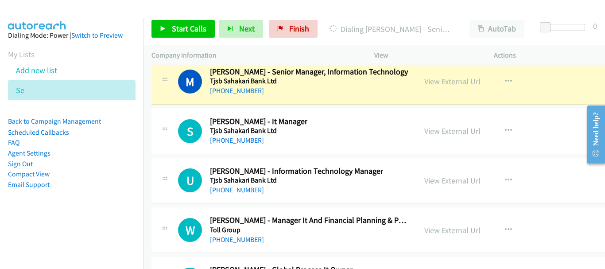
scroll to position [15767, 0]
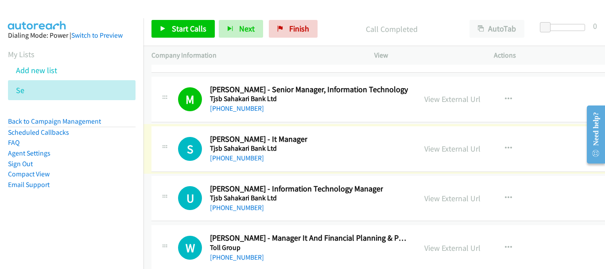
click at [238, 158] on link "+91 84229 67297" at bounding box center [237, 158] width 54 height 8
click at [247, 207] on link "+91 98902 79829" at bounding box center [237, 207] width 54 height 8
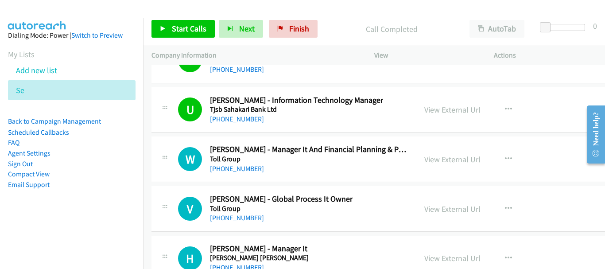
scroll to position [15944, 0]
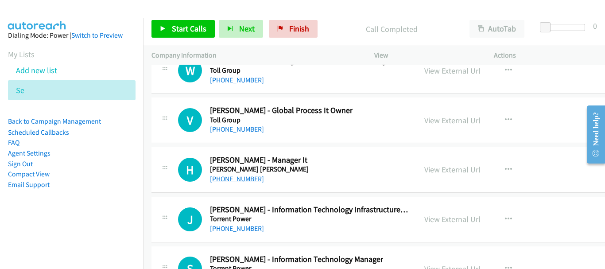
click at [246, 179] on link "+91 77988 85070" at bounding box center [237, 179] width 54 height 8
click at [245, 229] on link "+91 92272 53441" at bounding box center [237, 228] width 54 height 8
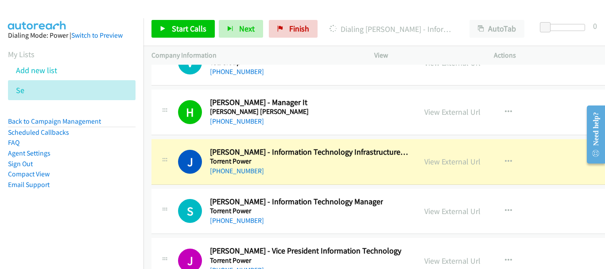
scroll to position [15988, 0]
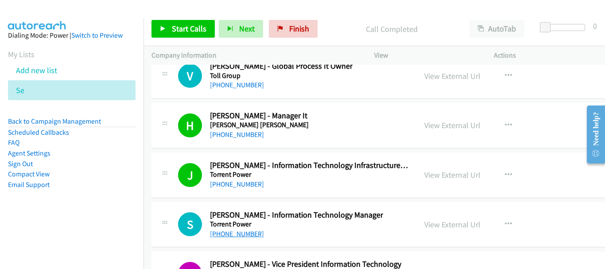
click at [249, 231] on link "+91 92254 01700" at bounding box center [237, 233] width 54 height 8
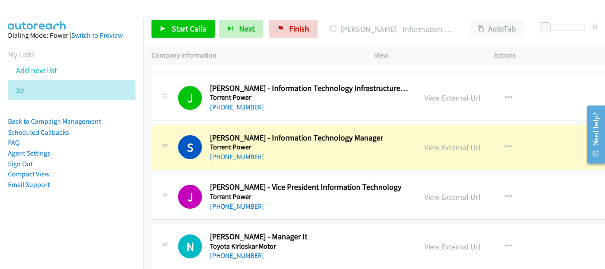
scroll to position [16077, 0]
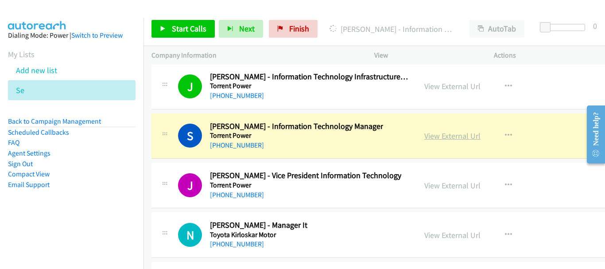
click at [432, 137] on link "View External Url" at bounding box center [452, 136] width 56 height 10
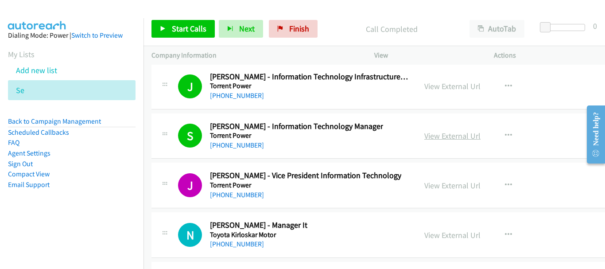
click at [446, 136] on link "View External Url" at bounding box center [452, 136] width 56 height 10
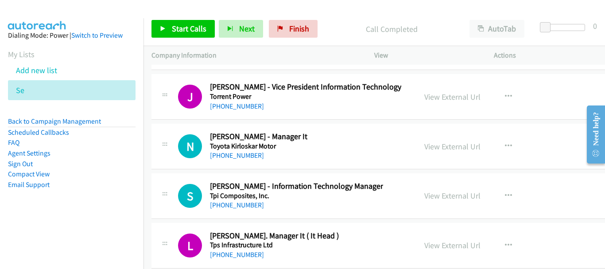
scroll to position [16121, 0]
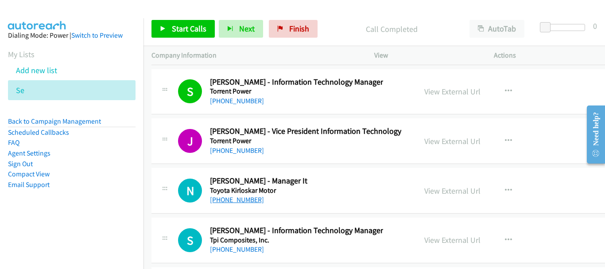
click at [243, 199] on link "+91 98440 00678" at bounding box center [237, 199] width 54 height 8
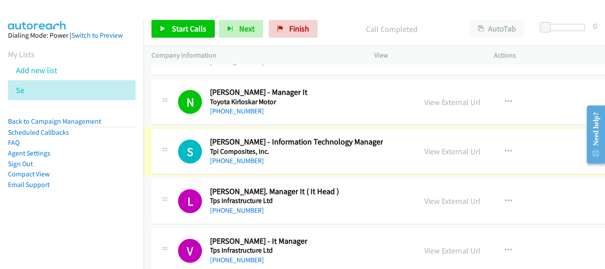
click at [245, 162] on link "+91 99404 03055" at bounding box center [237, 160] width 54 height 8
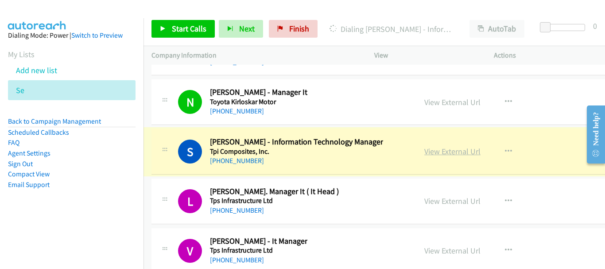
click at [427, 151] on link "View External Url" at bounding box center [452, 151] width 56 height 10
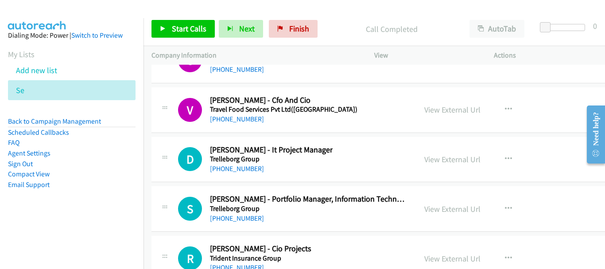
scroll to position [16609, 0]
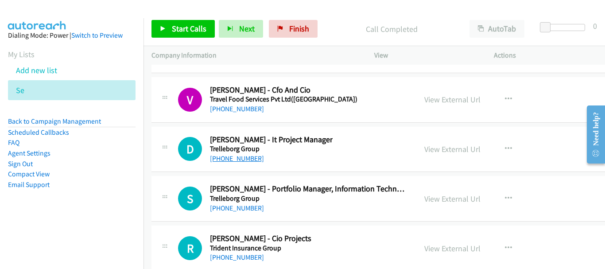
click at [248, 158] on link "+91 77952 94305" at bounding box center [237, 158] width 54 height 8
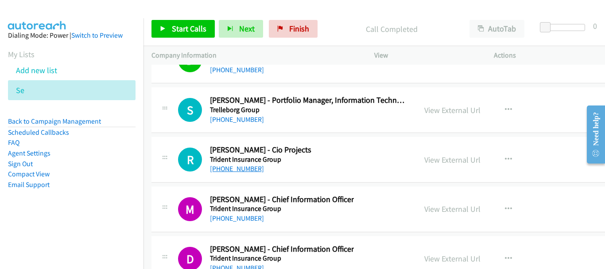
click at [242, 169] on link "+91 99710 99915" at bounding box center [237, 168] width 54 height 8
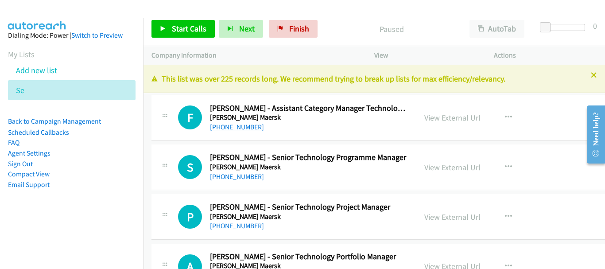
click at [246, 126] on link "[PHONE_NUMBER]" at bounding box center [237, 127] width 54 height 8
click at [443, 119] on link "View External Url" at bounding box center [452, 118] width 56 height 10
click at [222, 175] on link "[PHONE_NUMBER]" at bounding box center [237, 176] width 54 height 8
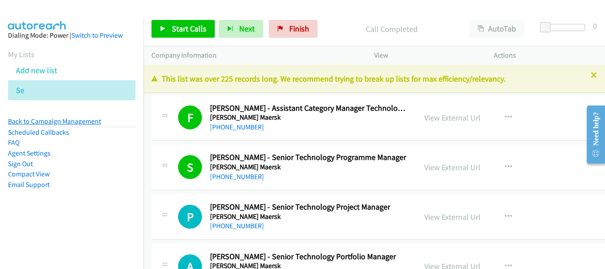
click at [68, 123] on link "Back to Campaign Management" at bounding box center [54, 121] width 93 height 8
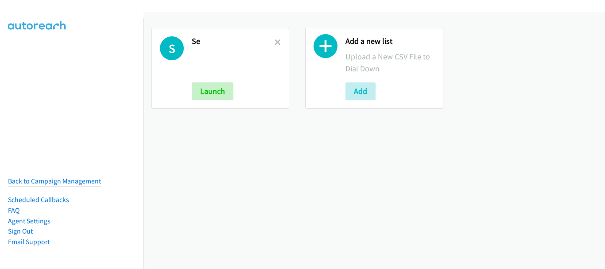
click at [272, 42] on h2 "Se" at bounding box center [233, 41] width 83 height 10
click at [353, 92] on button "Add" at bounding box center [360, 91] width 30 height 18
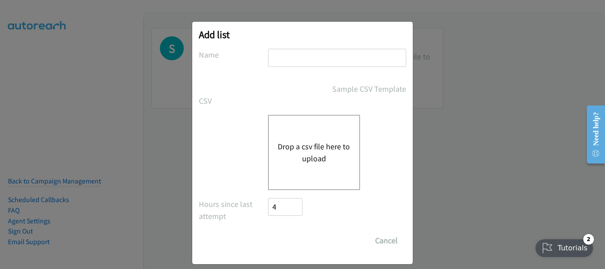
click at [295, 61] on input "text" at bounding box center [337, 58] width 138 height 18
type input "Cisco"
click at [308, 133] on div "Drop a csv file here to upload" at bounding box center [314, 152] width 92 height 75
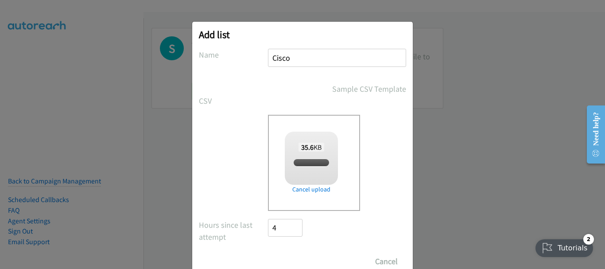
checkbox input "true"
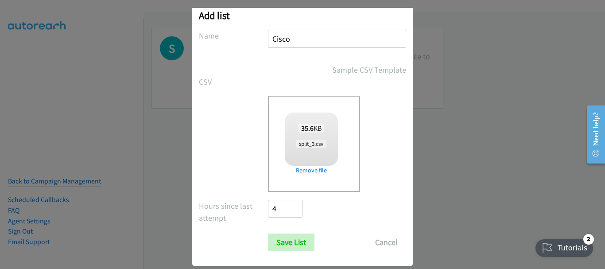
scroll to position [30, 0]
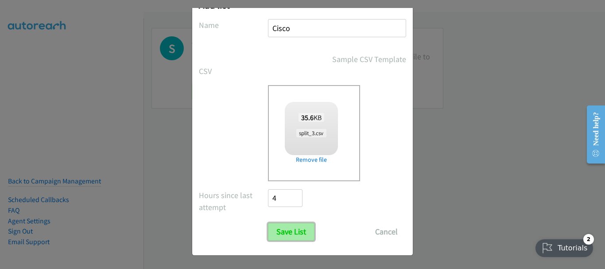
click at [295, 237] on input "Save List" at bounding box center [291, 232] width 47 height 18
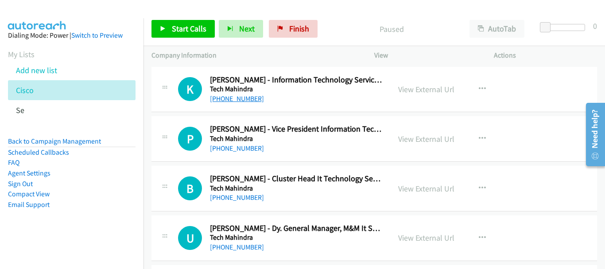
click at [241, 101] on link "[PHONE_NUMBER]" at bounding box center [237, 98] width 54 height 8
click at [248, 149] on link "[PHONE_NUMBER]" at bounding box center [237, 148] width 54 height 8
click at [256, 194] on link "[PHONE_NUMBER]" at bounding box center [237, 197] width 54 height 8
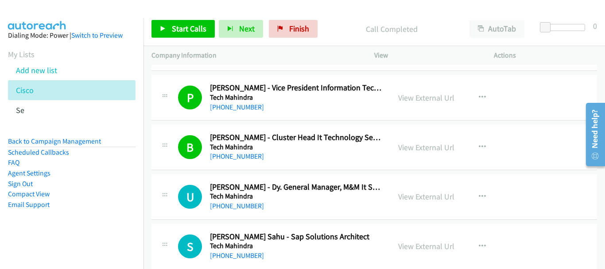
scroll to position [44, 0]
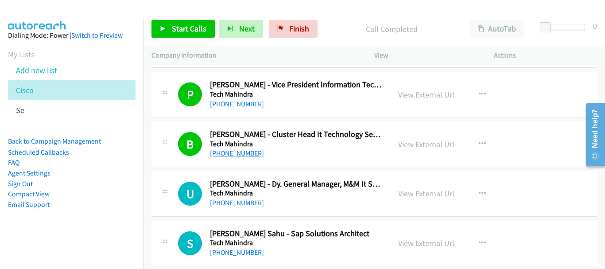
click at [233, 151] on link "[PHONE_NUMBER]" at bounding box center [237, 153] width 54 height 8
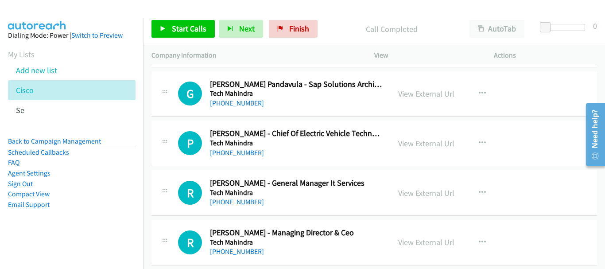
scroll to position [266, 0]
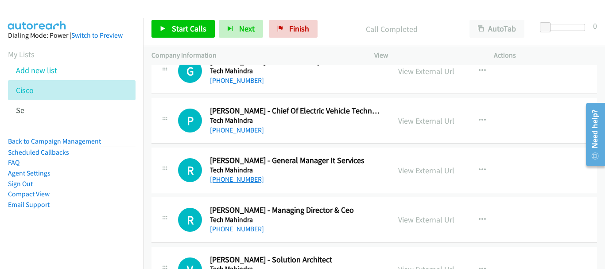
click at [250, 180] on link "[PHONE_NUMBER]" at bounding box center [237, 179] width 54 height 8
click at [398, 171] on link "View External Url" at bounding box center [426, 170] width 56 height 10
click at [256, 180] on link "[PHONE_NUMBER]" at bounding box center [237, 179] width 54 height 8
click at [253, 178] on link "[PHONE_NUMBER]" at bounding box center [237, 179] width 54 height 8
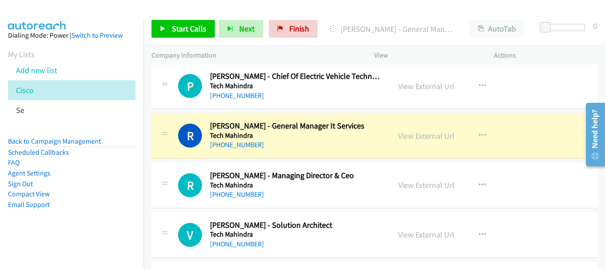
scroll to position [310, 0]
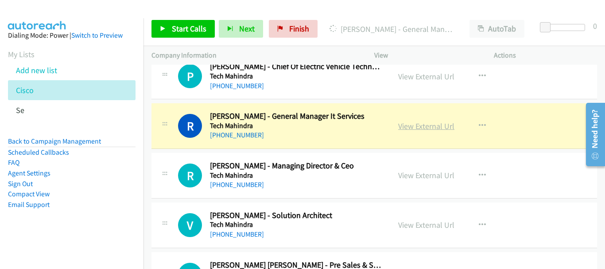
click at [409, 127] on link "View External Url" at bounding box center [426, 126] width 56 height 10
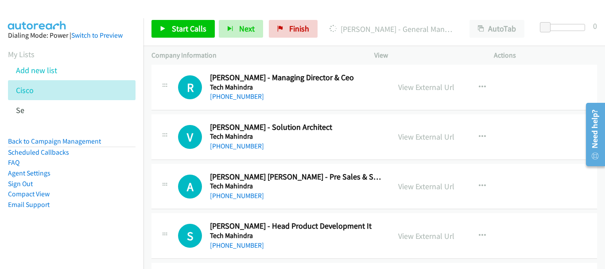
scroll to position [399, 0]
click at [255, 143] on link "[PHONE_NUMBER]" at bounding box center [237, 145] width 54 height 8
click at [244, 147] on link "[PHONE_NUMBER]" at bounding box center [237, 145] width 54 height 8
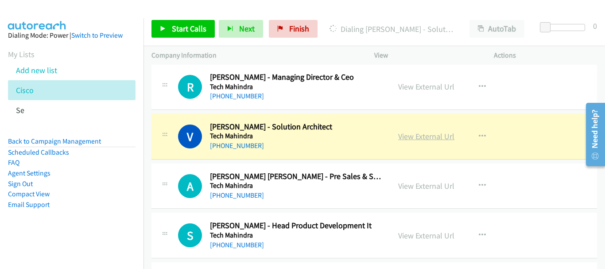
click at [430, 138] on link "View External Url" at bounding box center [426, 136] width 56 height 10
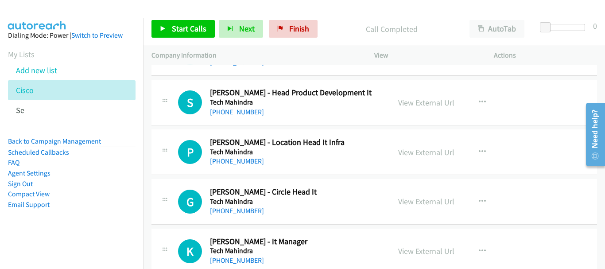
scroll to position [576, 0]
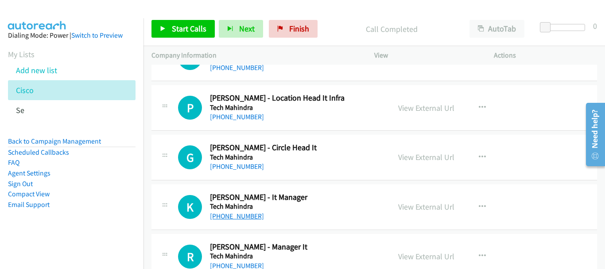
click at [249, 217] on link "[PHONE_NUMBER]" at bounding box center [237, 216] width 54 height 8
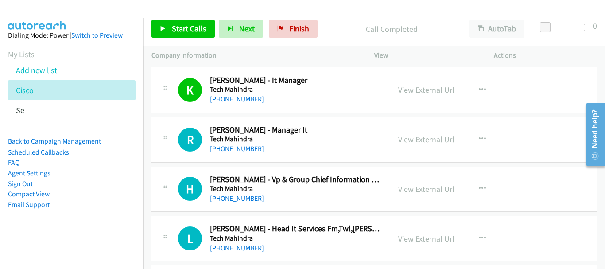
scroll to position [709, 0]
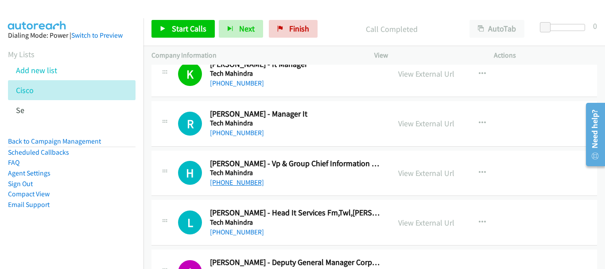
click at [234, 180] on link "[PHONE_NUMBER]" at bounding box center [237, 182] width 54 height 8
click at [233, 184] on link "[PHONE_NUMBER]" at bounding box center [237, 182] width 54 height 8
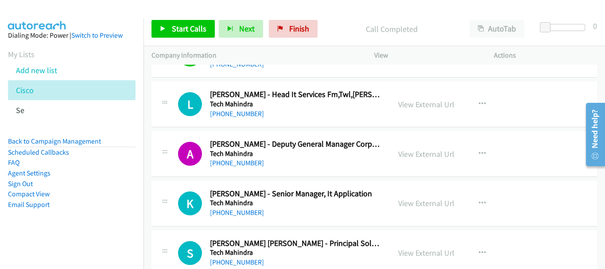
scroll to position [842, 0]
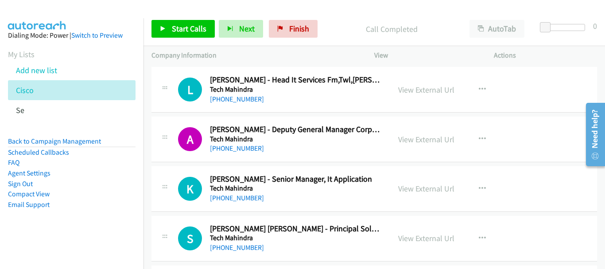
click at [248, 203] on div "[PHONE_NUMBER]" at bounding box center [296, 198] width 172 height 11
click at [248, 201] on link "[PHONE_NUMBER]" at bounding box center [237, 198] width 54 height 8
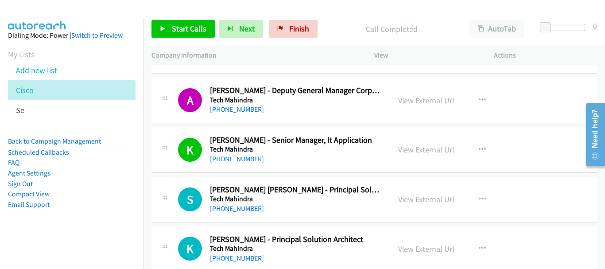
scroll to position [930, 0]
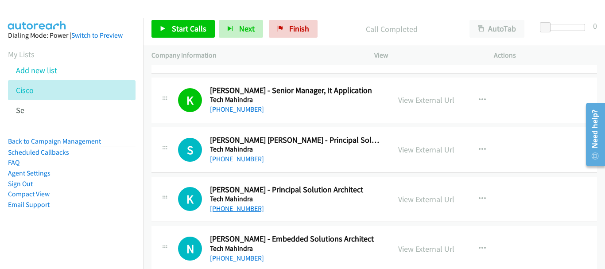
click at [249, 208] on link "[PHONE_NUMBER]" at bounding box center [237, 208] width 54 height 8
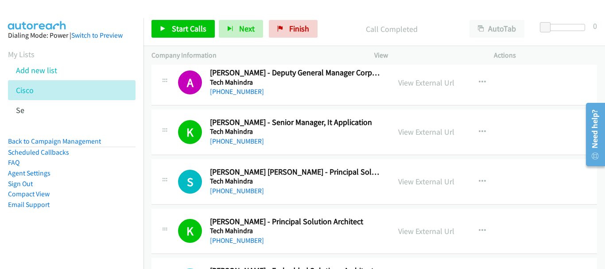
scroll to position [886, 0]
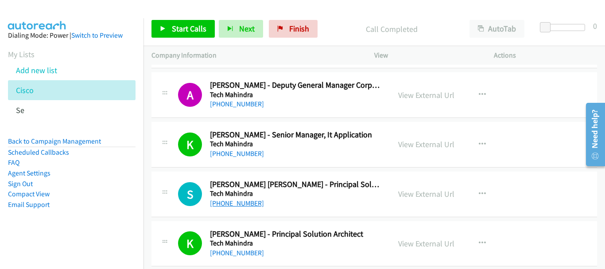
click at [233, 199] on link "[PHONE_NUMBER]" at bounding box center [237, 203] width 54 height 8
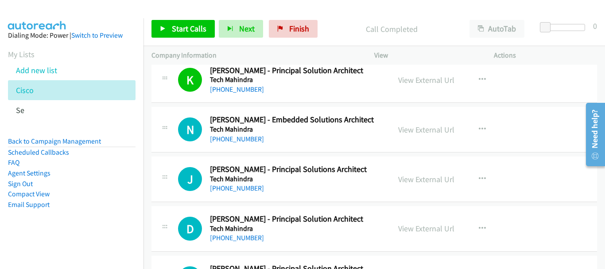
scroll to position [1063, 0]
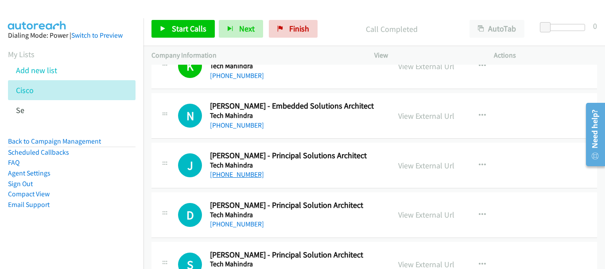
click at [242, 175] on link "[PHONE_NUMBER]" at bounding box center [237, 174] width 54 height 8
click at [246, 226] on link "[PHONE_NUMBER]" at bounding box center [237, 224] width 54 height 8
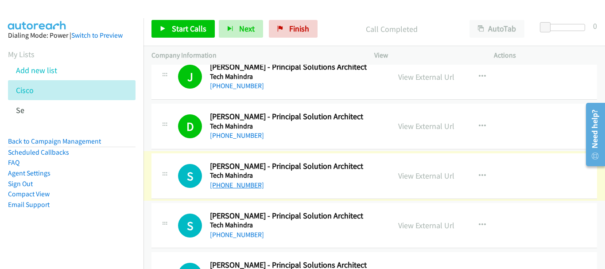
click at [232, 185] on link "[PHONE_NUMBER]" at bounding box center [237, 185] width 54 height 8
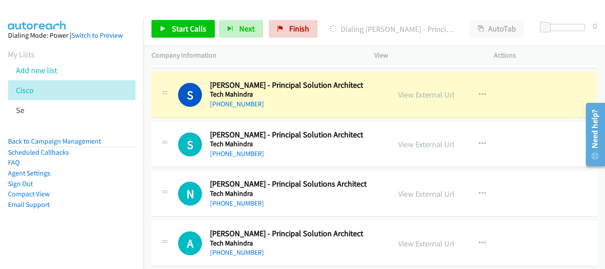
scroll to position [1240, 0]
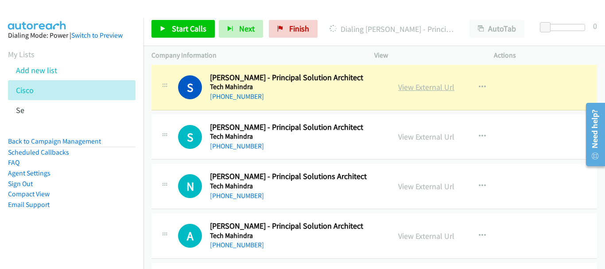
click at [426, 88] on link "View External Url" at bounding box center [426, 87] width 56 height 10
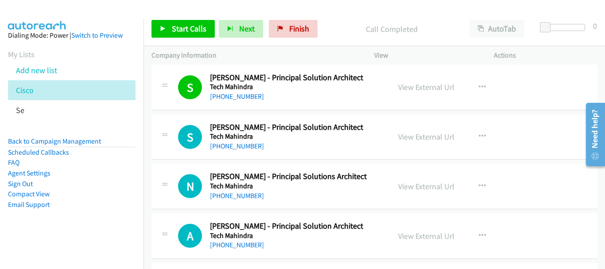
scroll to position [1152, 0]
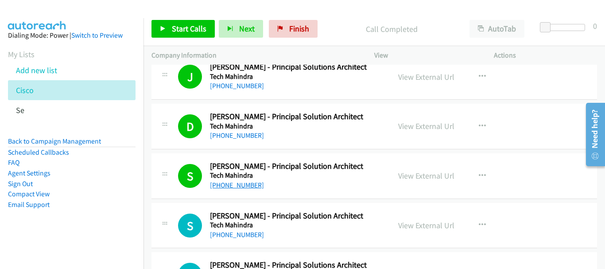
click at [229, 188] on link "[PHONE_NUMBER]" at bounding box center [237, 185] width 54 height 8
click at [84, 142] on link "Back to Campaign Management" at bounding box center [54, 141] width 93 height 8
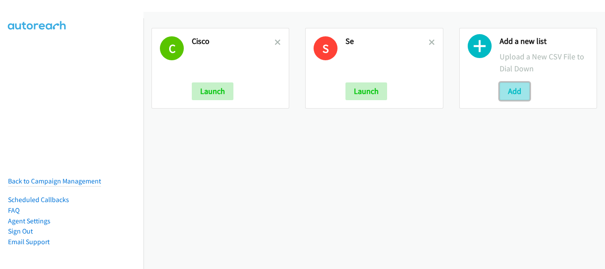
click at [517, 86] on button "Add" at bounding box center [515, 91] width 30 height 18
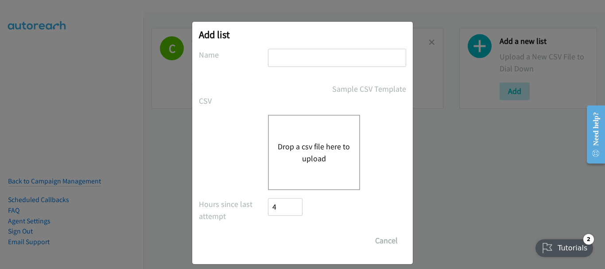
click at [285, 53] on input "text" at bounding box center [337, 58] width 138 height 18
type input "SE"
click at [310, 137] on div "Drop a csv file here to upload" at bounding box center [314, 152] width 92 height 75
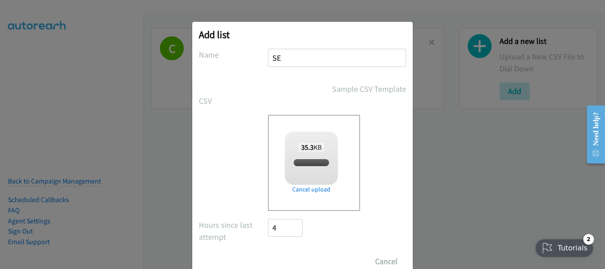
checkbox input "true"
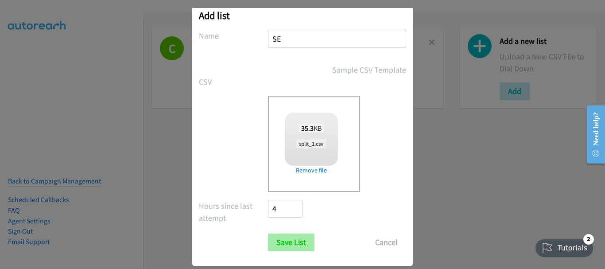
scroll to position [30, 0]
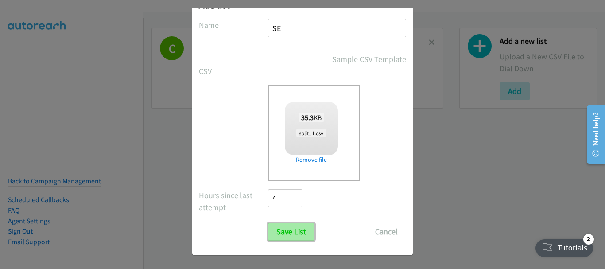
click at [293, 234] on input "Save List" at bounding box center [291, 232] width 47 height 18
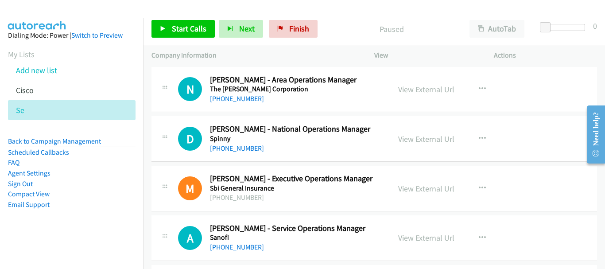
click at [222, 107] on div "N Callback Scheduled [PERSON_NAME] - Area Operations Manager The [PERSON_NAME] …" at bounding box center [374, 90] width 446 height 46
click at [222, 102] on link "[PHONE_NUMBER]" at bounding box center [237, 98] width 54 height 8
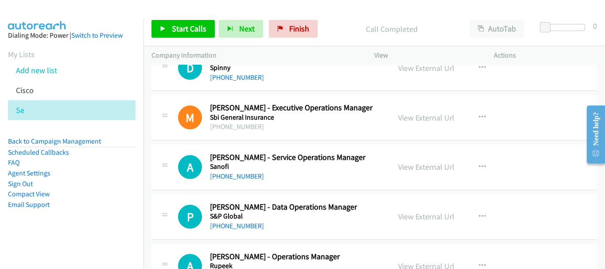
scroll to position [89, 0]
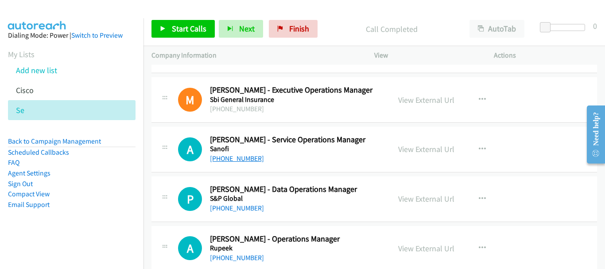
click at [244, 158] on link "[PHONE_NUMBER]" at bounding box center [237, 158] width 54 height 8
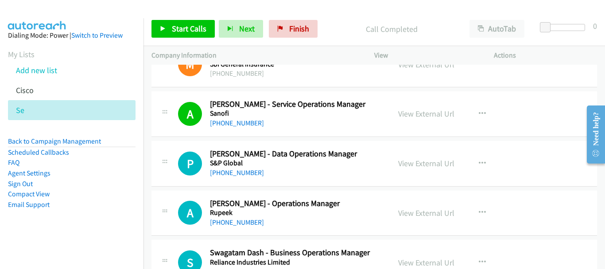
scroll to position [133, 0]
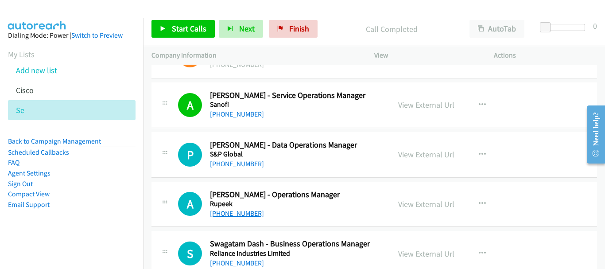
click at [252, 209] on link "[PHONE_NUMBER]" at bounding box center [237, 213] width 54 height 8
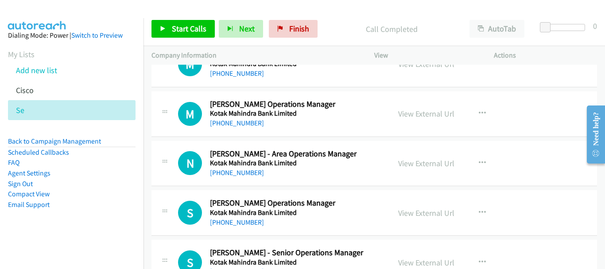
scroll to position [6324, 0]
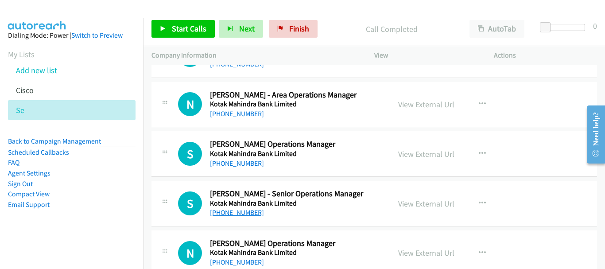
click at [247, 212] on link "[PHONE_NUMBER]" at bounding box center [237, 212] width 54 height 8
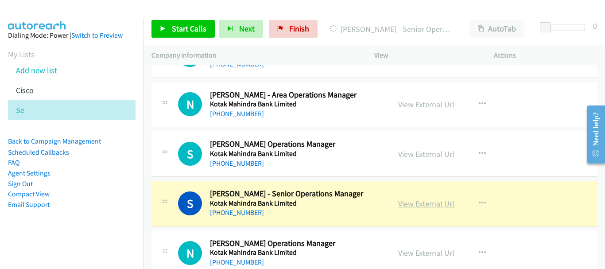
click at [426, 202] on link "View External Url" at bounding box center [426, 203] width 56 height 10
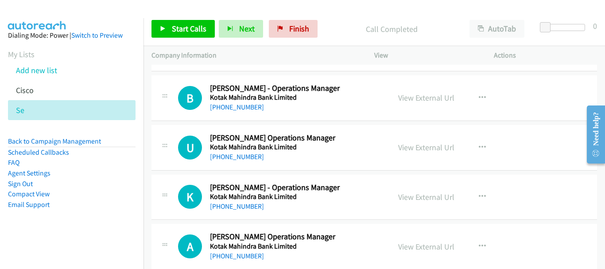
scroll to position [4109, 0]
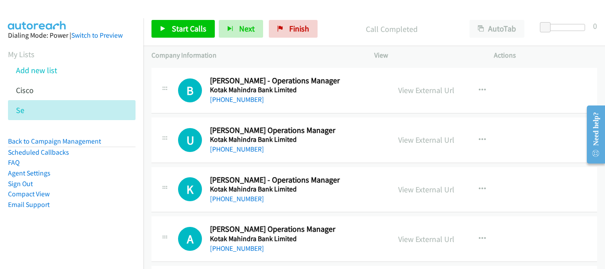
drag, startPoint x: 601, startPoint y: 167, endPoint x: 597, endPoint y: 82, distance: 84.7
click at [597, 99] on html "Need help? Resource Center AutoReach Help Help Get the help you need from our k…" at bounding box center [592, 134] width 26 height 70
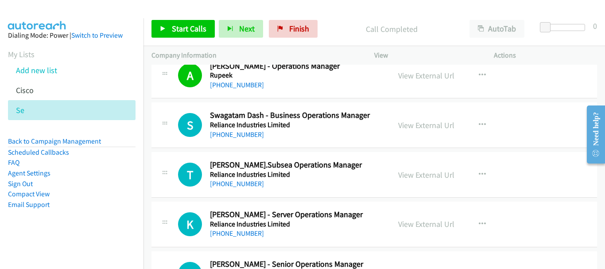
scroll to position [177, 0]
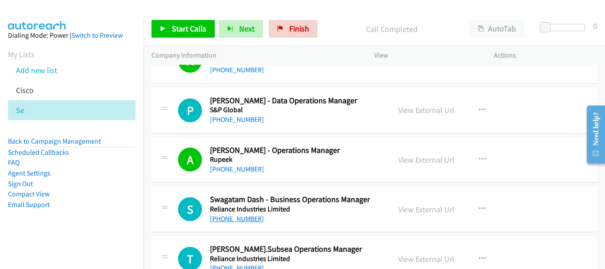
click at [226, 218] on link "[PHONE_NUMBER]" at bounding box center [237, 218] width 54 height 8
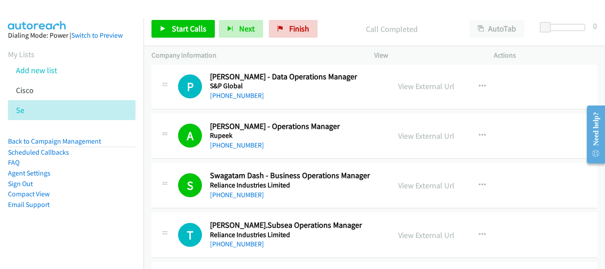
scroll to position [221, 0]
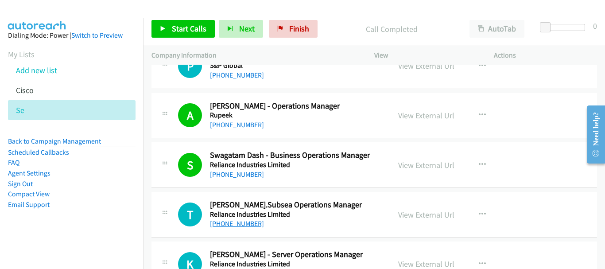
click at [249, 222] on link "[PHONE_NUMBER]" at bounding box center [237, 223] width 54 height 8
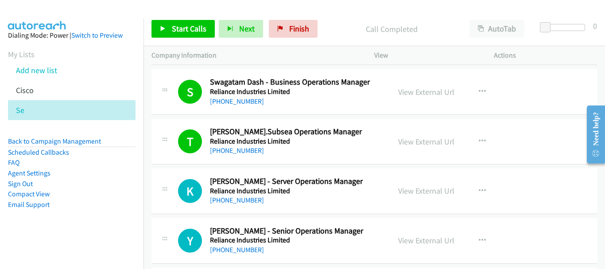
scroll to position [310, 0]
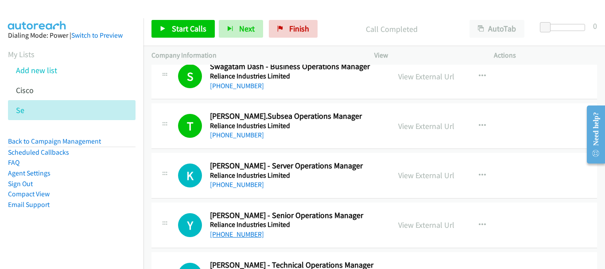
click at [226, 234] on link "[PHONE_NUMBER]" at bounding box center [237, 234] width 54 height 8
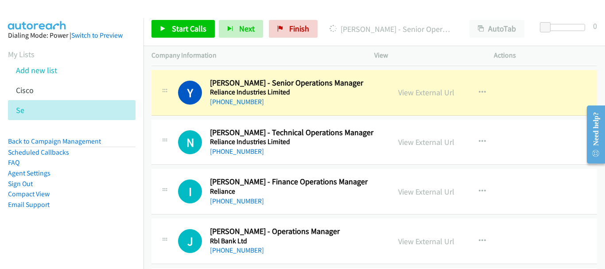
scroll to position [443, 0]
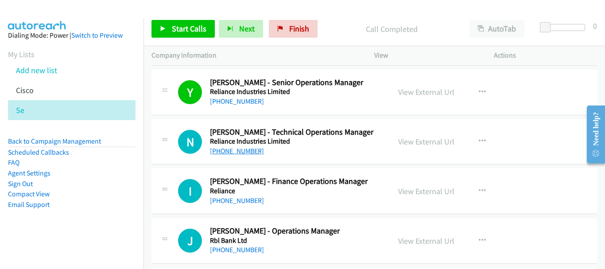
click at [250, 148] on link "[PHONE_NUMBER]" at bounding box center [237, 151] width 54 height 8
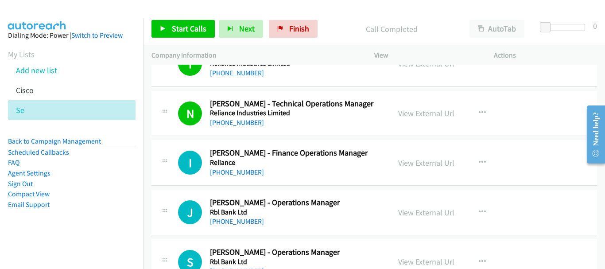
scroll to position [487, 0]
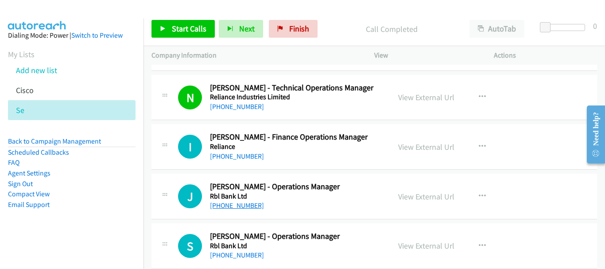
click at [248, 205] on link "[PHONE_NUMBER]" at bounding box center [237, 205] width 54 height 8
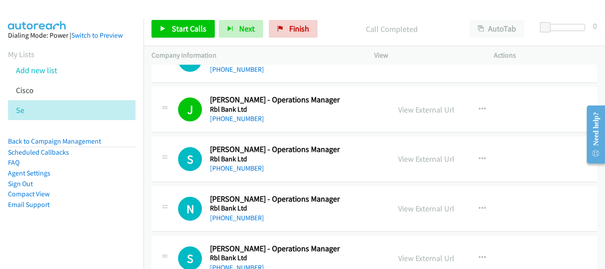
scroll to position [576, 0]
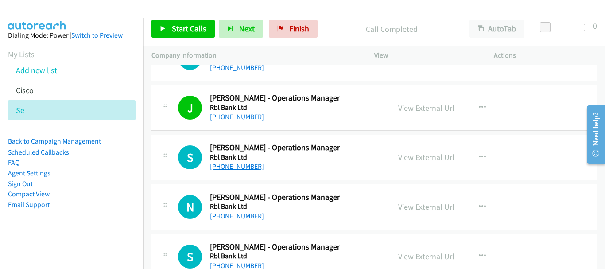
click at [245, 166] on link "[PHONE_NUMBER]" at bounding box center [237, 166] width 54 height 8
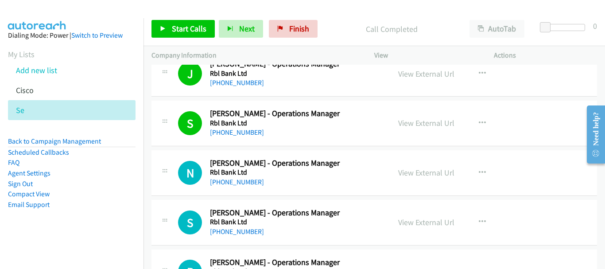
scroll to position [620, 0]
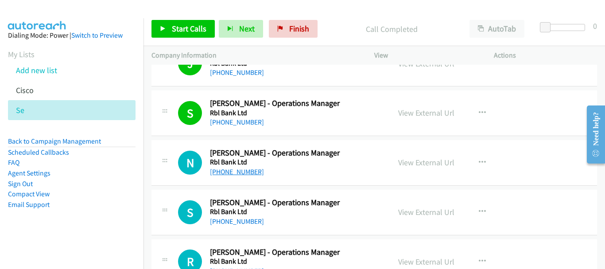
click at [246, 172] on link "[PHONE_NUMBER]" at bounding box center [237, 171] width 54 height 8
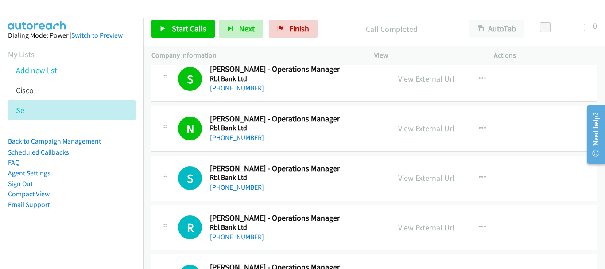
scroll to position [664, 0]
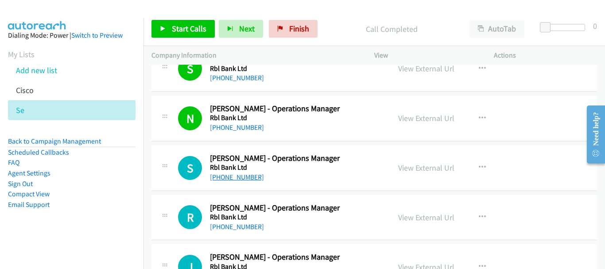
click at [234, 178] on link "[PHONE_NUMBER]" at bounding box center [237, 177] width 54 height 8
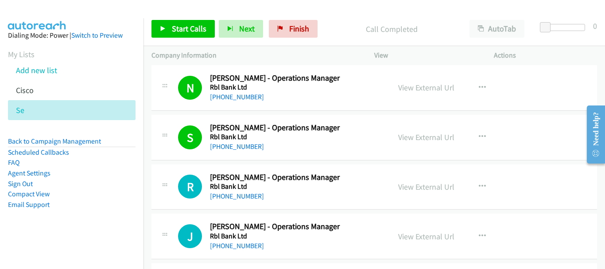
scroll to position [709, 0]
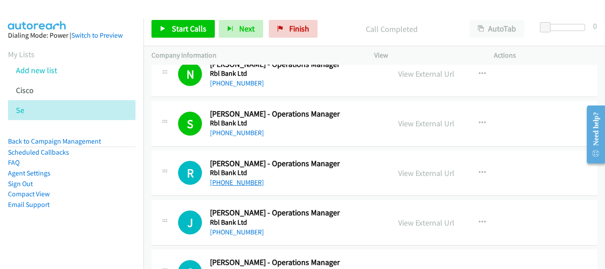
click at [239, 182] on link "[PHONE_NUMBER]" at bounding box center [237, 182] width 54 height 8
click at [239, 235] on link "[PHONE_NUMBER]" at bounding box center [237, 232] width 54 height 8
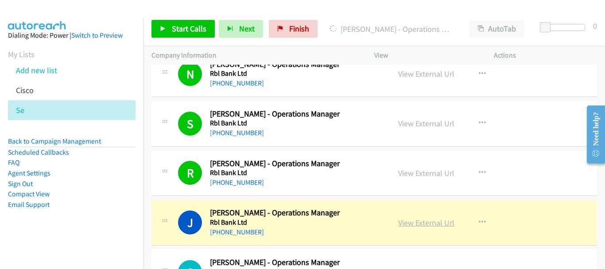
click at [424, 218] on link "View External Url" at bounding box center [426, 222] width 56 height 10
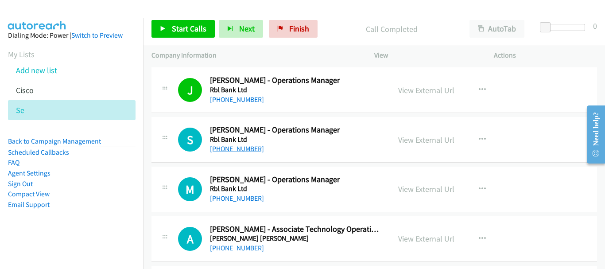
scroll to position [842, 0]
click at [77, 141] on link "Back to Campaign Management" at bounding box center [54, 141] width 93 height 8
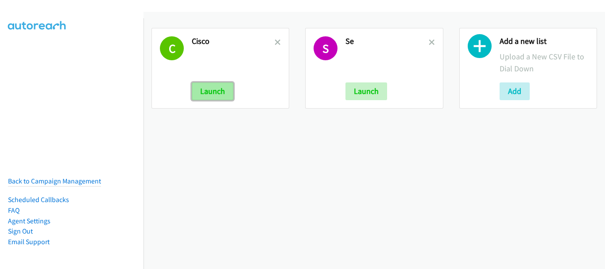
click at [213, 87] on button "Launch" at bounding box center [213, 91] width 42 height 18
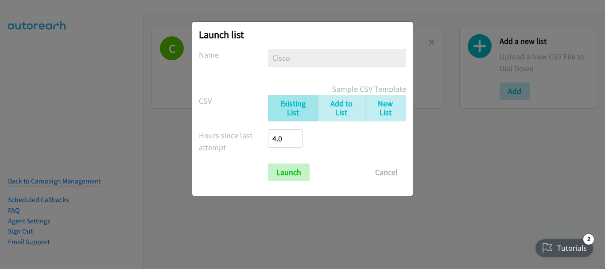
click at [291, 182] on div "Launch list No phone fields were returned for that Report or List View Please u…" at bounding box center [302, 109] width 221 height 174
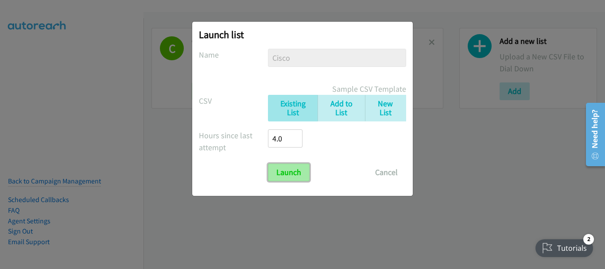
click at [291, 177] on input "Launch" at bounding box center [289, 172] width 42 height 18
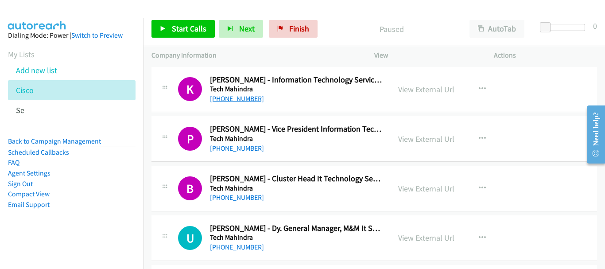
click at [245, 101] on link "[PHONE_NUMBER]" at bounding box center [237, 98] width 54 height 8
click at [239, 148] on link "[PHONE_NUMBER]" at bounding box center [237, 148] width 54 height 8
click at [240, 198] on link "[PHONE_NUMBER]" at bounding box center [237, 197] width 54 height 8
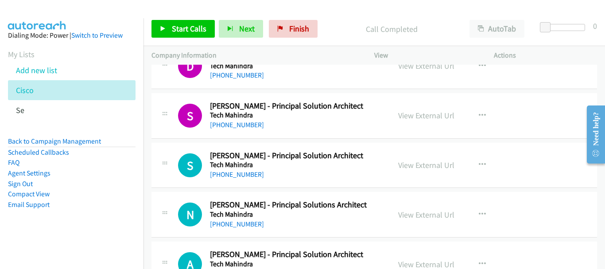
scroll to position [1196, 0]
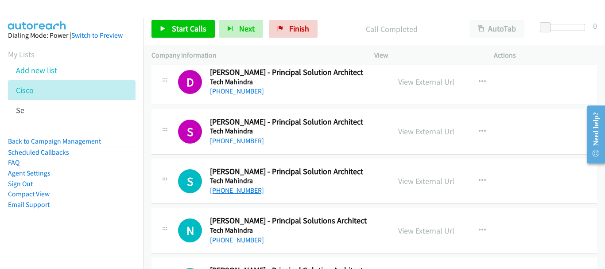
click at [251, 186] on link "[PHONE_NUMBER]" at bounding box center [237, 190] width 54 height 8
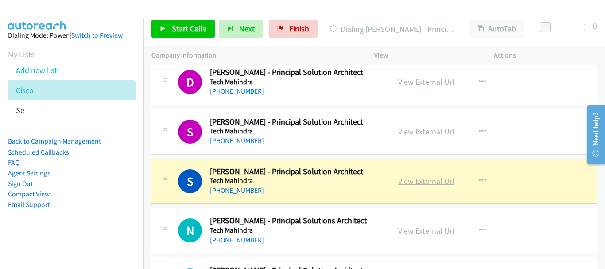
click at [422, 184] on link "View External Url" at bounding box center [426, 181] width 56 height 10
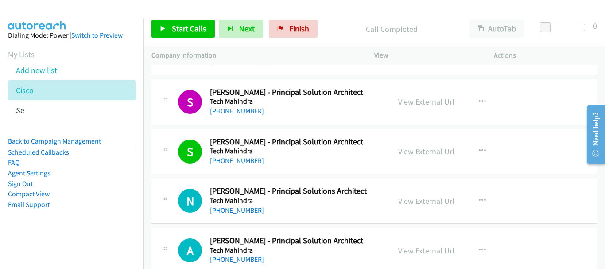
scroll to position [1240, 0]
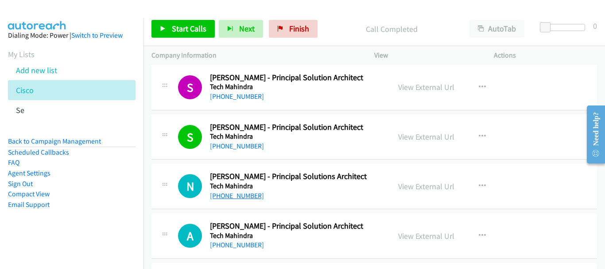
click at [242, 194] on link "[PHONE_NUMBER]" at bounding box center [237, 195] width 54 height 8
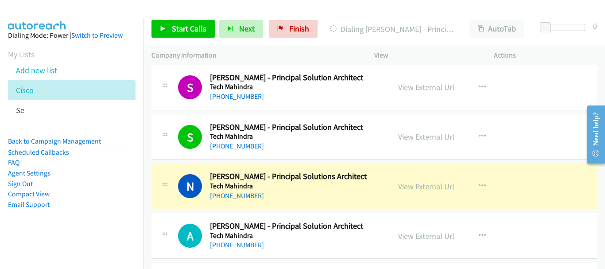
click at [428, 187] on link "View External Url" at bounding box center [426, 186] width 56 height 10
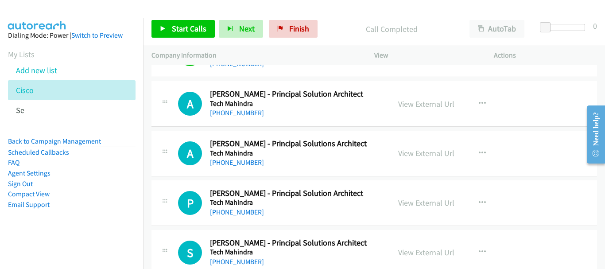
scroll to position [1373, 0]
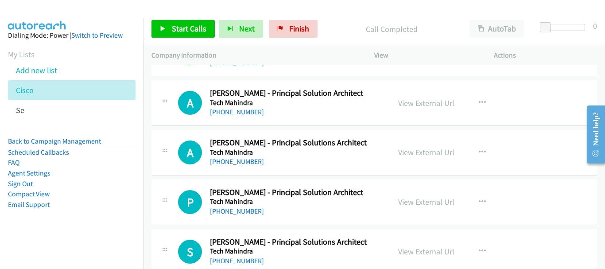
click at [239, 105] on h5 "Tech Mahindra" at bounding box center [296, 102] width 172 height 9
click at [239, 110] on link "[PHONE_NUMBER]" at bounding box center [237, 112] width 54 height 8
click at [243, 165] on link "[PHONE_NUMBER]" at bounding box center [237, 161] width 54 height 8
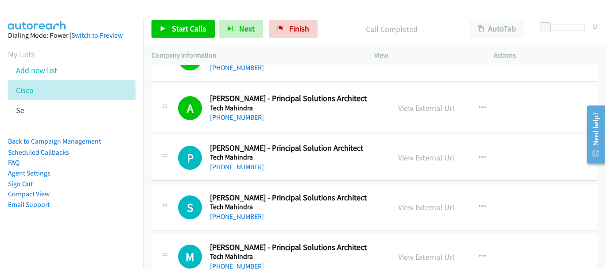
click at [248, 170] on link "[PHONE_NUMBER]" at bounding box center [237, 167] width 54 height 8
click at [253, 214] on link "[PHONE_NUMBER]" at bounding box center [237, 216] width 54 height 8
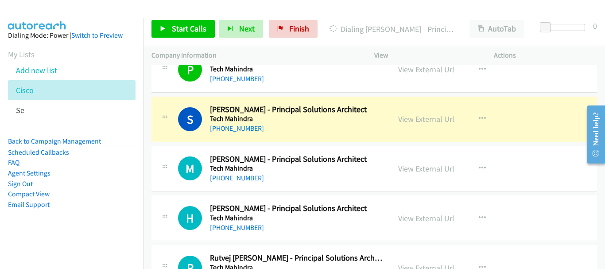
scroll to position [1506, 0]
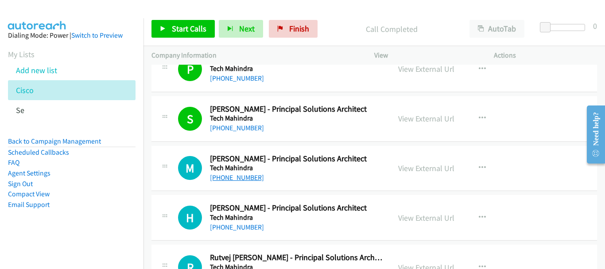
click at [250, 174] on link "[PHONE_NUMBER]" at bounding box center [237, 177] width 54 height 8
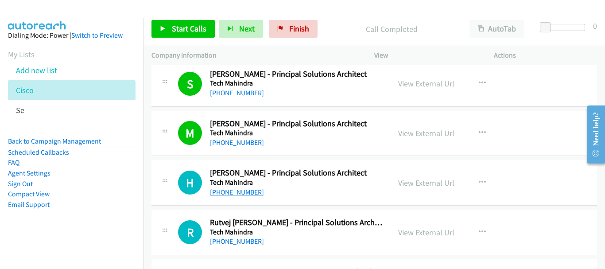
scroll to position [1550, 0]
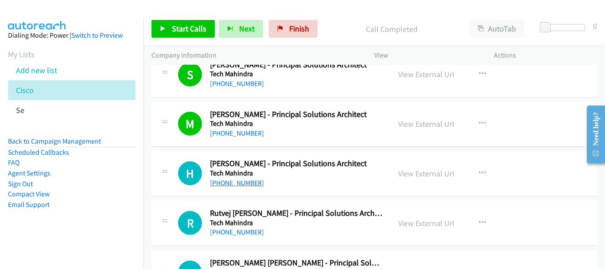
click at [237, 183] on link "[PHONE_NUMBER]" at bounding box center [237, 182] width 54 height 8
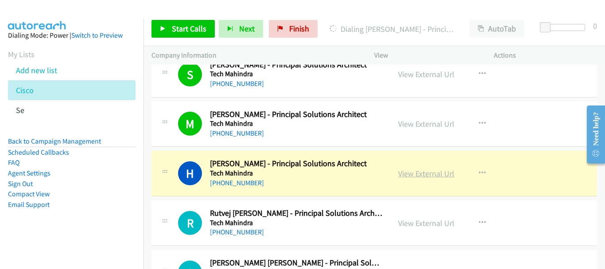
click at [410, 175] on link "View External Url" at bounding box center [426, 173] width 56 height 10
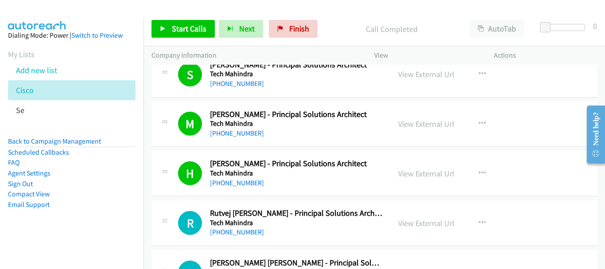
scroll to position [1595, 0]
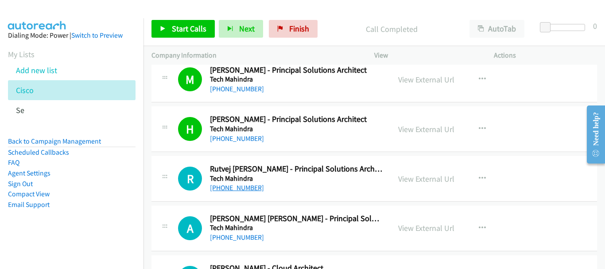
click at [244, 184] on link "[PHONE_NUMBER]" at bounding box center [237, 187] width 54 height 8
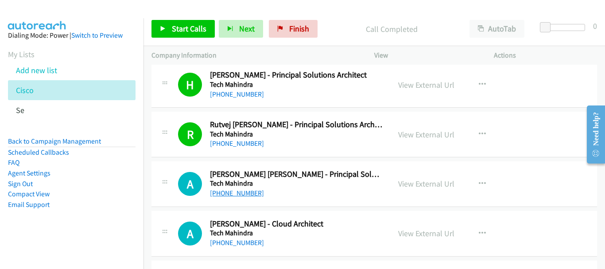
click at [247, 192] on link "[PHONE_NUMBER]" at bounding box center [237, 193] width 54 height 8
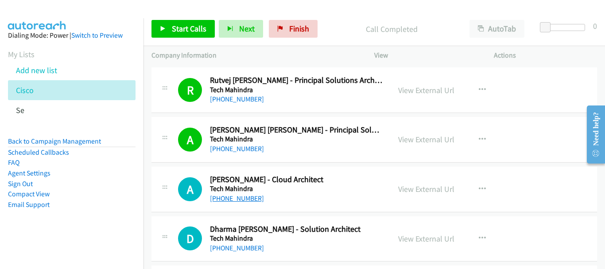
click at [250, 198] on link "[PHONE_NUMBER]" at bounding box center [237, 198] width 54 height 8
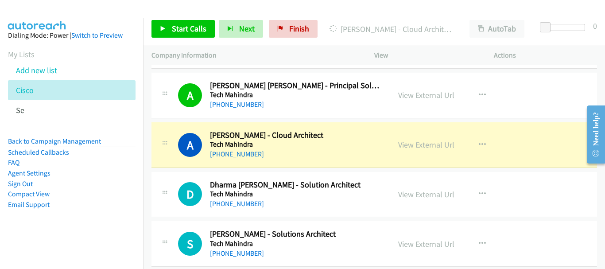
scroll to position [1772, 0]
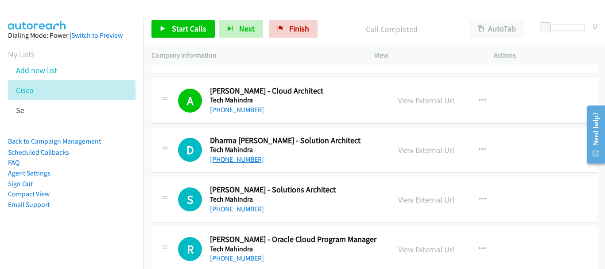
click at [237, 159] on link "[PHONE_NUMBER]" at bounding box center [237, 159] width 54 height 8
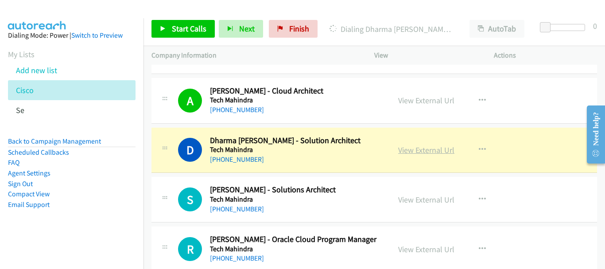
click at [418, 150] on link "View External Url" at bounding box center [426, 150] width 56 height 10
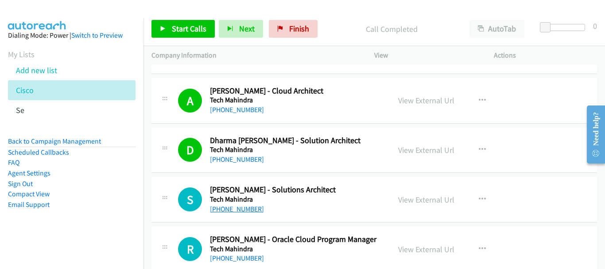
click at [243, 209] on link "[PHONE_NUMBER]" at bounding box center [237, 209] width 54 height 8
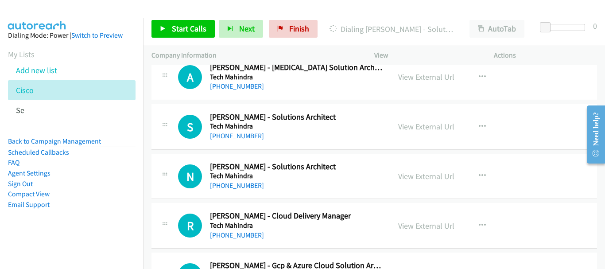
scroll to position [2037, 0]
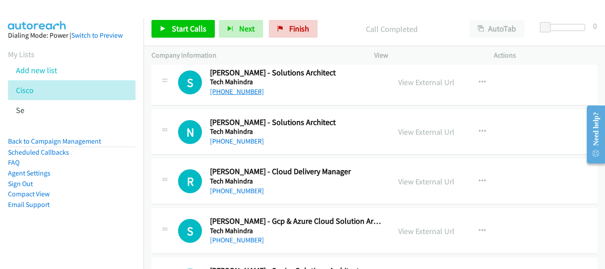
click at [250, 94] on link "[PHONE_NUMBER]" at bounding box center [237, 91] width 54 height 8
click at [245, 94] on link "[PHONE_NUMBER]" at bounding box center [237, 91] width 54 height 8
click at [413, 84] on link "View External Url" at bounding box center [426, 82] width 56 height 10
click at [235, 140] on link "[PHONE_NUMBER]" at bounding box center [237, 141] width 54 height 8
click at [214, 186] on div "[PHONE_NUMBER]" at bounding box center [296, 191] width 172 height 11
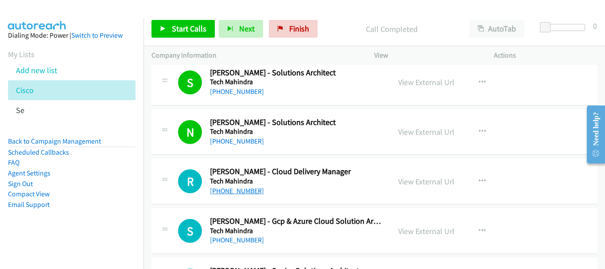
click at [215, 189] on link "[PHONE_NUMBER]" at bounding box center [237, 190] width 54 height 8
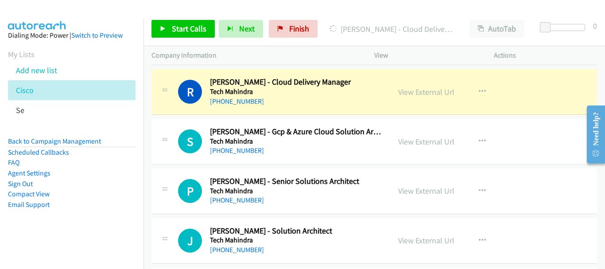
scroll to position [2126, 0]
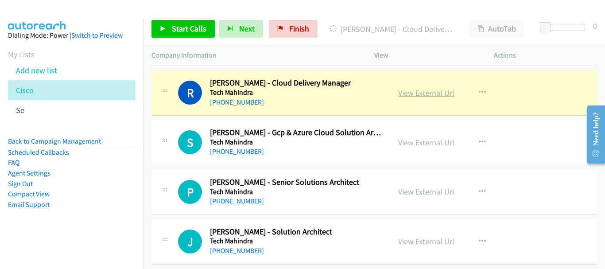
click at [435, 97] on link "View External Url" at bounding box center [426, 93] width 56 height 10
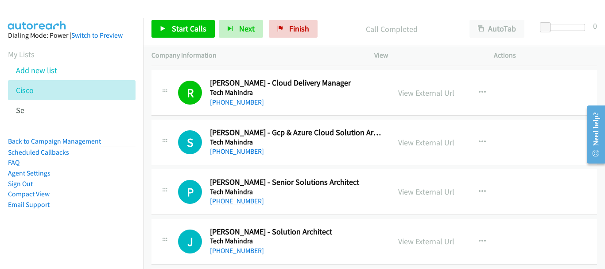
click at [251, 202] on link "[PHONE_NUMBER]" at bounding box center [237, 201] width 54 height 8
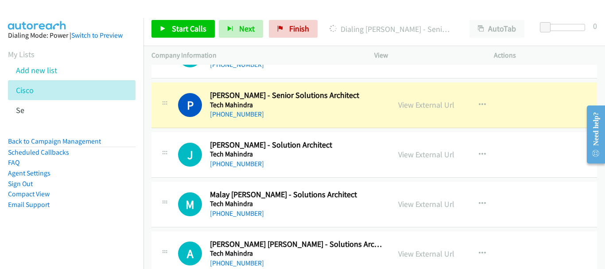
scroll to position [2170, 0]
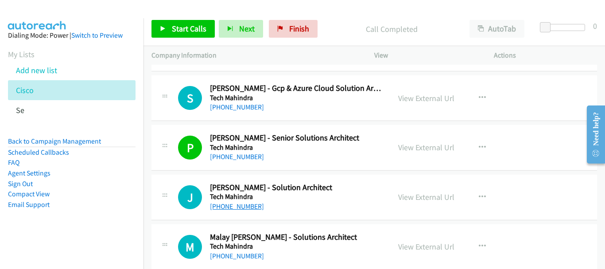
click at [237, 202] on link "[PHONE_NUMBER]" at bounding box center [237, 206] width 54 height 8
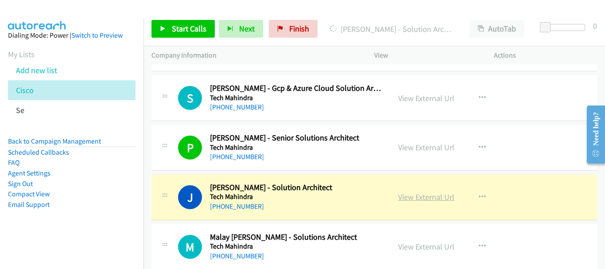
click at [432, 198] on link "View External Url" at bounding box center [426, 197] width 56 height 10
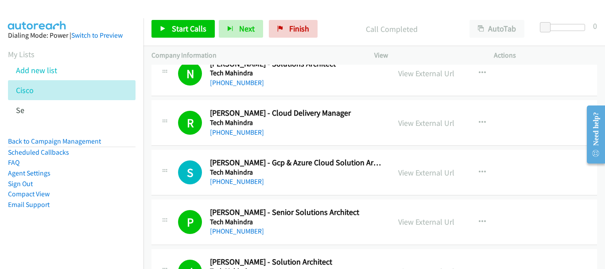
scroll to position [2082, 0]
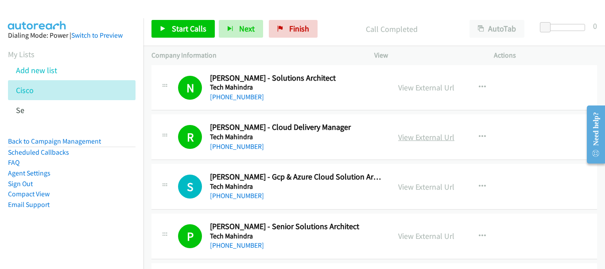
click at [425, 137] on link "View External Url" at bounding box center [426, 137] width 56 height 10
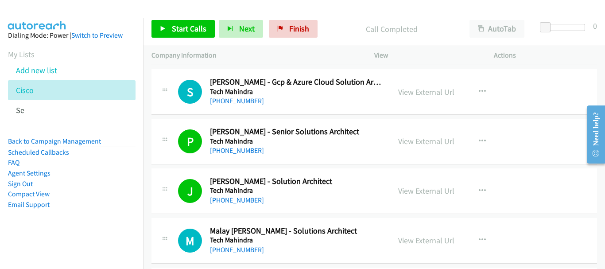
scroll to position [2215, 0]
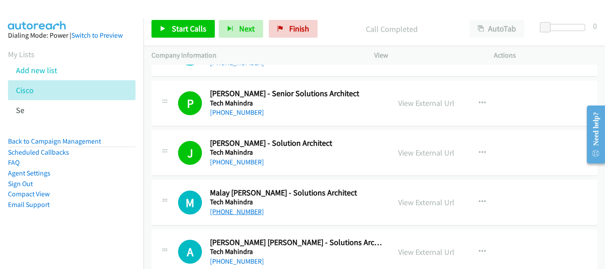
click at [242, 208] on link "[PHONE_NUMBER]" at bounding box center [237, 211] width 54 height 8
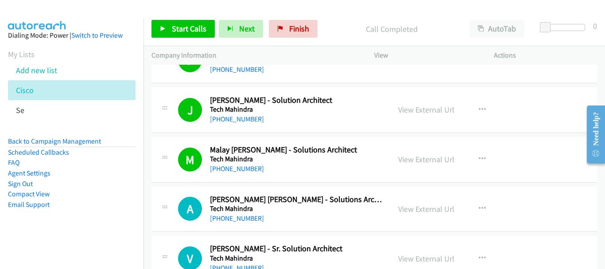
scroll to position [2303, 0]
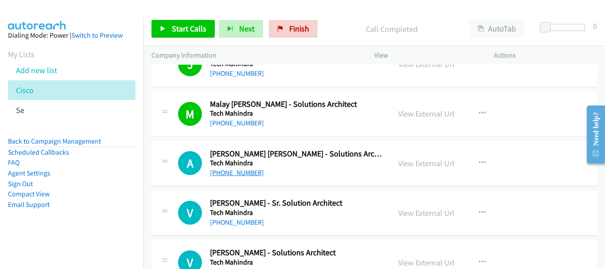
click at [237, 170] on link "[PHONE_NUMBER]" at bounding box center [237, 172] width 54 height 8
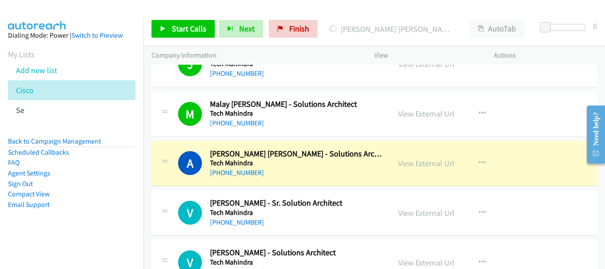
click at [540, 41] on div "Start Calls Pause Next Finish Dialing Ashwan Kumar Akula - Solutions Architect …" at bounding box center [375, 29] width 462 height 34
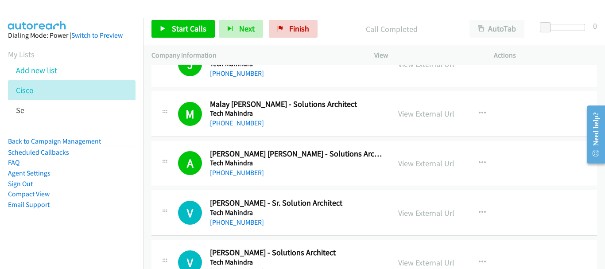
scroll to position [2347, 0]
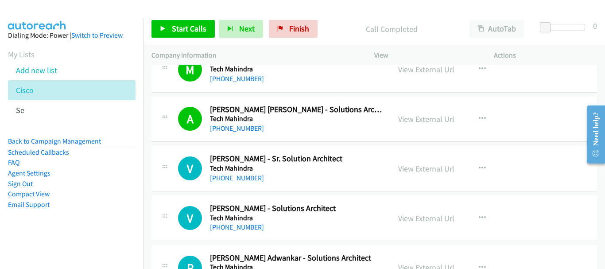
click at [249, 176] on link "[PHONE_NUMBER]" at bounding box center [237, 178] width 54 height 8
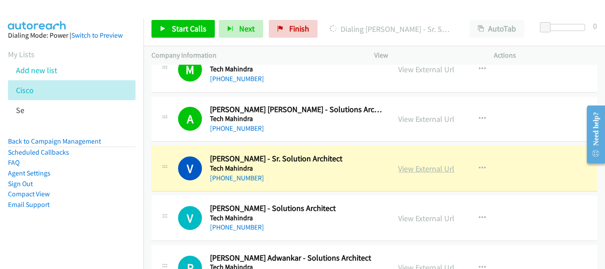
click at [434, 169] on link "View External Url" at bounding box center [426, 168] width 56 height 10
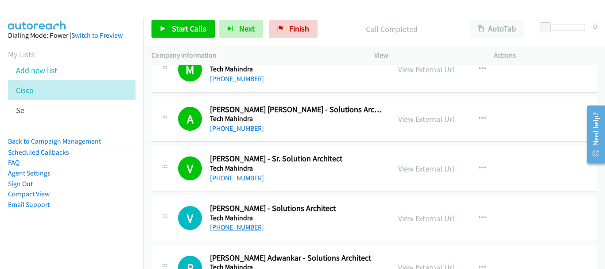
click at [249, 225] on link "[PHONE_NUMBER]" at bounding box center [237, 227] width 54 height 8
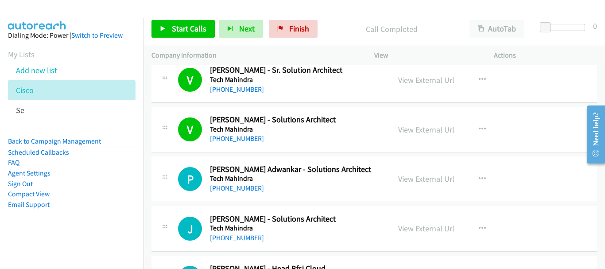
click at [248, 193] on div "[PHONE_NUMBER]" at bounding box center [296, 188] width 172 height 11
click at [248, 188] on link "[PHONE_NUMBER]" at bounding box center [237, 188] width 54 height 8
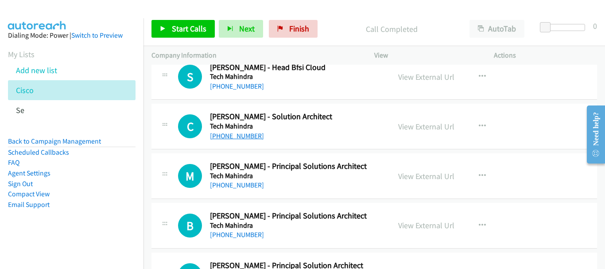
scroll to position [2658, 0]
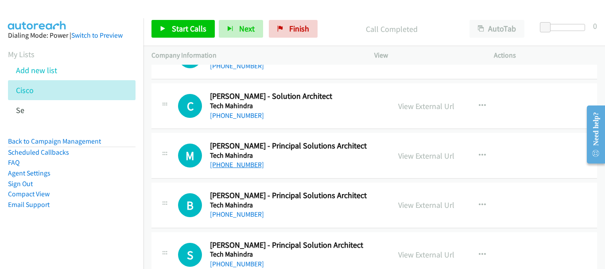
click at [242, 163] on link "[PHONE_NUMBER]" at bounding box center [237, 164] width 54 height 8
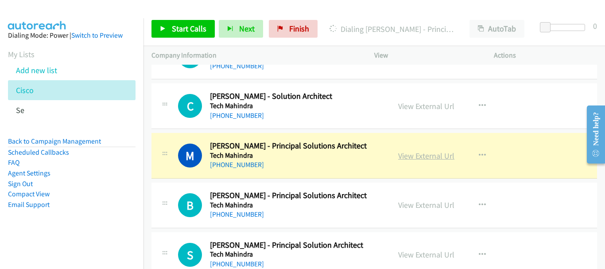
click at [429, 153] on link "View External Url" at bounding box center [426, 156] width 56 height 10
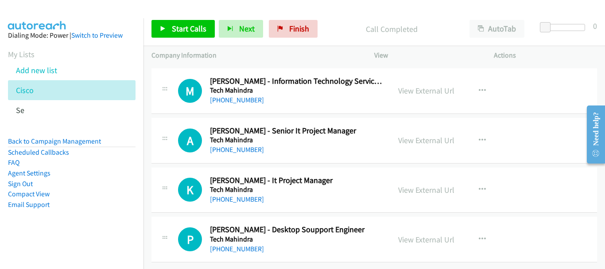
scroll to position [0, 0]
